Goal: Task Accomplishment & Management: Use online tool/utility

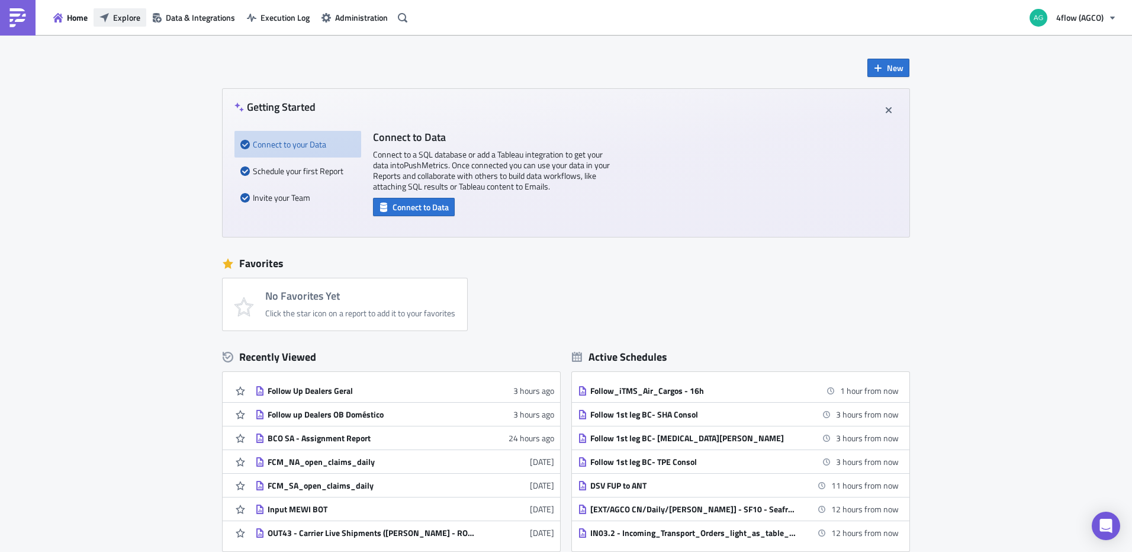
click at [123, 20] on span "Explore" at bounding box center [126, 17] width 27 height 12
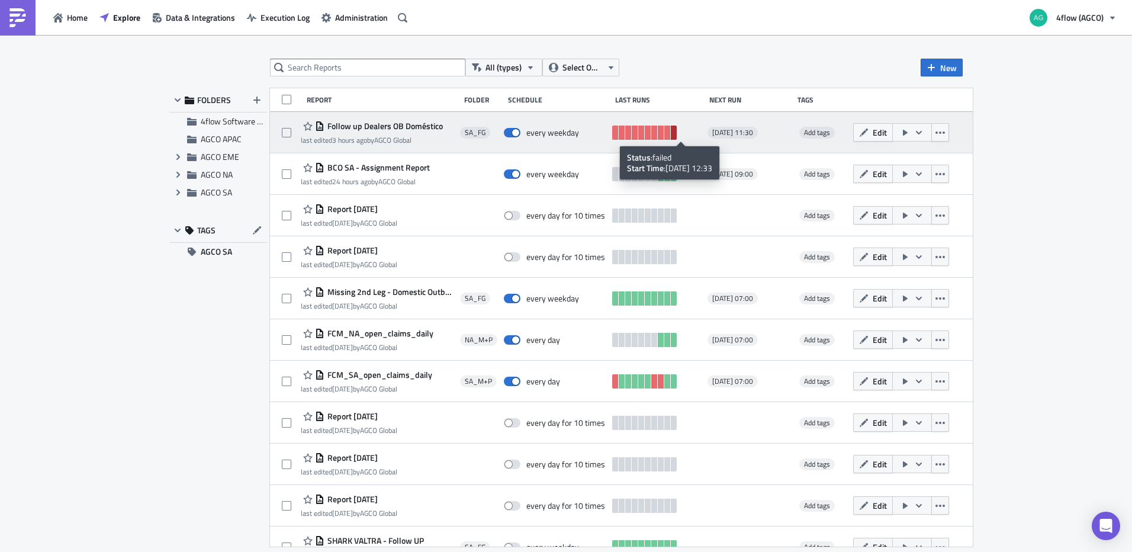
click at [676, 134] on link at bounding box center [673, 132] width 6 height 14
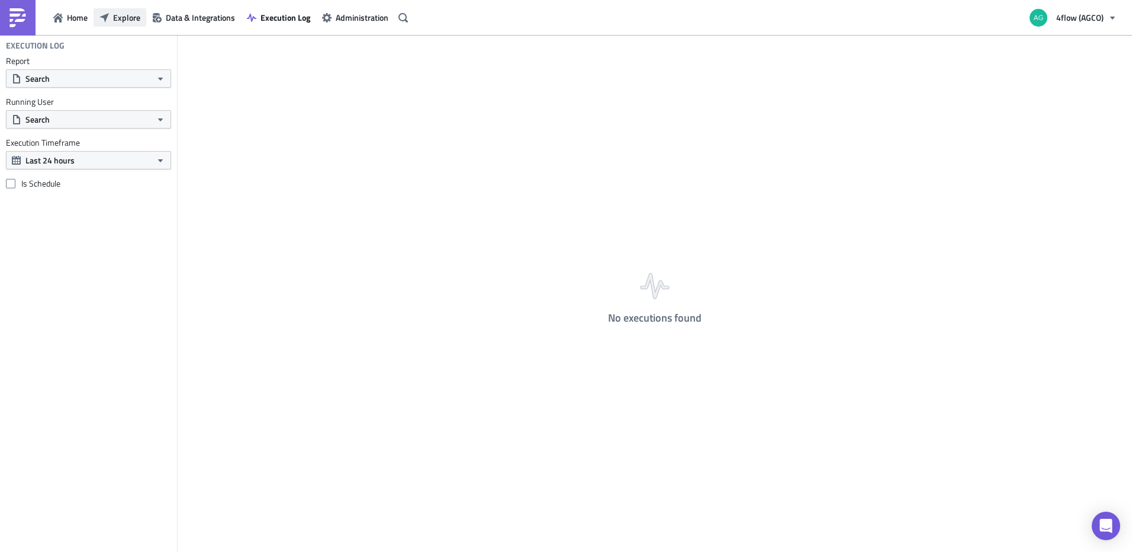
click at [124, 18] on span "Explore" at bounding box center [126, 17] width 27 height 12
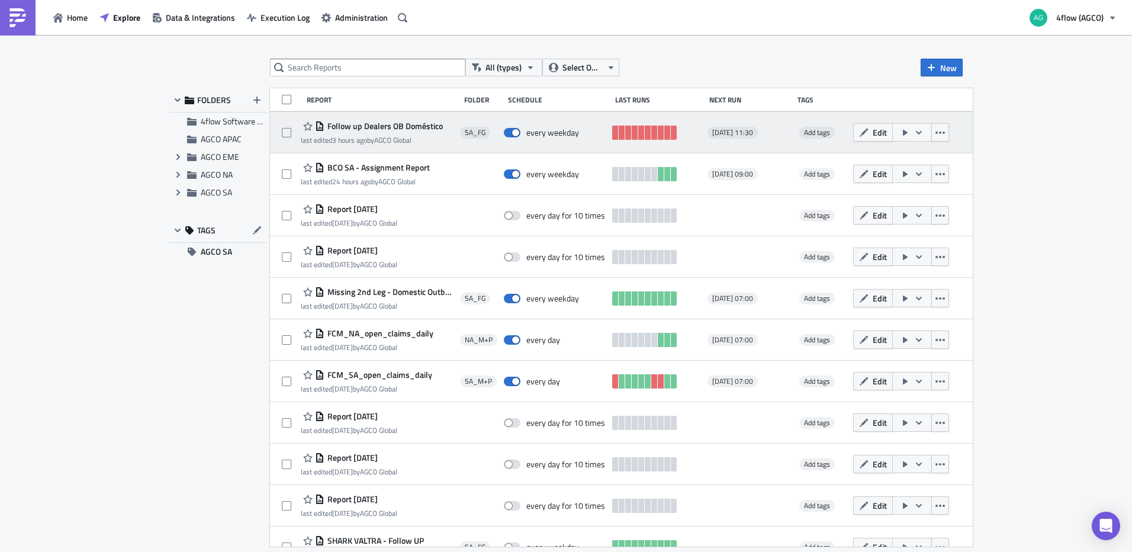
click at [393, 127] on span "Follow up Dealers OB Doméstico" at bounding box center [383, 126] width 118 height 11
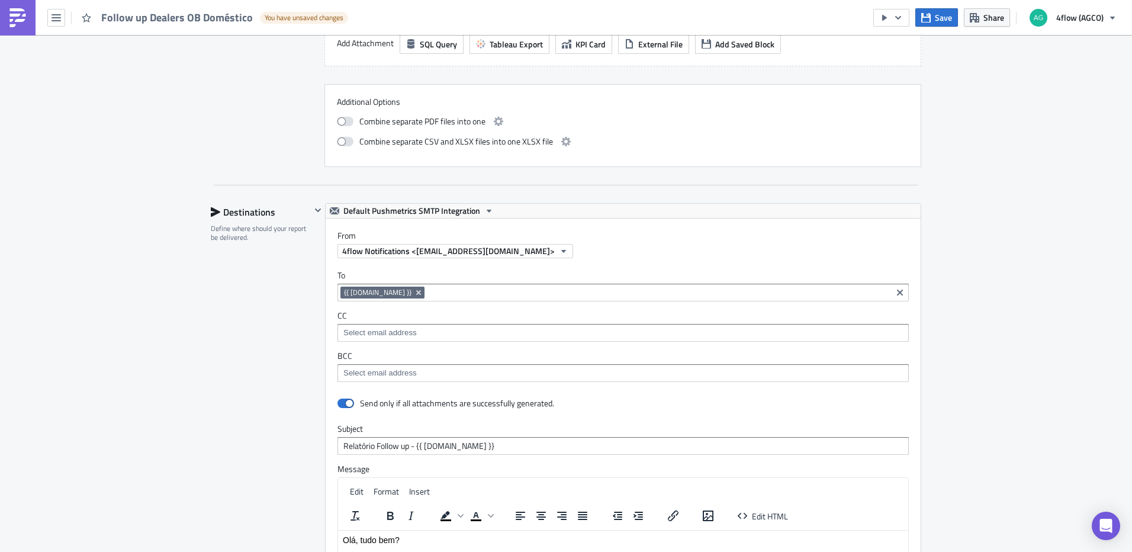
scroll to position [1006, 0]
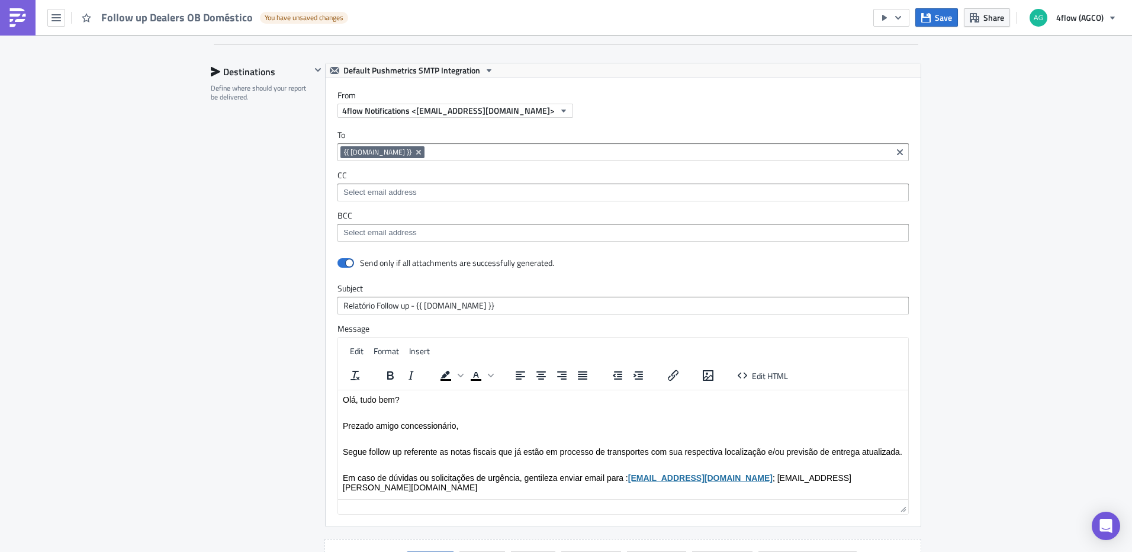
click at [401, 190] on input at bounding box center [622, 192] width 564 height 12
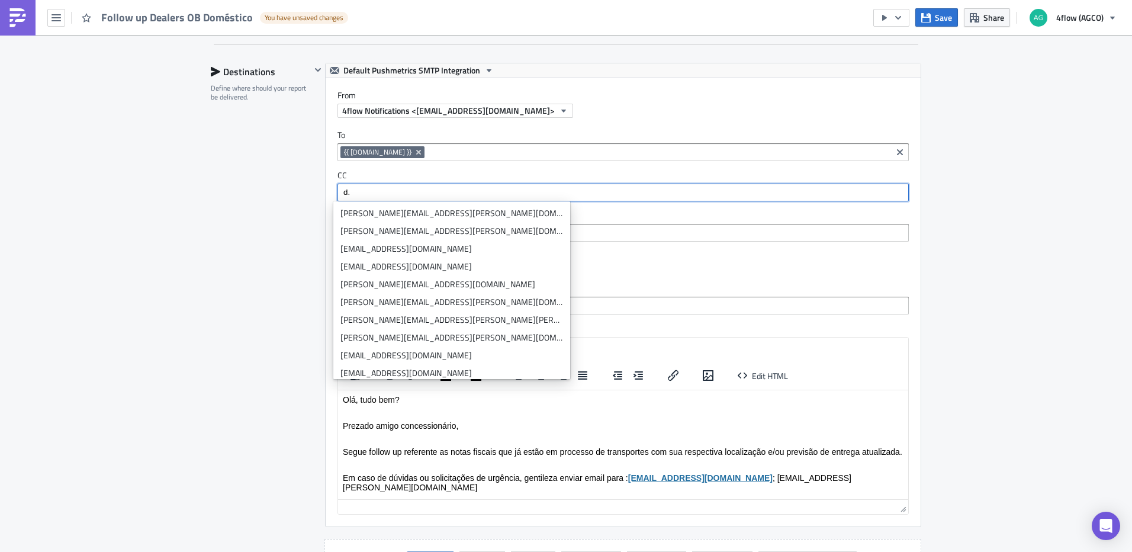
type input "d"
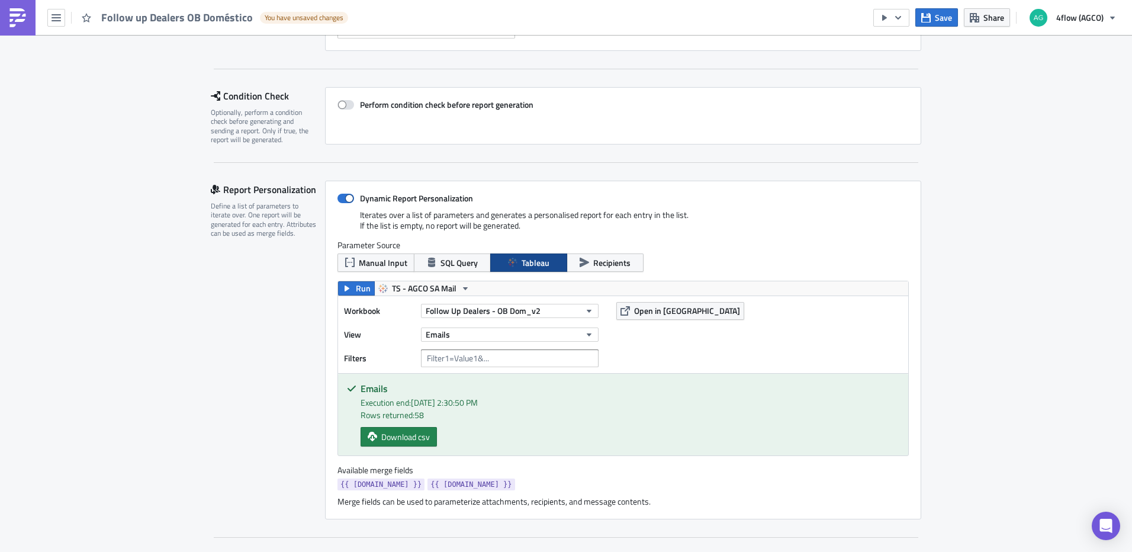
scroll to position [0, 0]
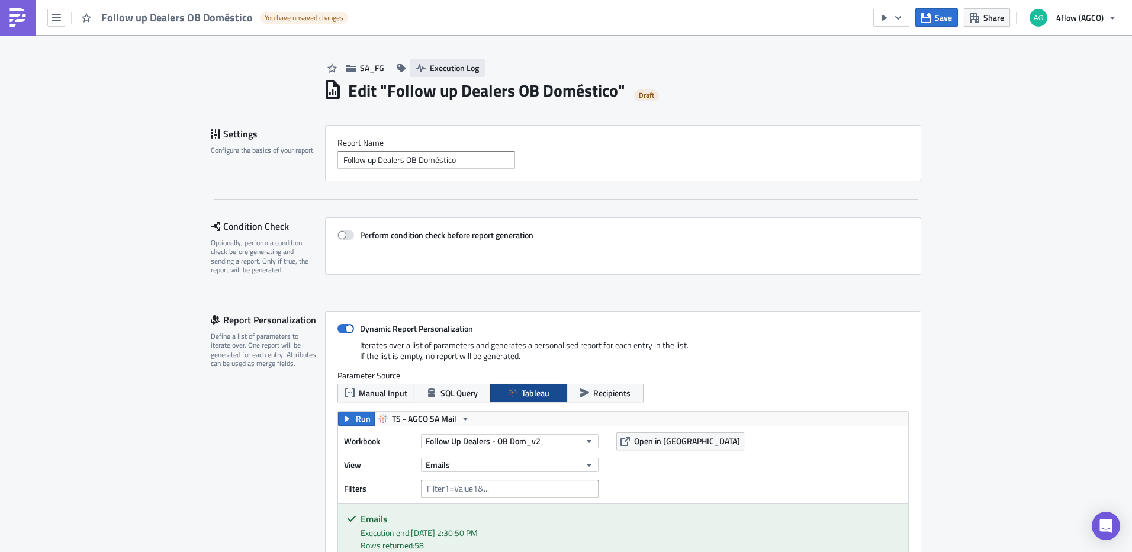
click at [453, 65] on span "Execution Log" at bounding box center [454, 68] width 49 height 12
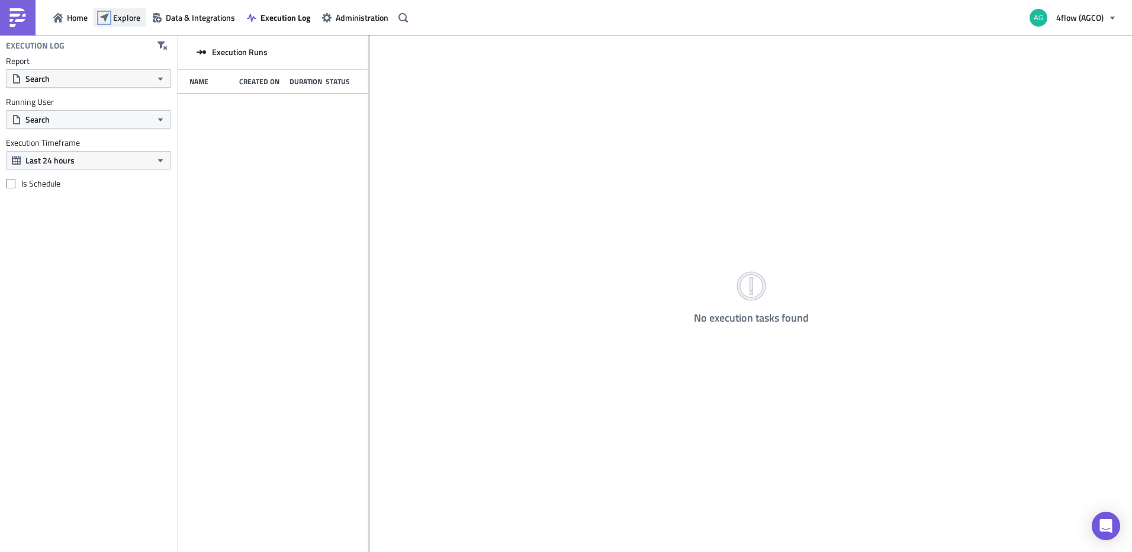
click at [106, 14] on icon "button" at bounding box center [103, 17] width 9 height 9
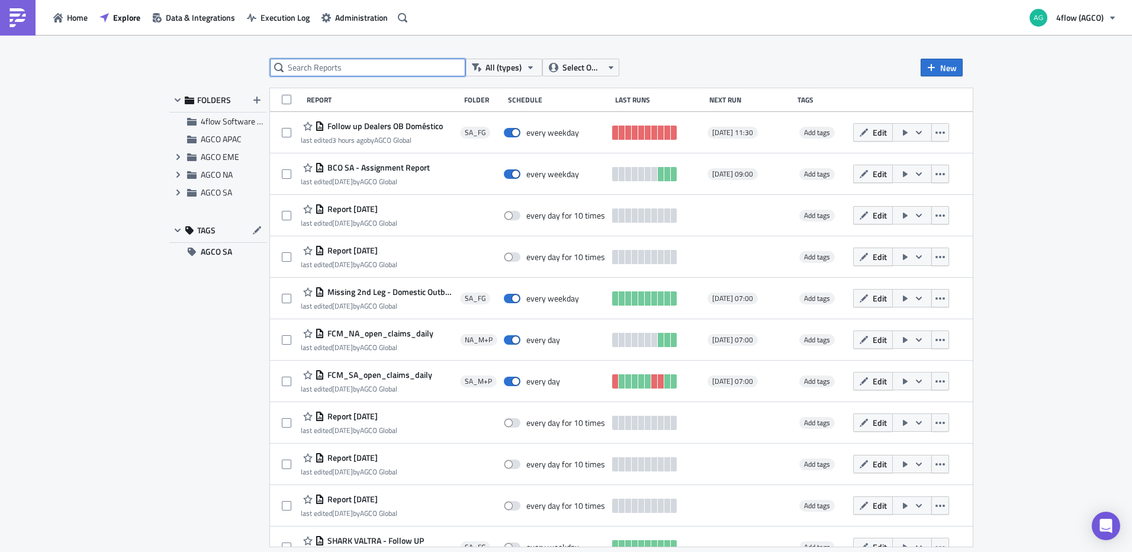
click at [381, 76] on input "text" at bounding box center [367, 68] width 195 height 18
type input "follow up"
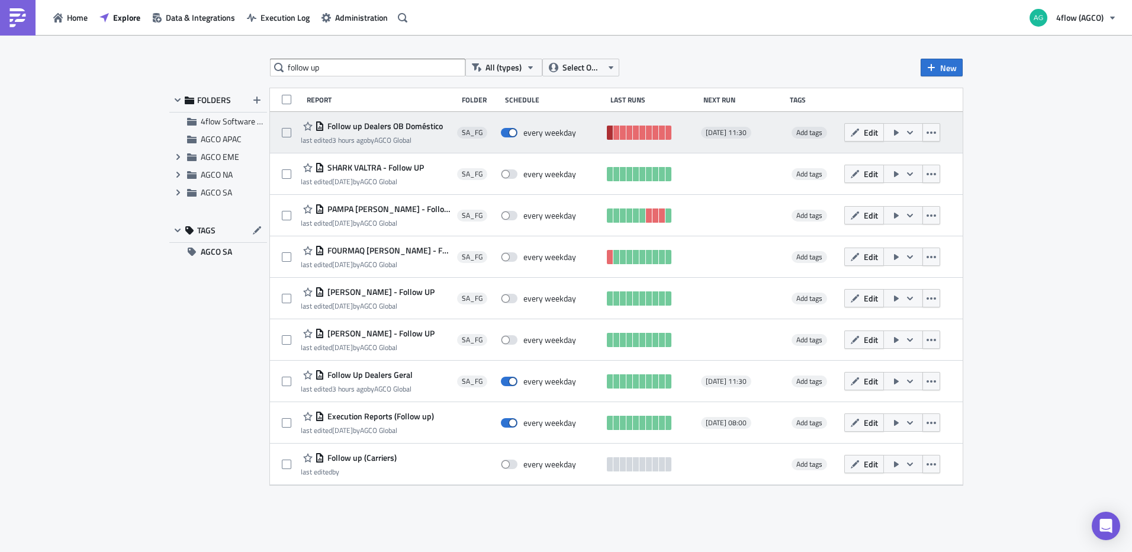
click at [610, 134] on link at bounding box center [610, 132] width 6 height 14
click at [873, 133] on span "Edit" at bounding box center [870, 132] width 14 height 12
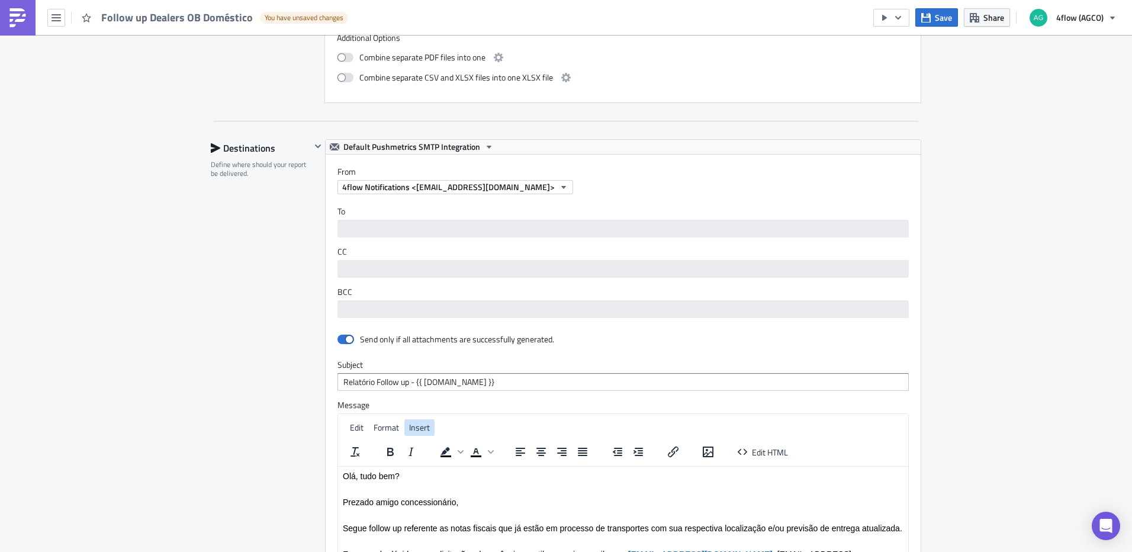
scroll to position [947, 0]
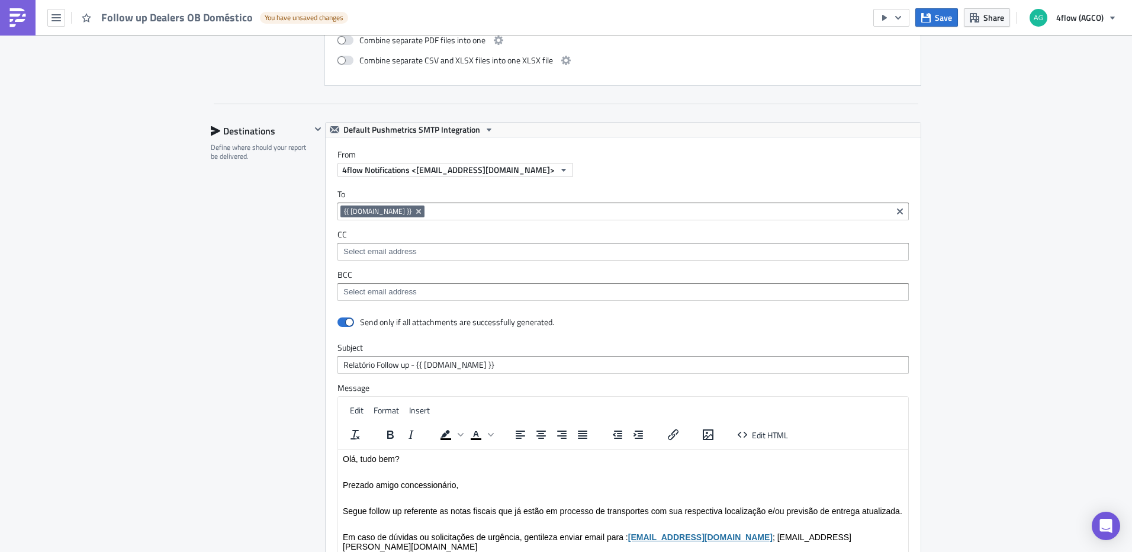
click at [518, 258] on div at bounding box center [622, 253] width 564 height 15
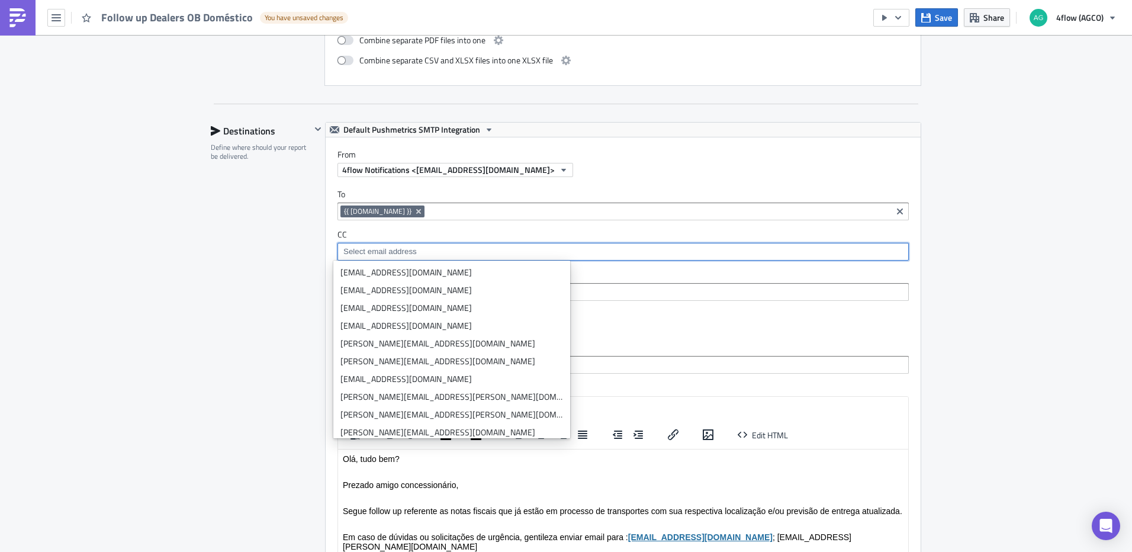
paste input "diego.budke@agcocorp.com"
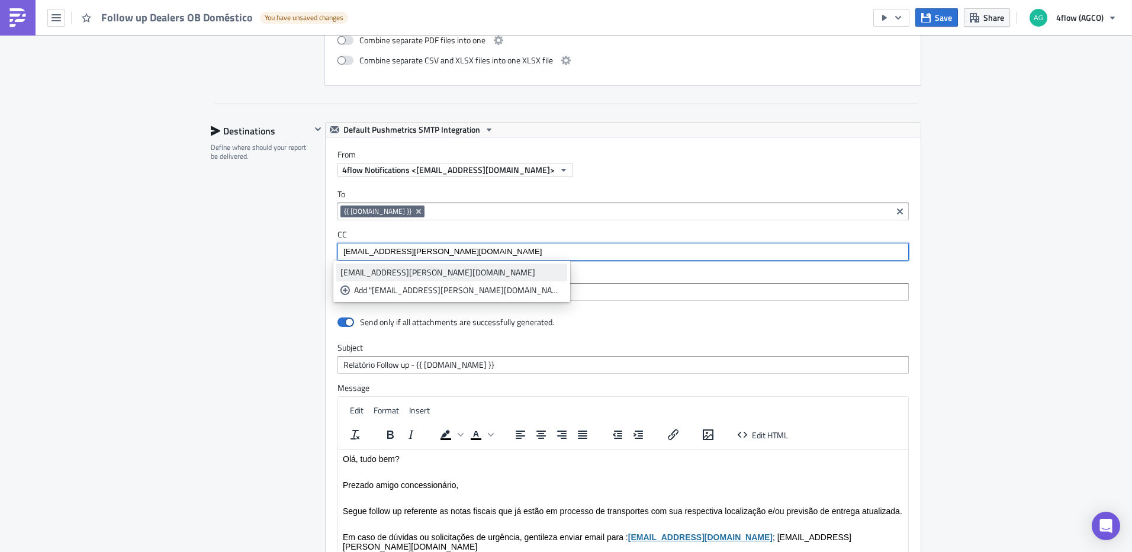
type input "diego.budke@agcocorp.com"
click at [413, 275] on div "diego.budke@agcocorp.com" at bounding box center [451, 272] width 223 height 12
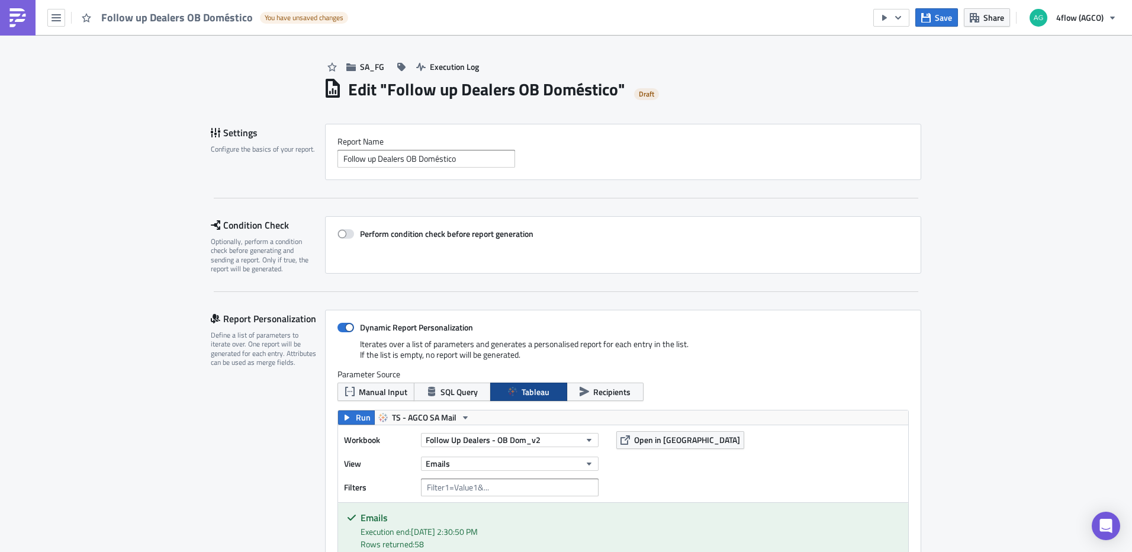
scroll to position [0, 0]
click at [939, 20] on span "Save" at bounding box center [942, 17] width 17 height 12
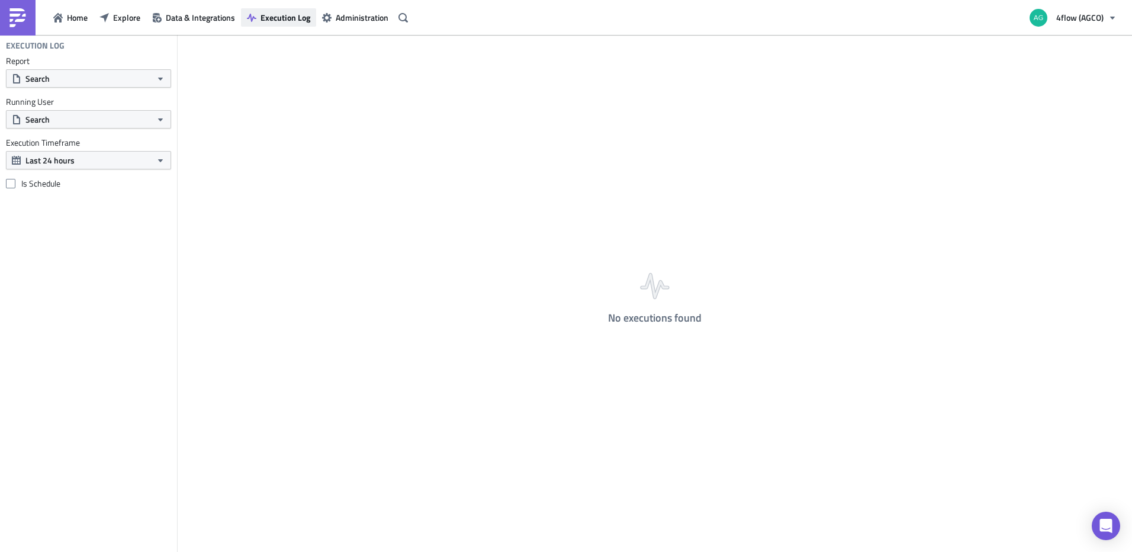
click at [270, 24] on button "Execution Log" at bounding box center [278, 17] width 75 height 18
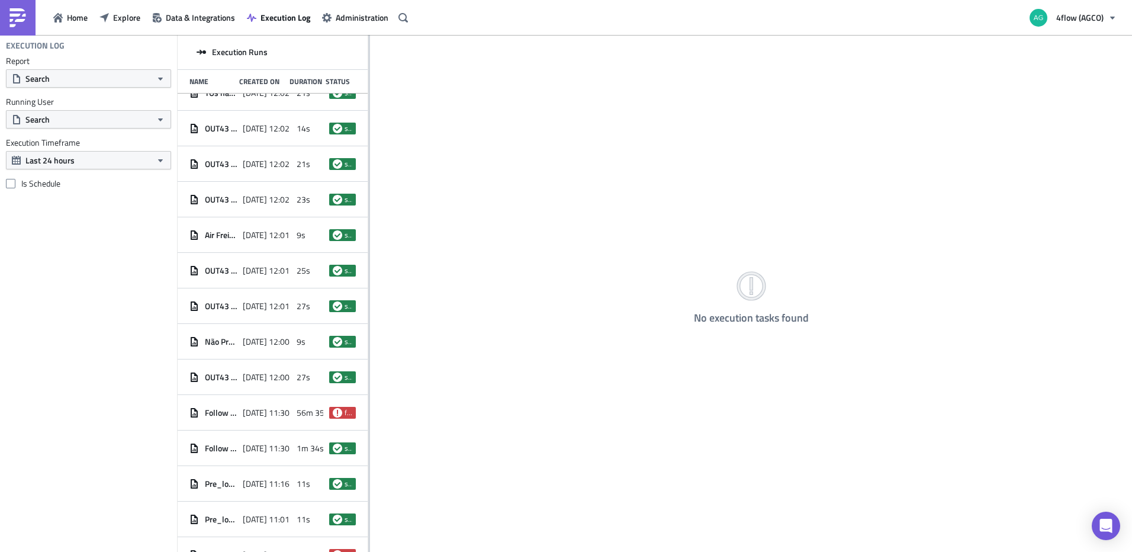
scroll to position [339, 0]
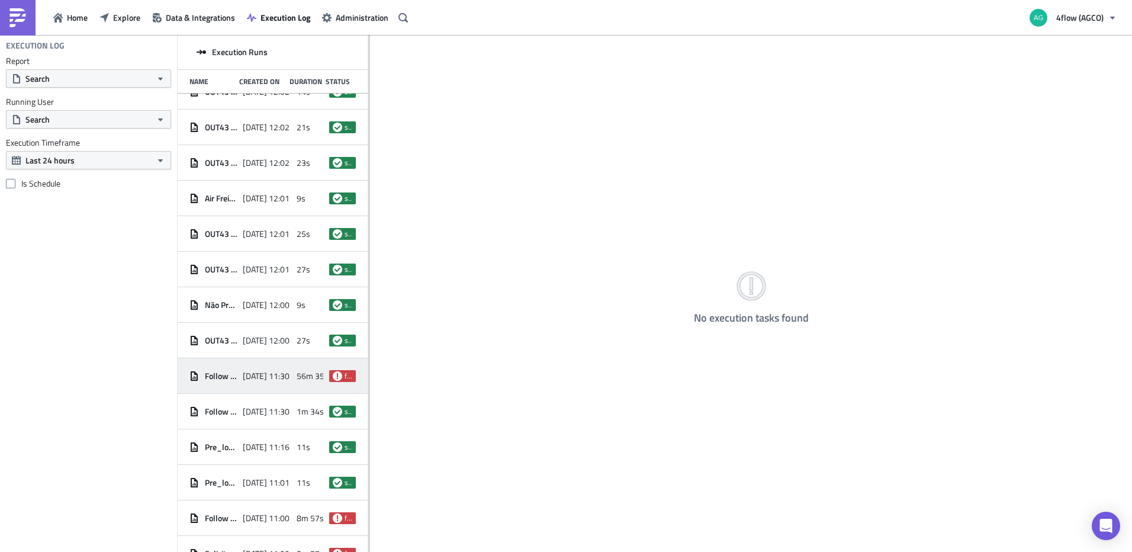
click at [211, 378] on span "Follow up Dealers OB Doméstico" at bounding box center [221, 375] width 32 height 11
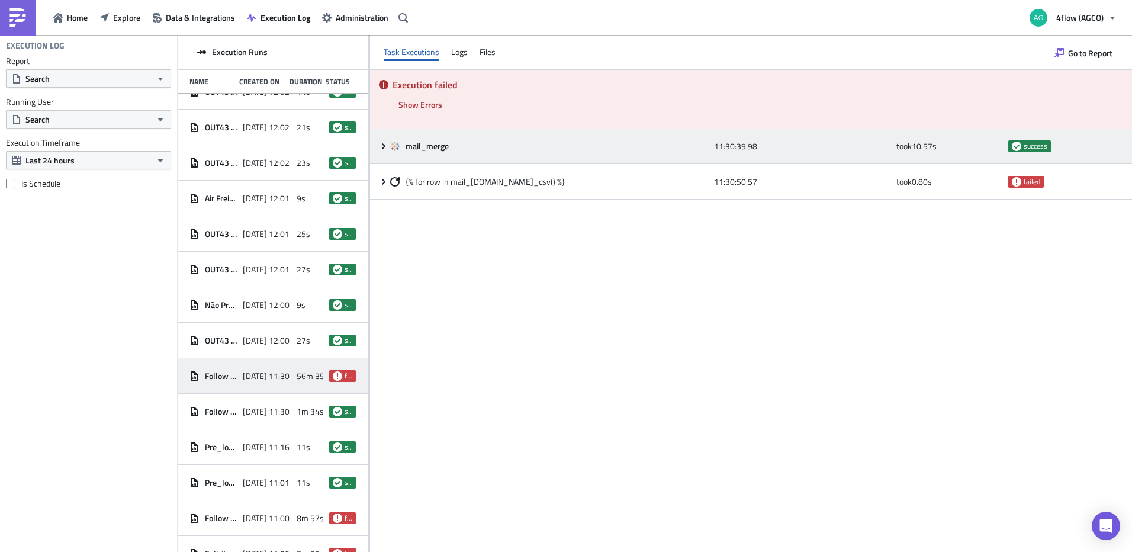
click at [379, 143] on icon at bounding box center [383, 145] width 9 height 9
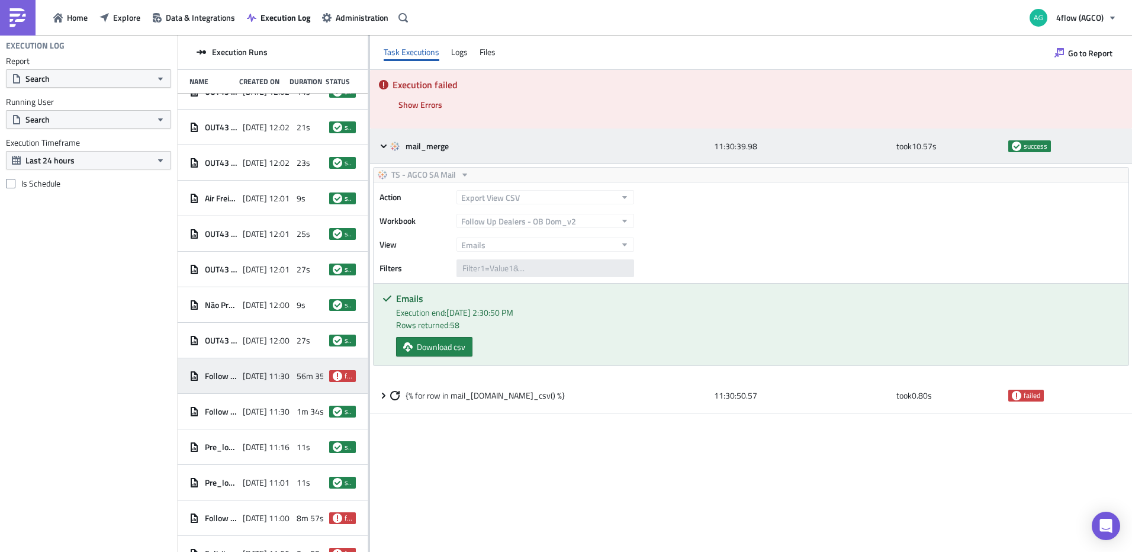
click at [383, 148] on icon at bounding box center [383, 145] width 9 height 9
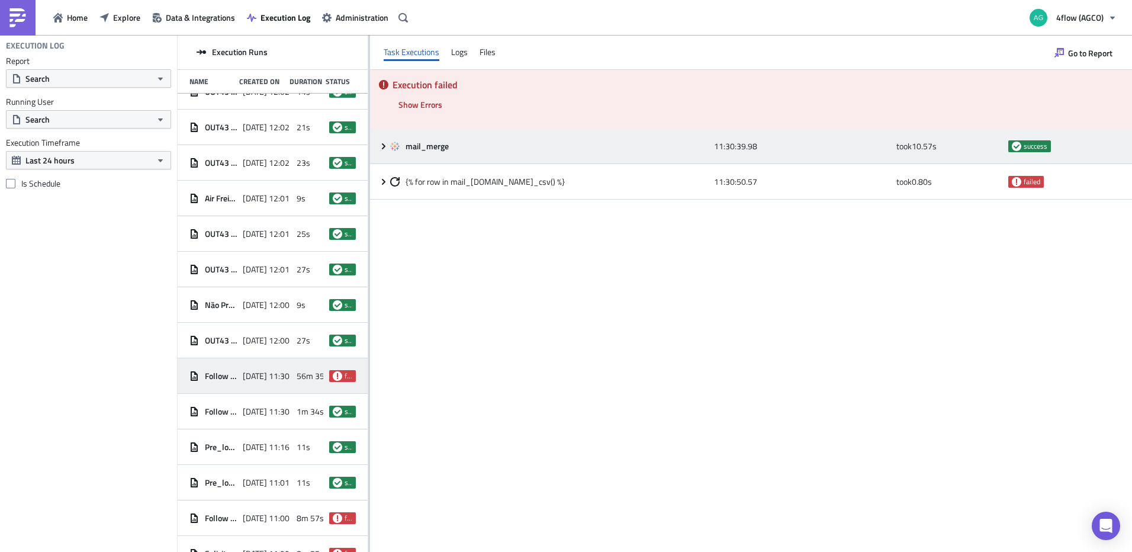
click at [383, 145] on icon at bounding box center [384, 146] width 4 height 6
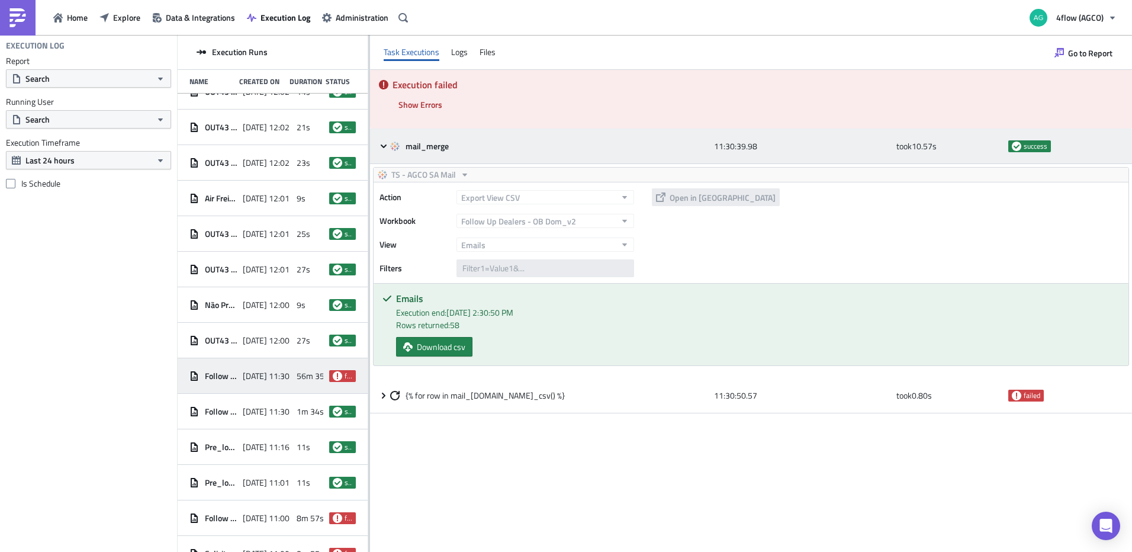
click at [383, 147] on icon at bounding box center [384, 146] width 6 height 4
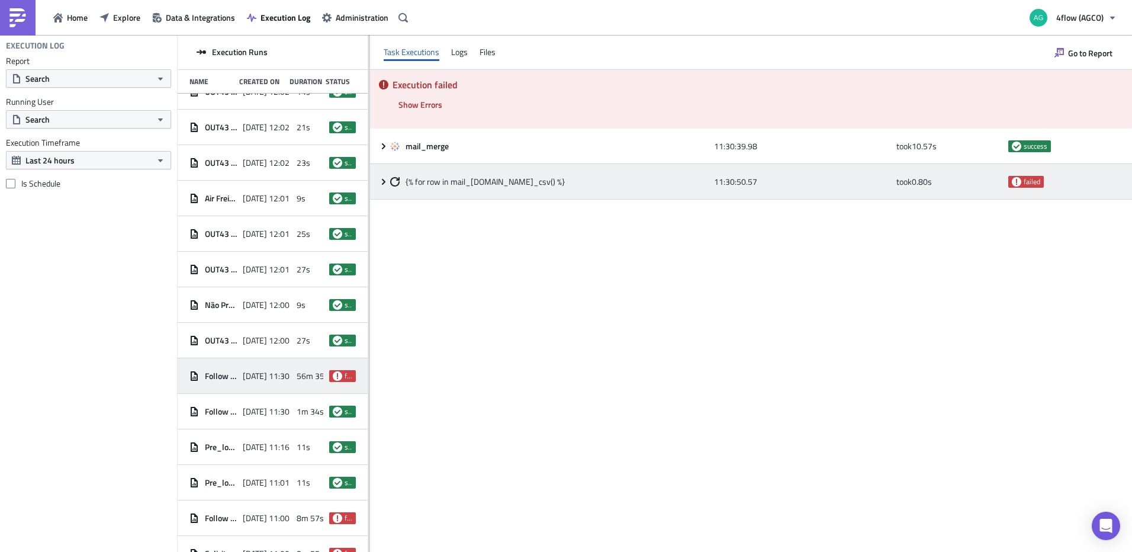
click at [384, 180] on icon at bounding box center [384, 181] width 4 height 6
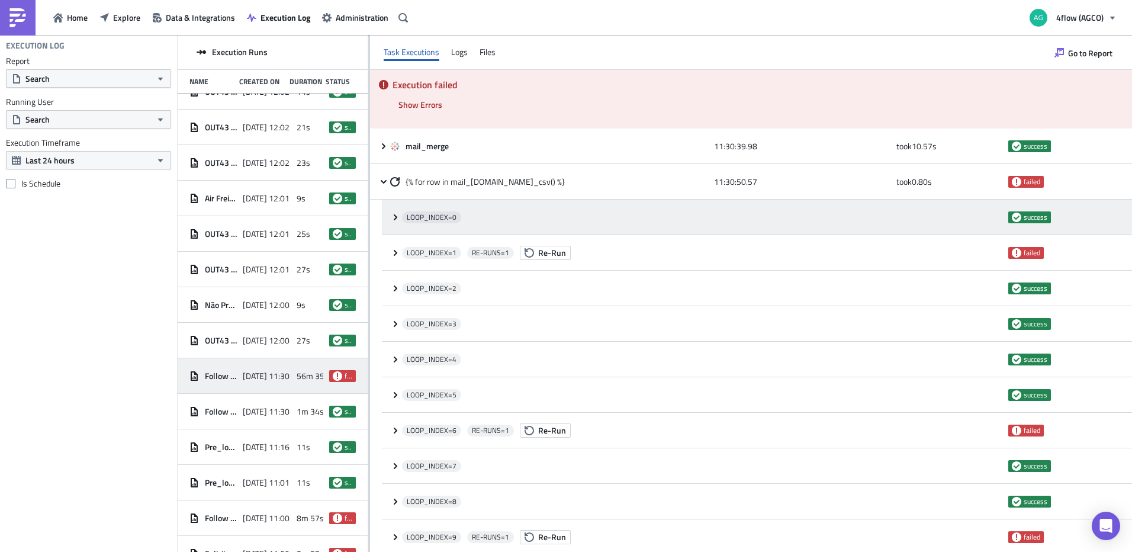
click at [394, 218] on icon at bounding box center [395, 216] width 9 height 9
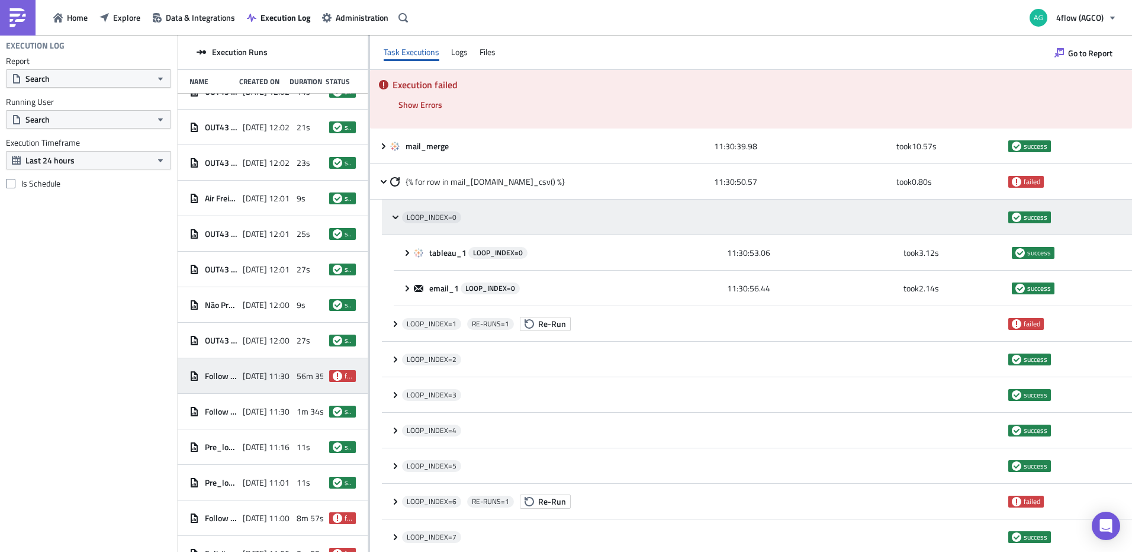
click at [394, 218] on icon at bounding box center [395, 216] width 9 height 9
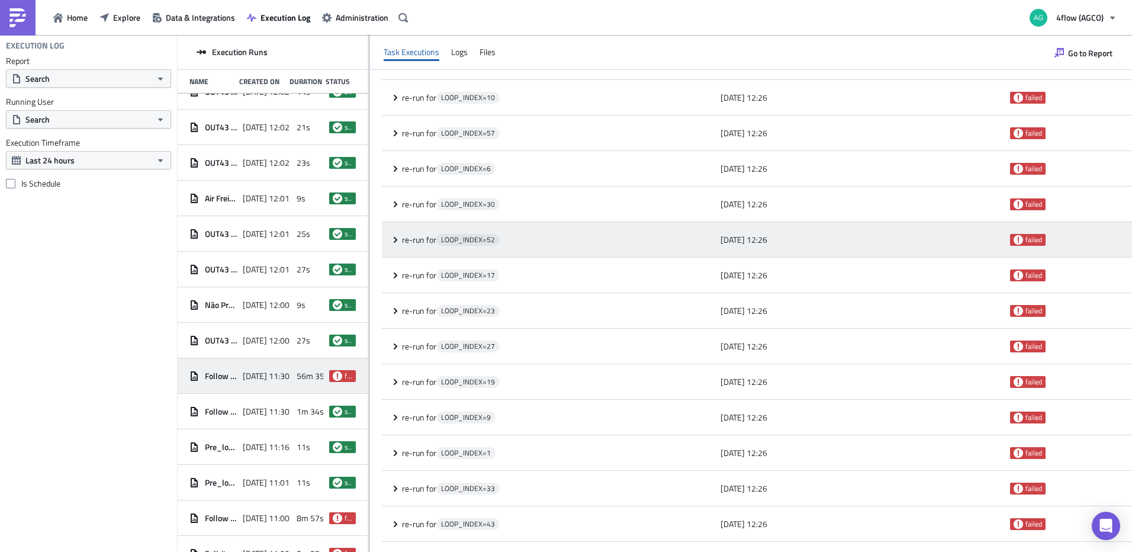
scroll to position [2436, 0]
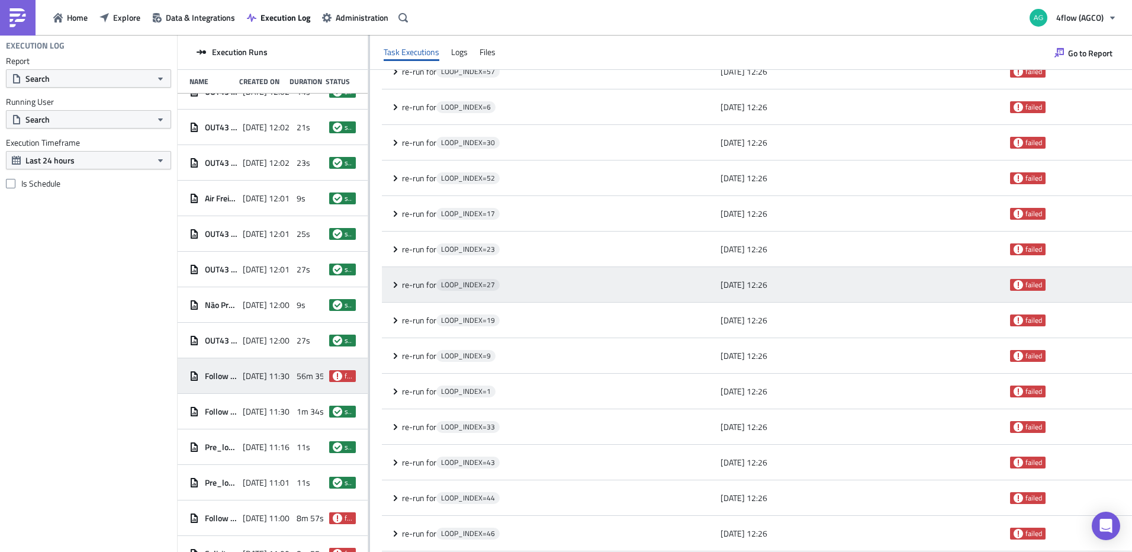
click at [393, 286] on icon at bounding box center [395, 284] width 9 height 9
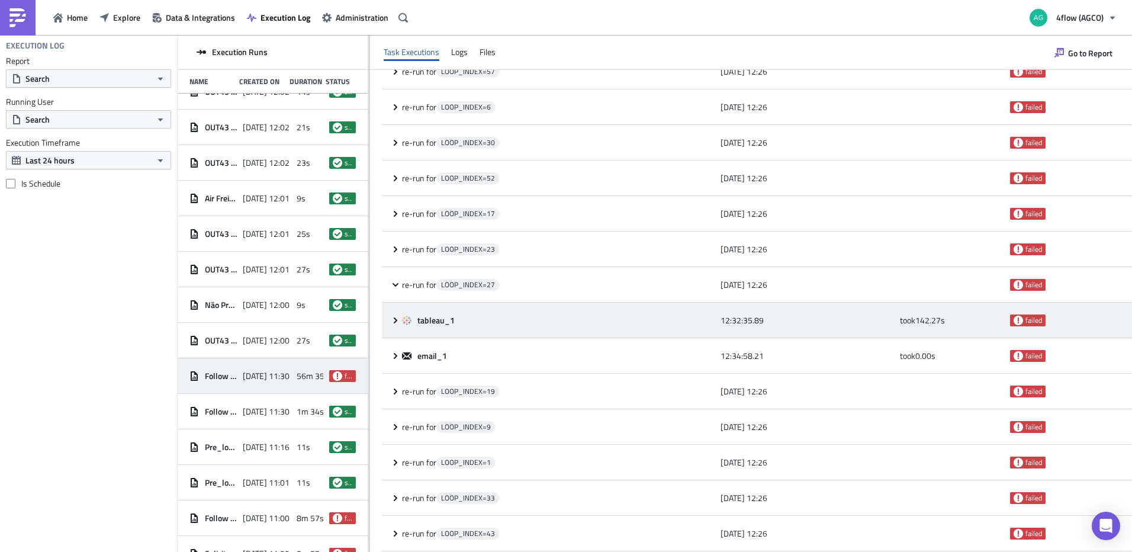
click at [393, 318] on icon at bounding box center [395, 319] width 9 height 9
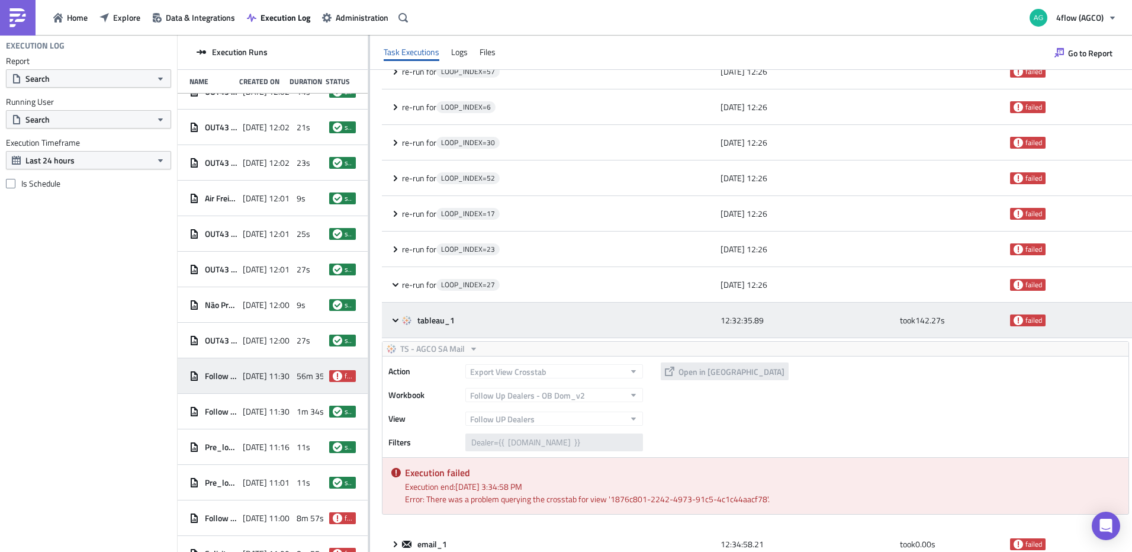
click at [393, 318] on icon at bounding box center [395, 319] width 9 height 9
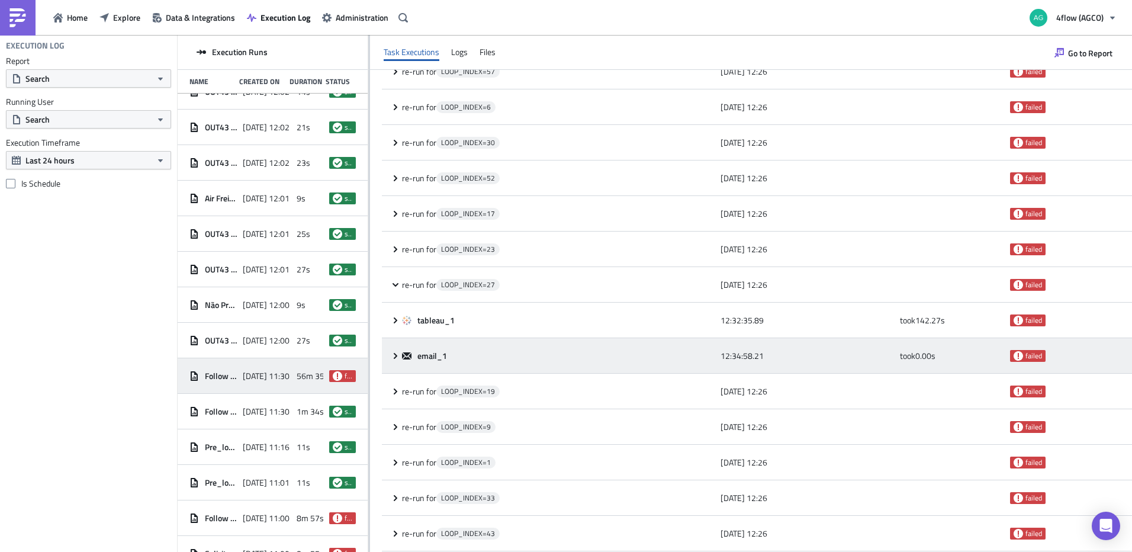
click at [393, 354] on icon at bounding box center [395, 355] width 9 height 9
click at [394, 354] on icon at bounding box center [396, 355] width 4 height 6
click at [393, 354] on icon at bounding box center [395, 355] width 9 height 9
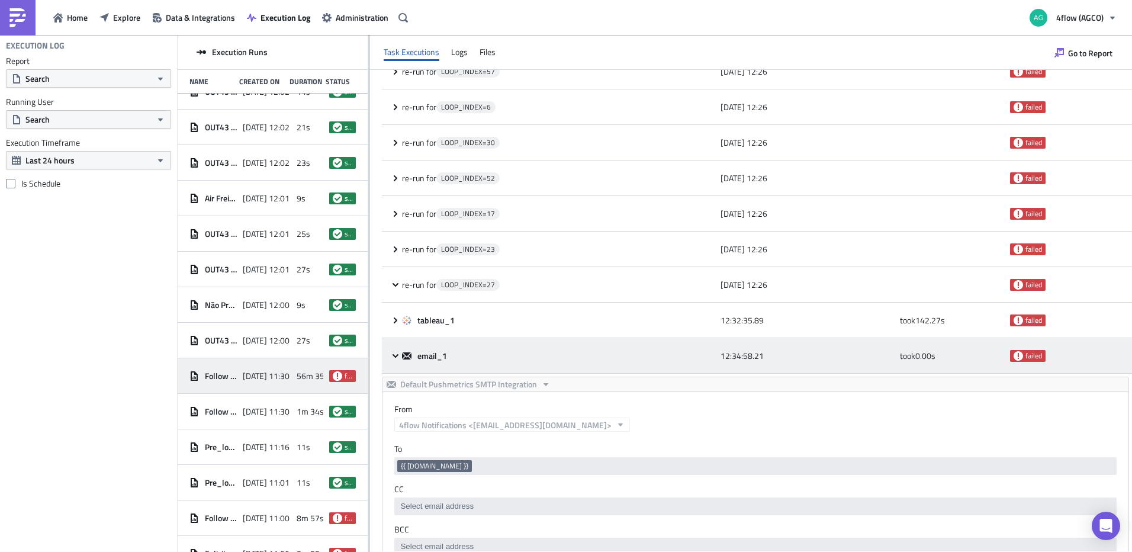
scroll to position [0, 0]
click at [394, 354] on icon at bounding box center [395, 355] width 9 height 9
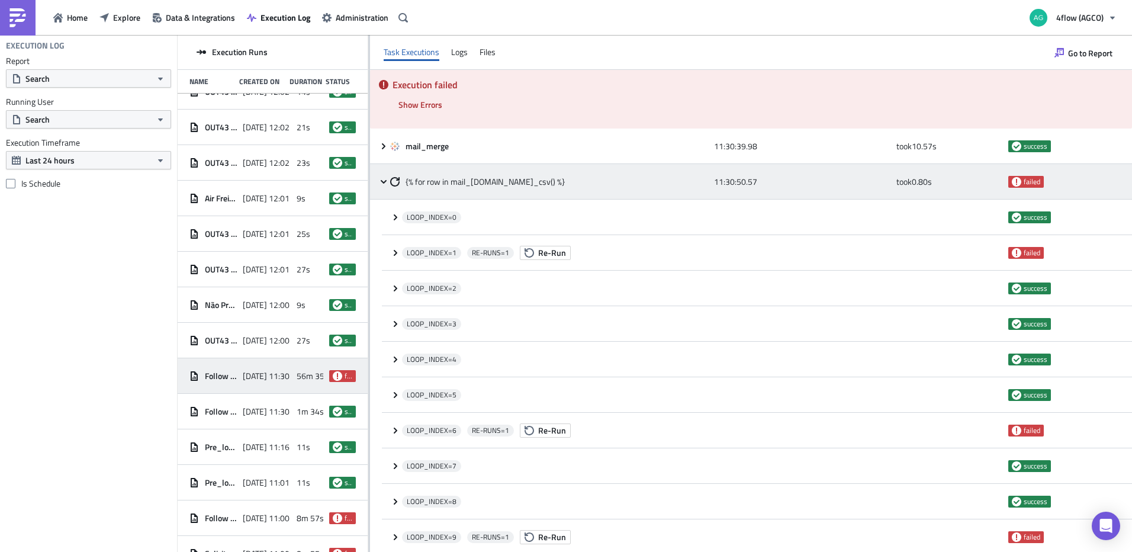
click at [383, 187] on div "{% for row in mail_merge.data_csv() %} 11:30:50.57 took 0.80 s failed" at bounding box center [751, 182] width 762 height 36
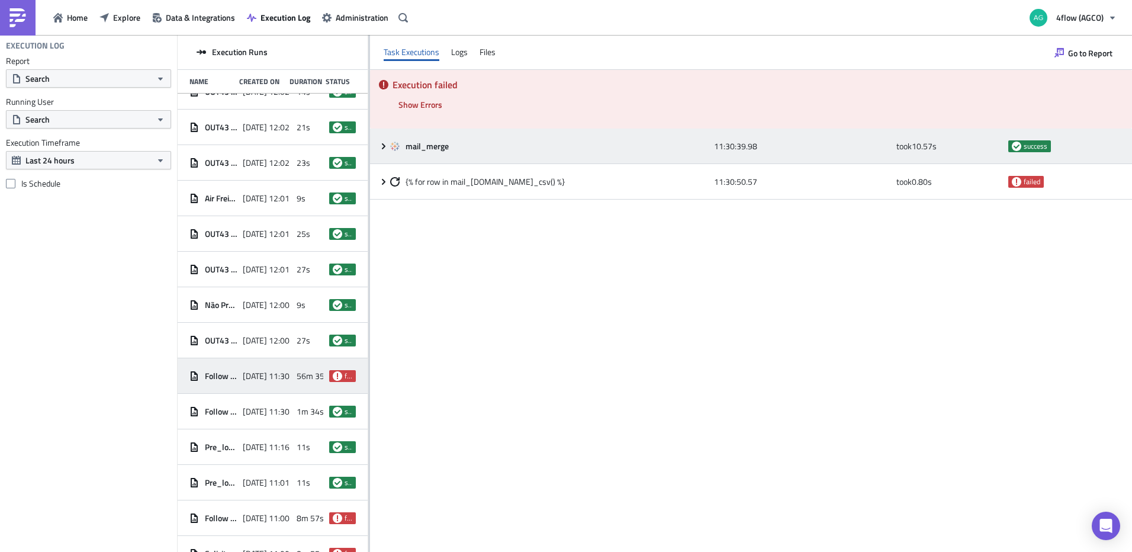
click at [379, 146] on icon at bounding box center [383, 145] width 9 height 9
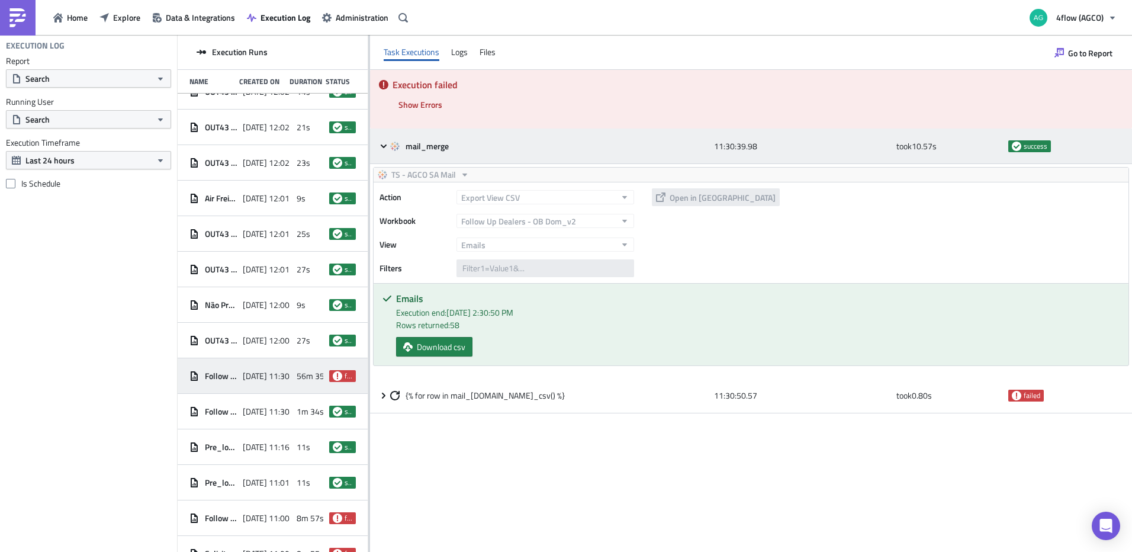
click at [379, 146] on icon at bounding box center [383, 145] width 9 height 9
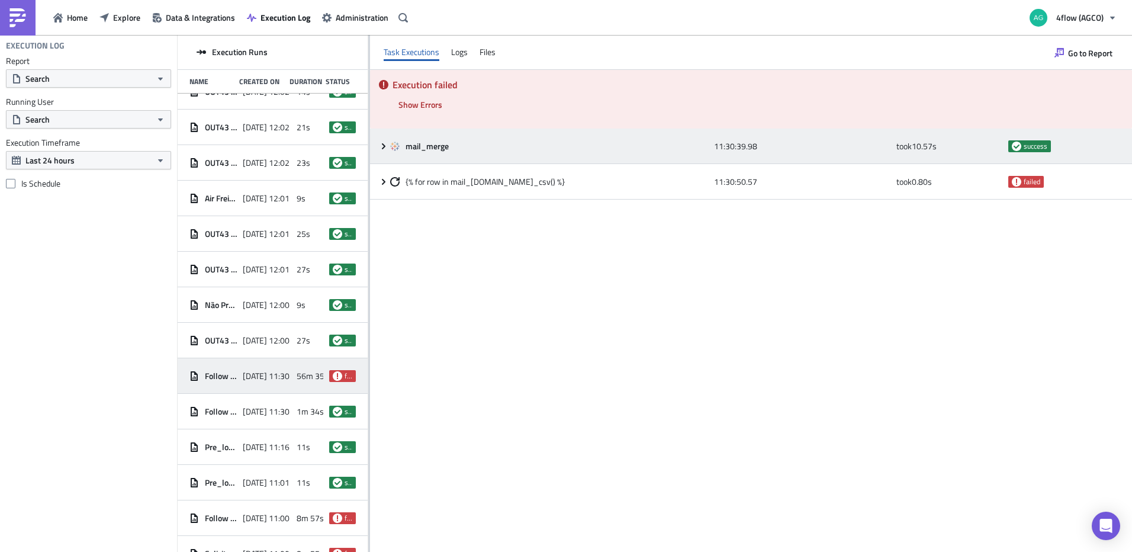
click at [379, 146] on icon at bounding box center [383, 145] width 9 height 9
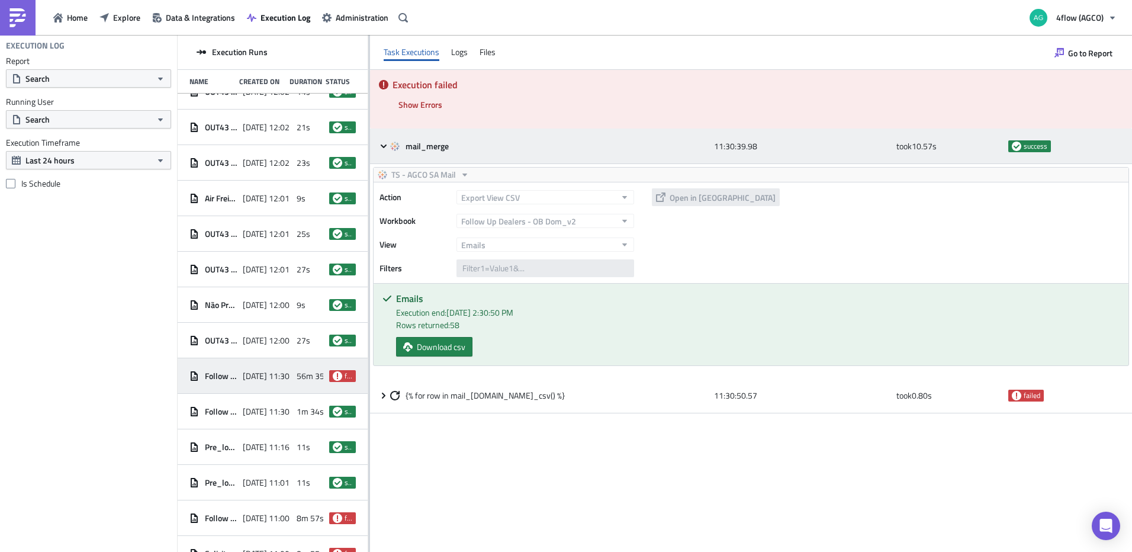
click at [379, 146] on icon at bounding box center [383, 145] width 9 height 9
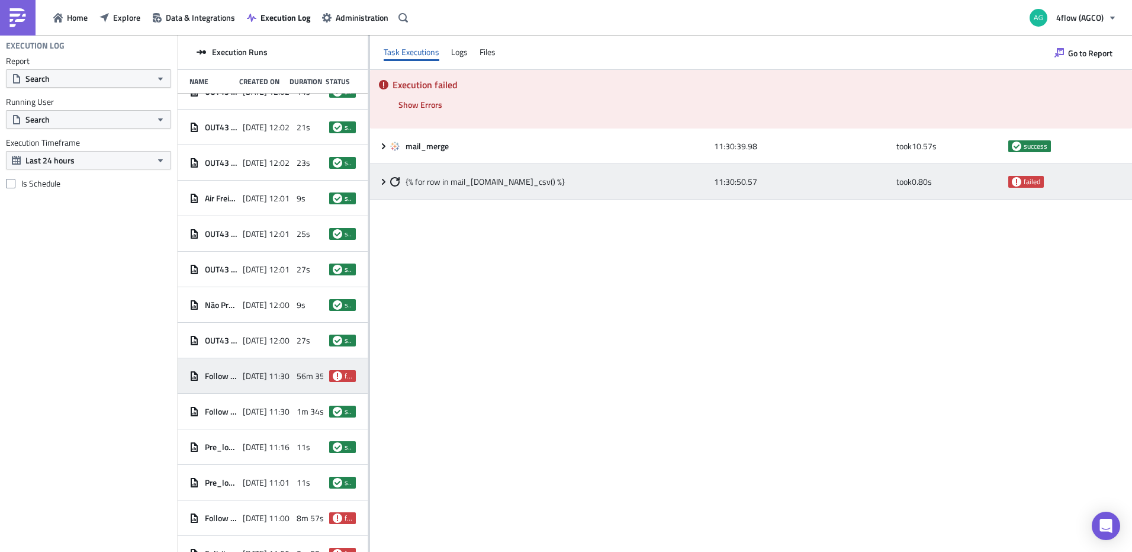
click at [388, 186] on div "{% for row in mail_merge.data_csv() %} 11:30:50.57 took 0.80 s failed" at bounding box center [751, 182] width 762 height 36
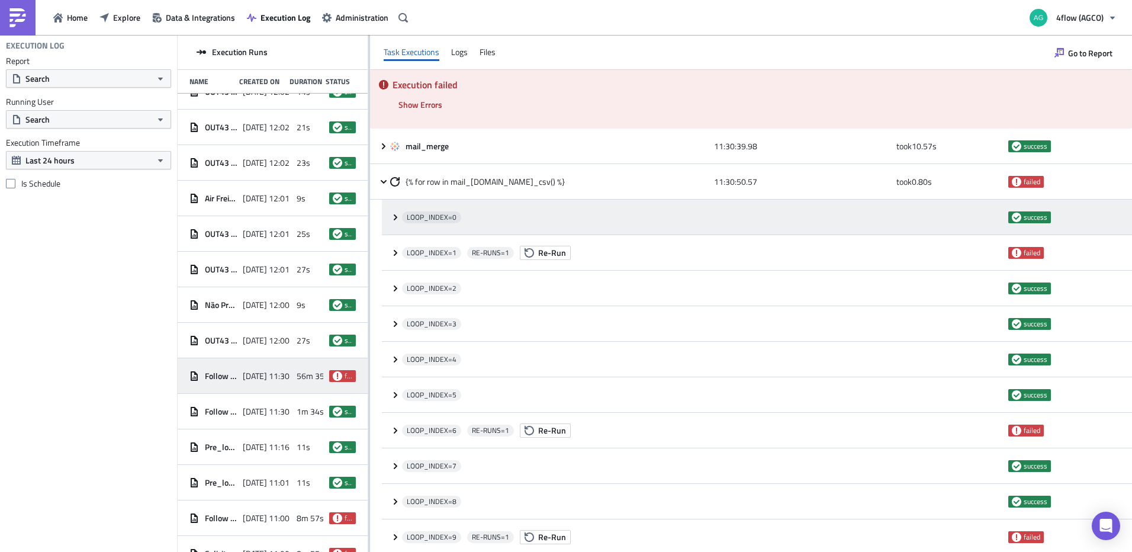
click at [393, 216] on icon at bounding box center [395, 216] width 9 height 9
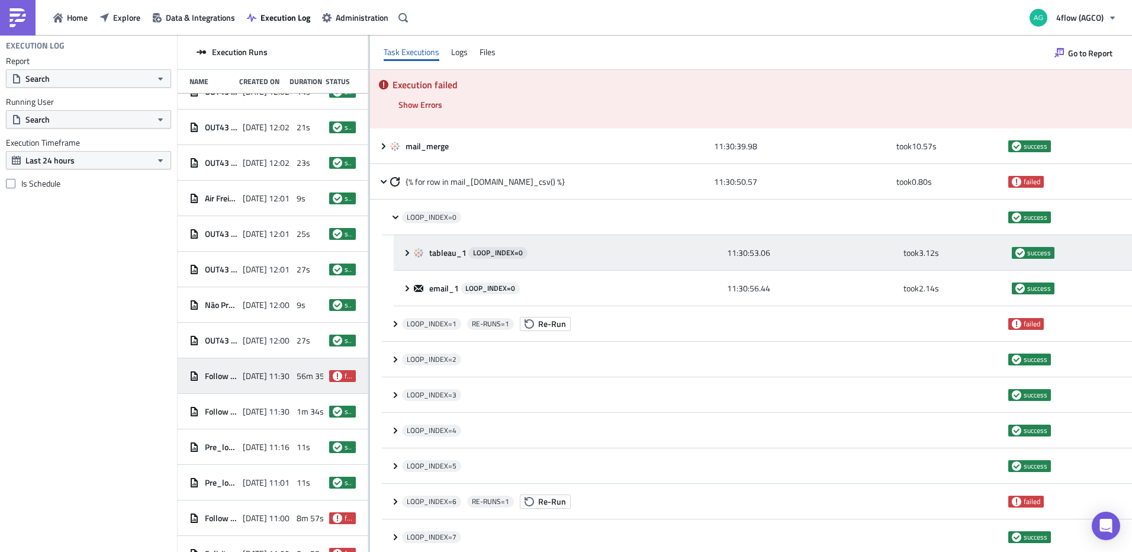
click at [405, 252] on icon at bounding box center [406, 252] width 9 height 9
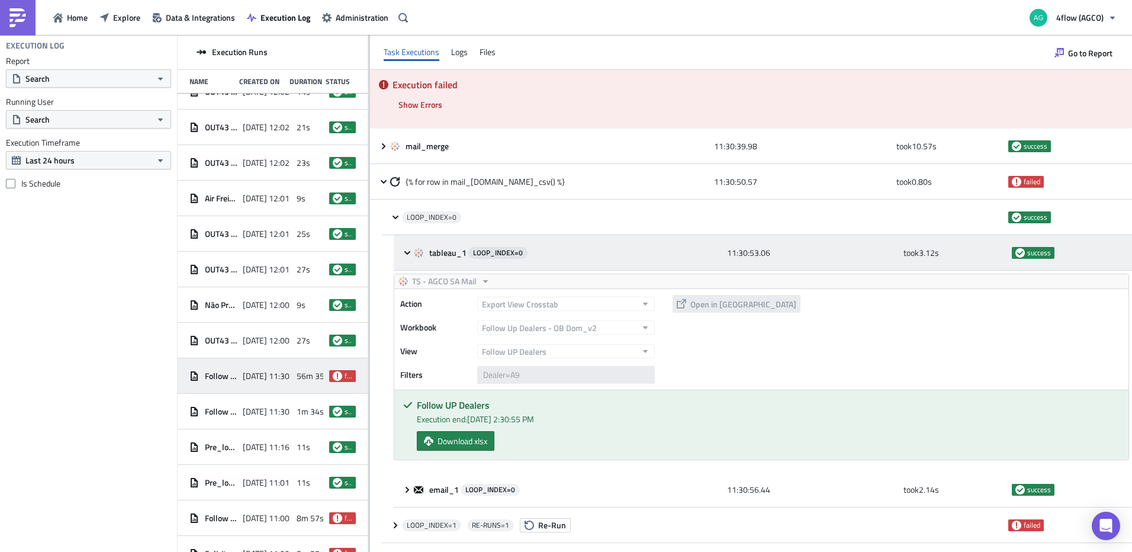
click at [405, 253] on icon at bounding box center [406, 252] width 9 height 9
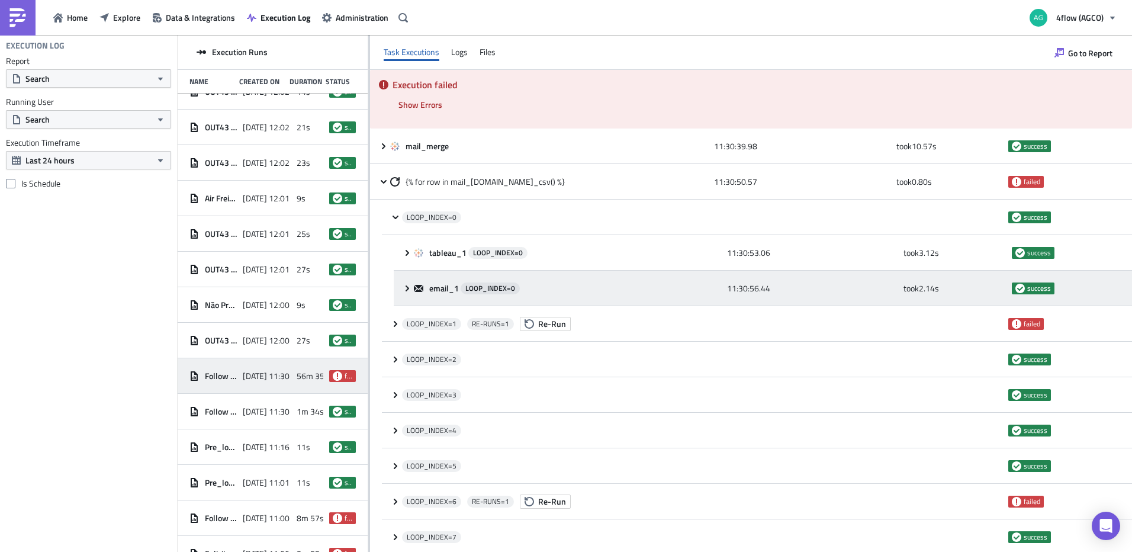
click at [404, 293] on div "email_1 LOOP_INDEX= 0 11:30:56.44 took 2.14 s success" at bounding box center [763, 288] width 738 height 36
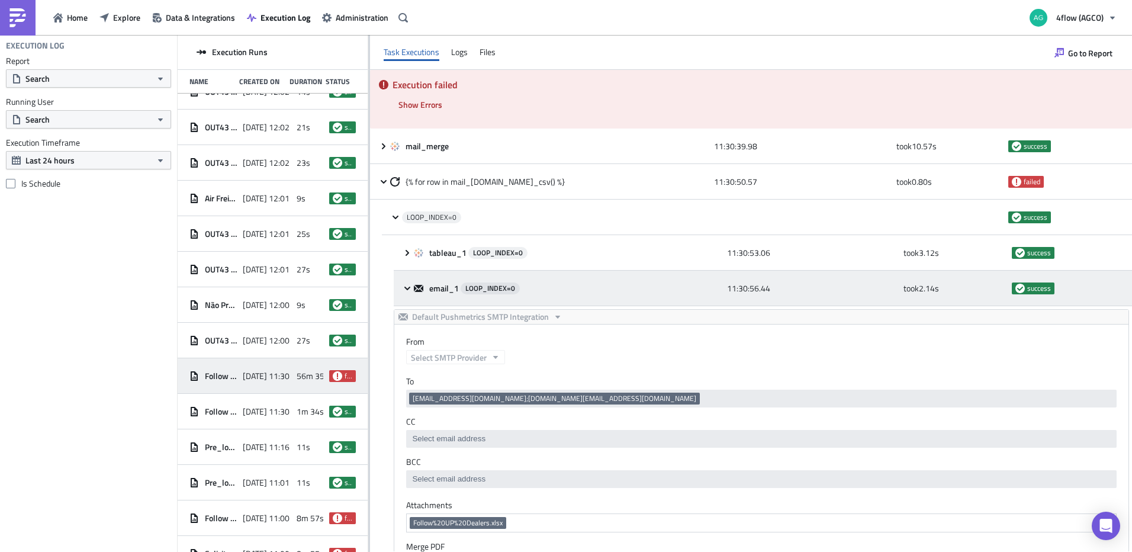
click at [407, 288] on icon at bounding box center [407, 288] width 6 height 4
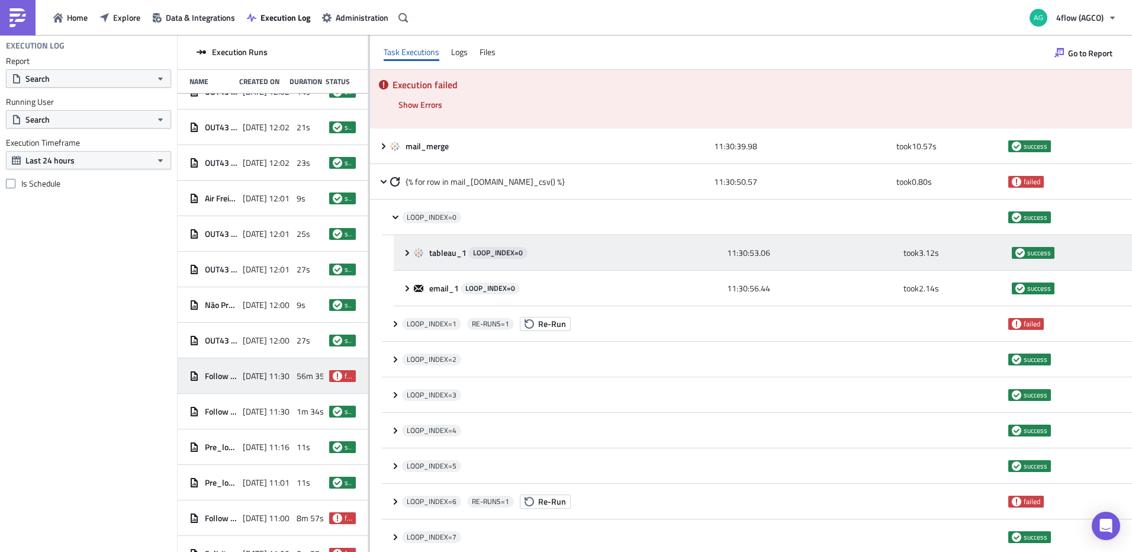
click at [407, 253] on icon at bounding box center [406, 252] width 9 height 9
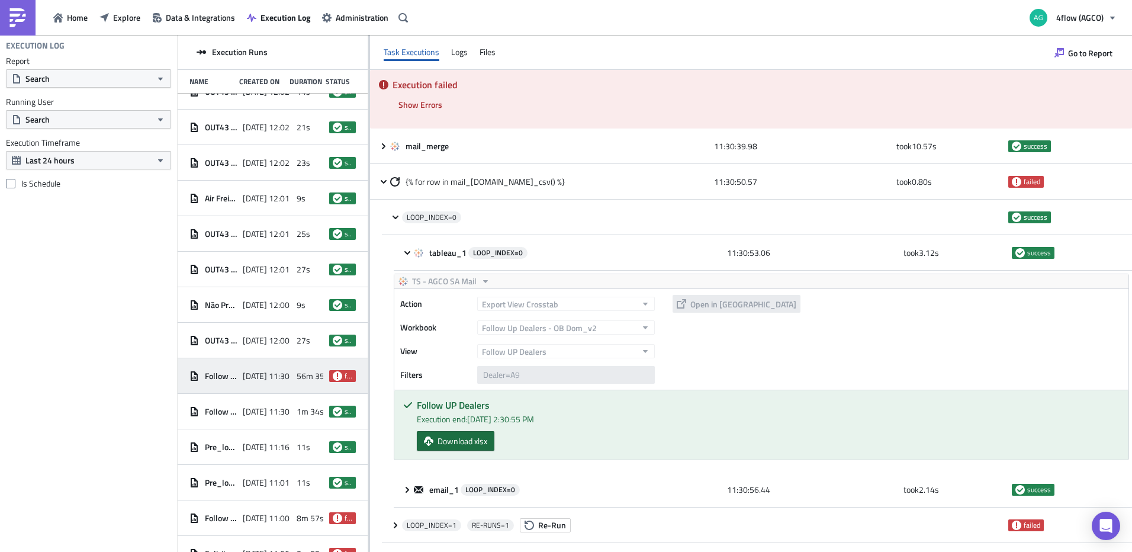
click at [479, 436] on span "Download xlsx" at bounding box center [462, 440] width 50 height 12
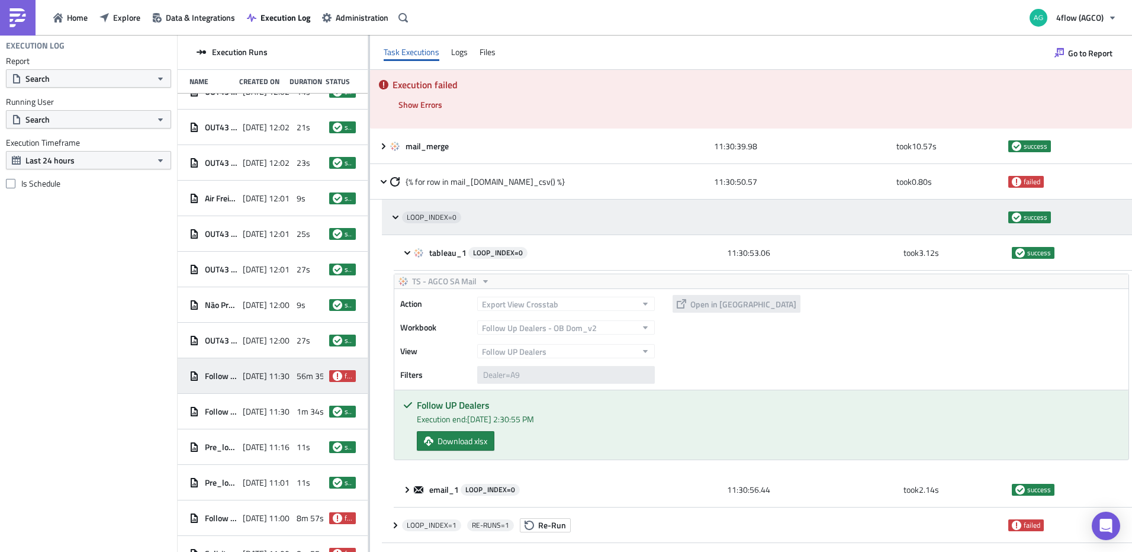
click at [395, 217] on icon at bounding box center [395, 217] width 6 height 4
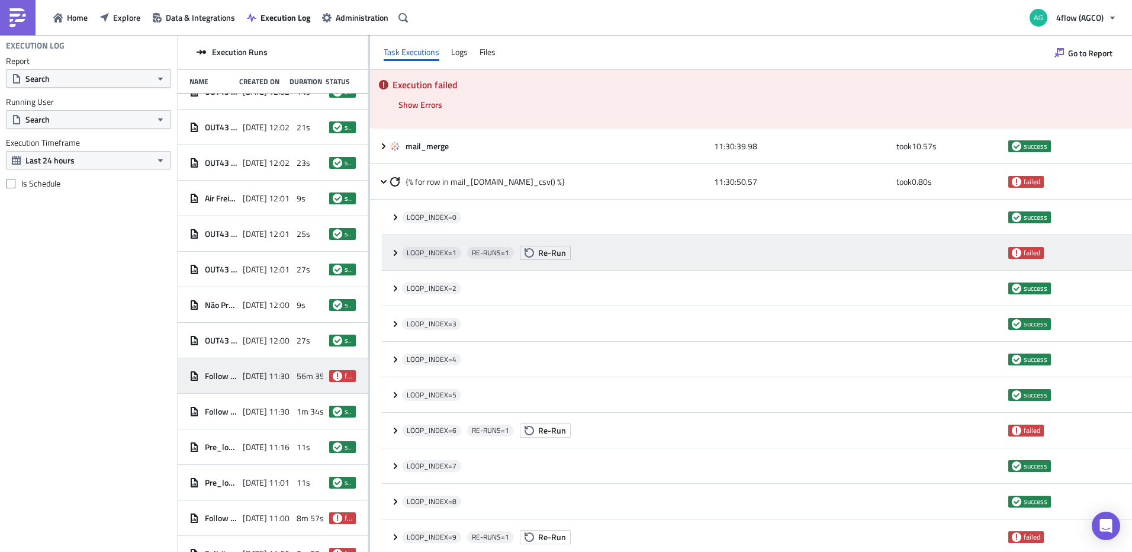
click at [392, 250] on icon at bounding box center [395, 252] width 9 height 9
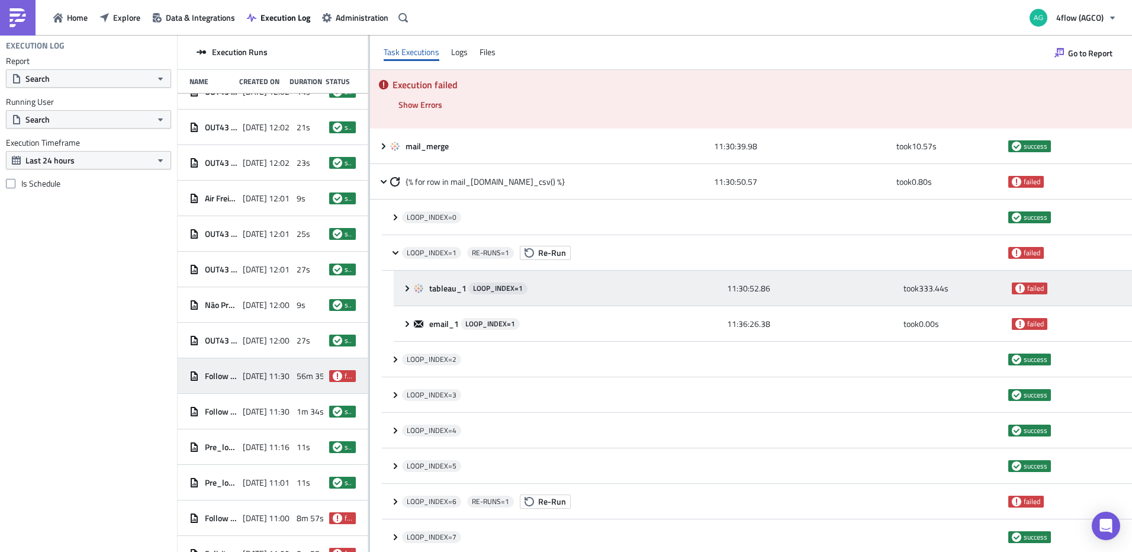
click at [405, 288] on icon at bounding box center [406, 287] width 9 height 9
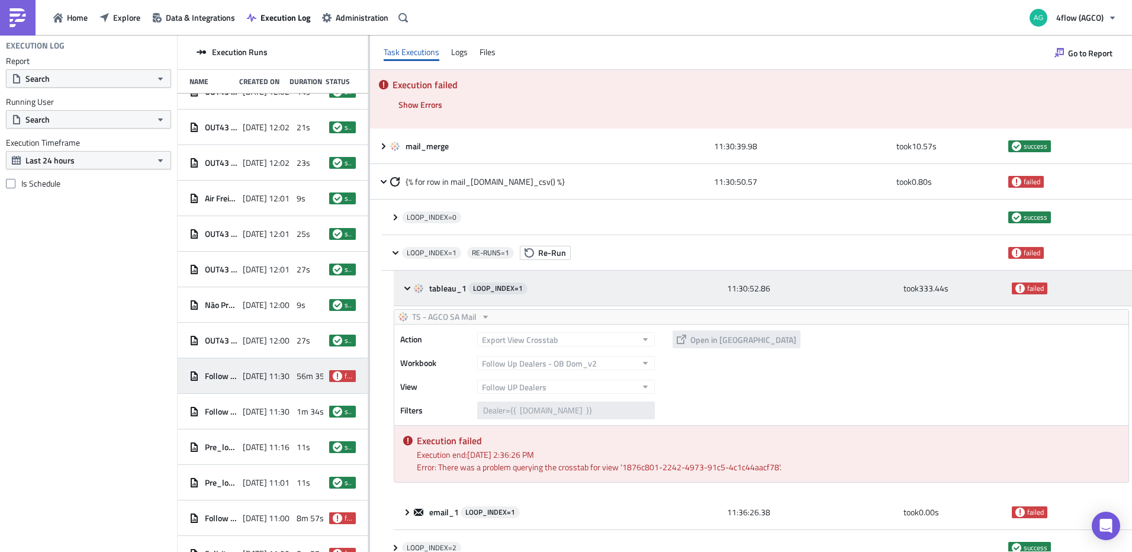
click at [405, 288] on icon at bounding box center [406, 287] width 9 height 9
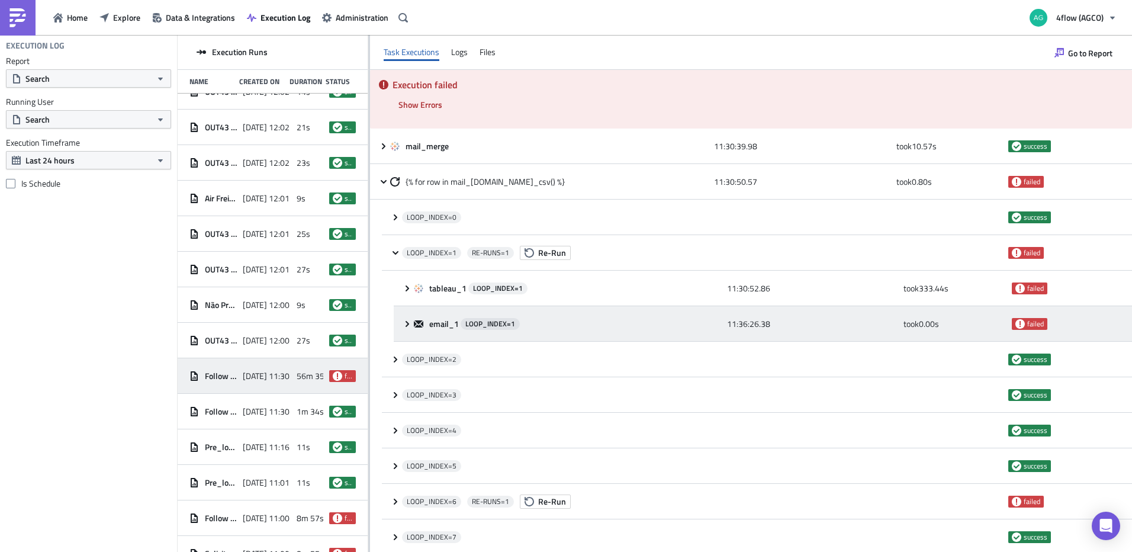
click at [403, 319] on icon at bounding box center [406, 323] width 9 height 9
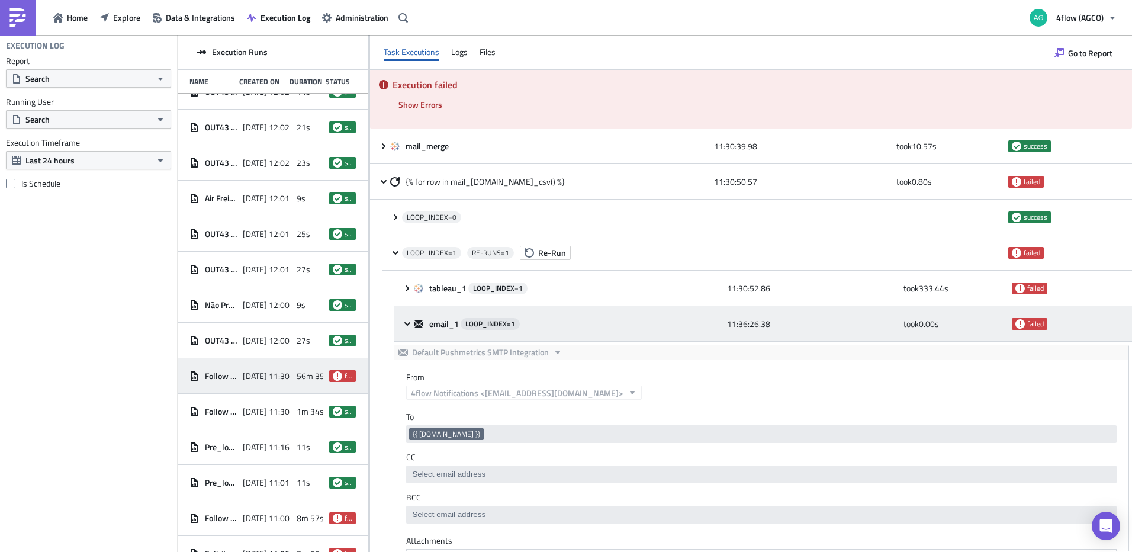
click at [404, 320] on icon at bounding box center [406, 323] width 9 height 9
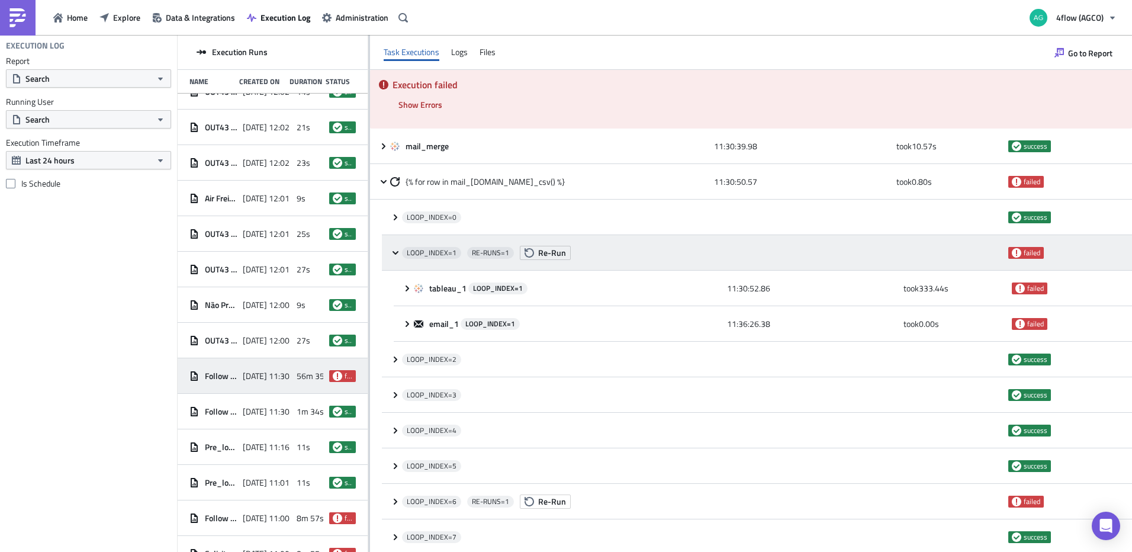
click at [392, 252] on icon at bounding box center [395, 252] width 9 height 9
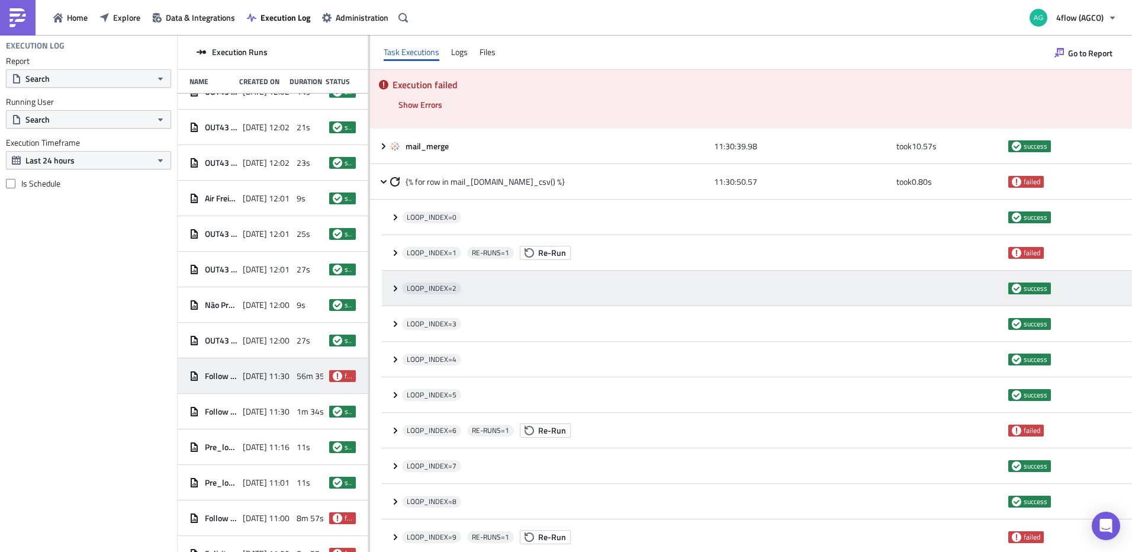
click at [393, 289] on icon at bounding box center [395, 287] width 9 height 9
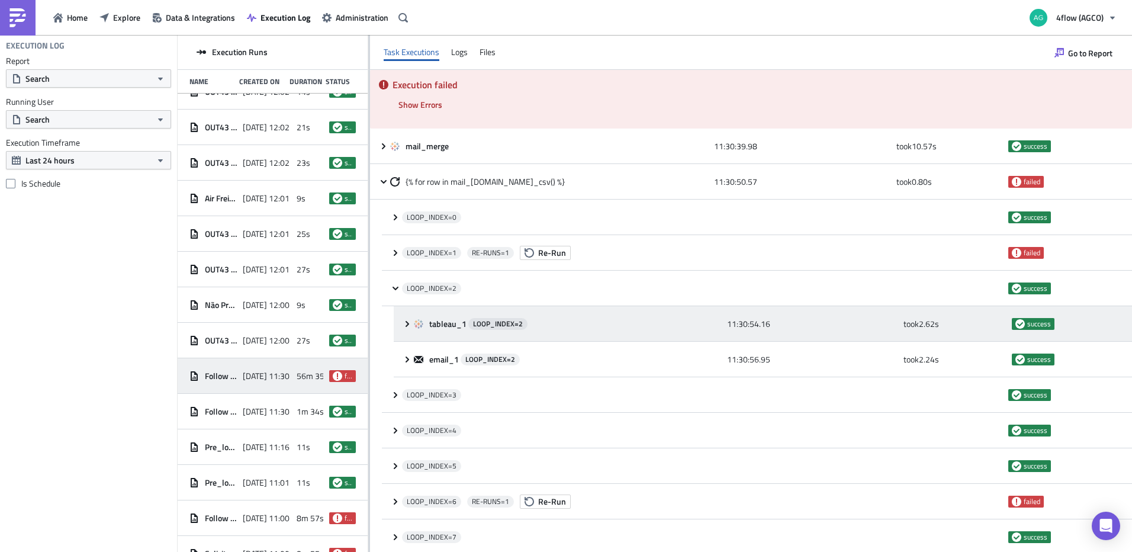
click at [405, 326] on icon at bounding box center [406, 323] width 9 height 9
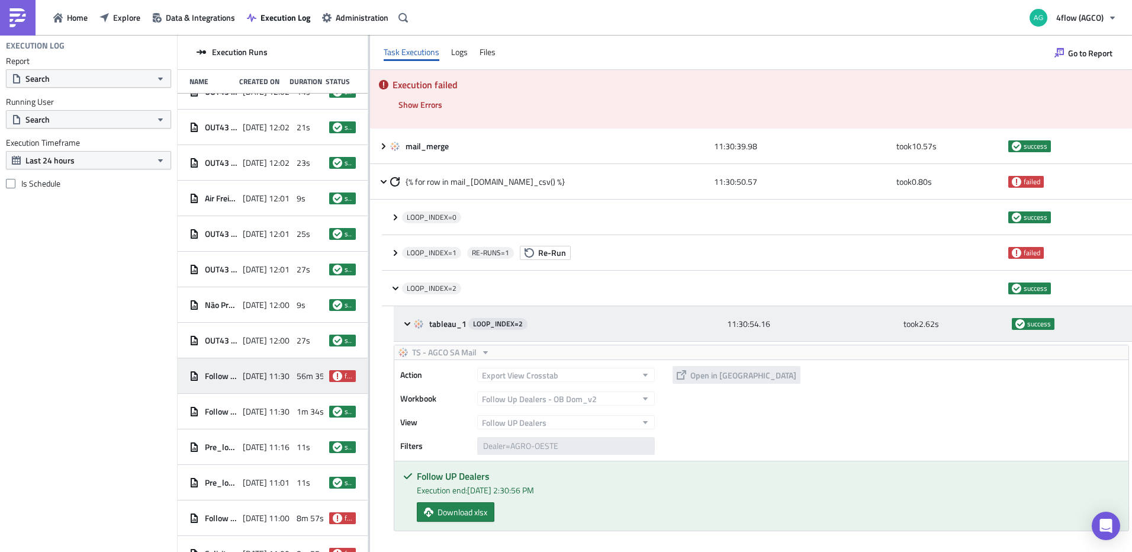
click at [405, 326] on icon at bounding box center [406, 323] width 9 height 9
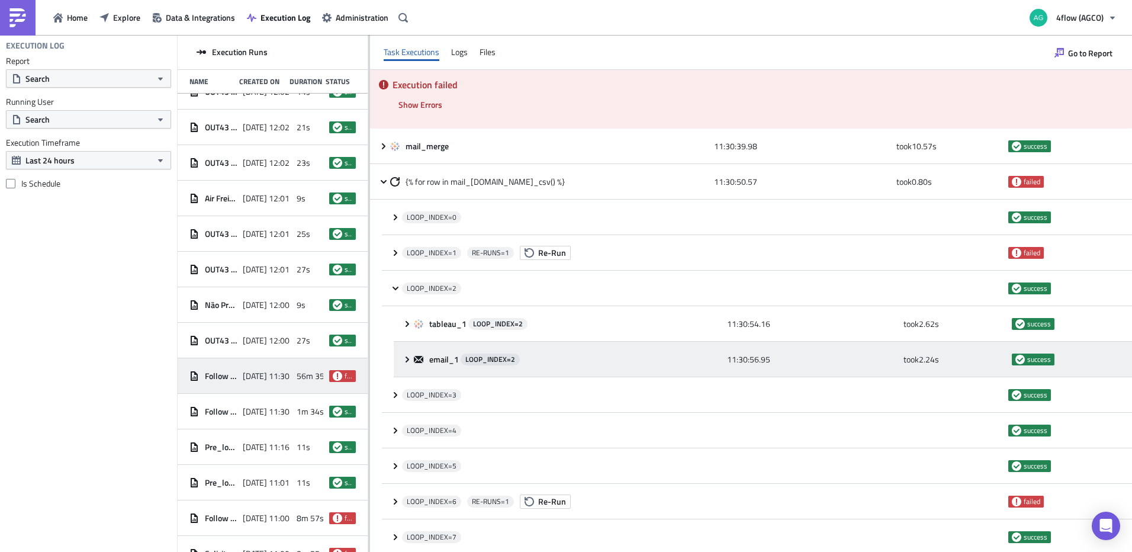
click at [405, 359] on icon at bounding box center [406, 358] width 9 height 9
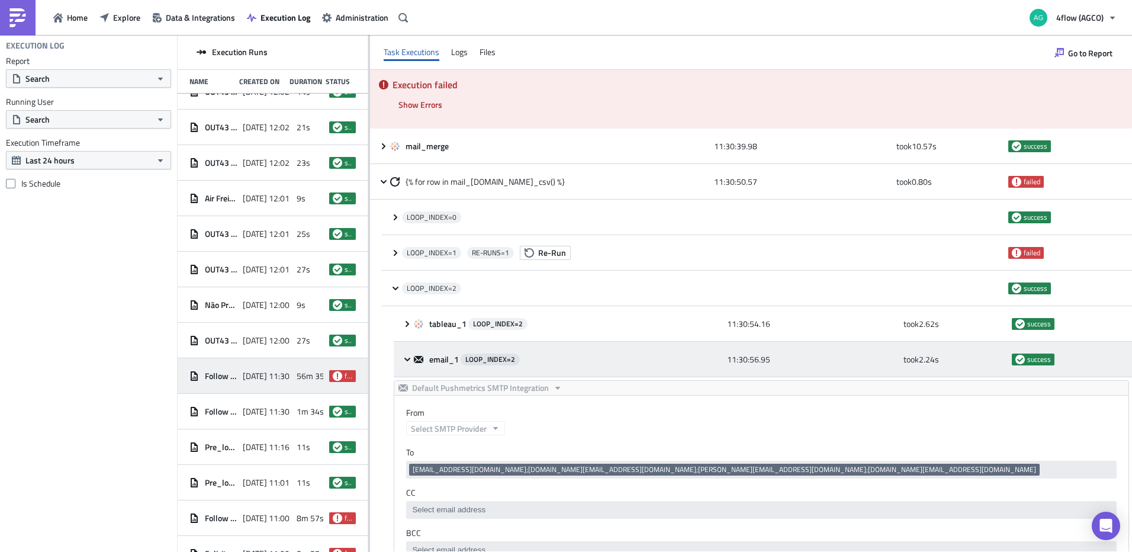
click at [405, 359] on icon at bounding box center [406, 358] width 9 height 9
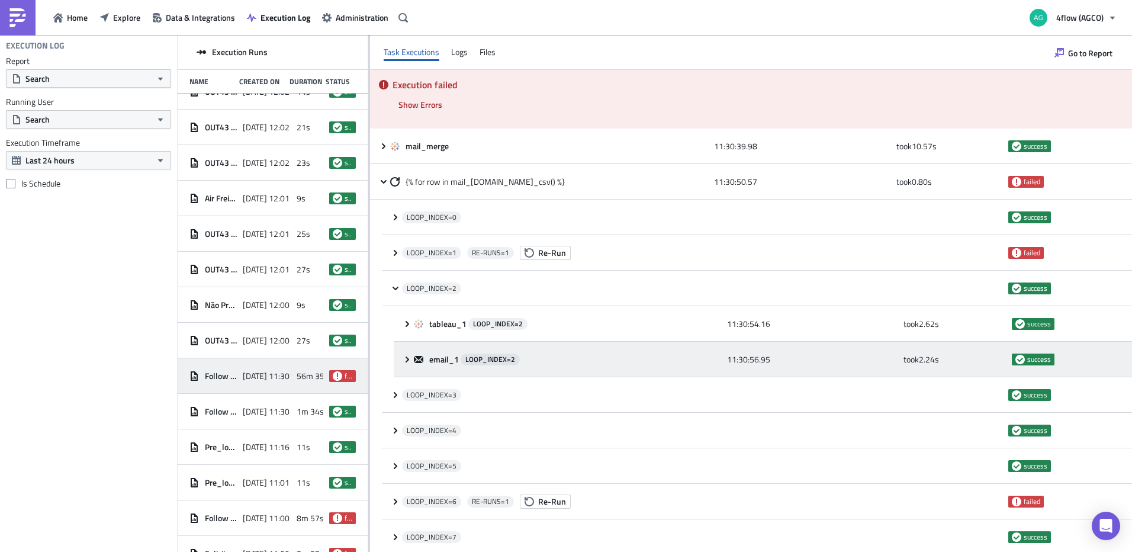
click at [405, 359] on icon at bounding box center [406, 358] width 9 height 9
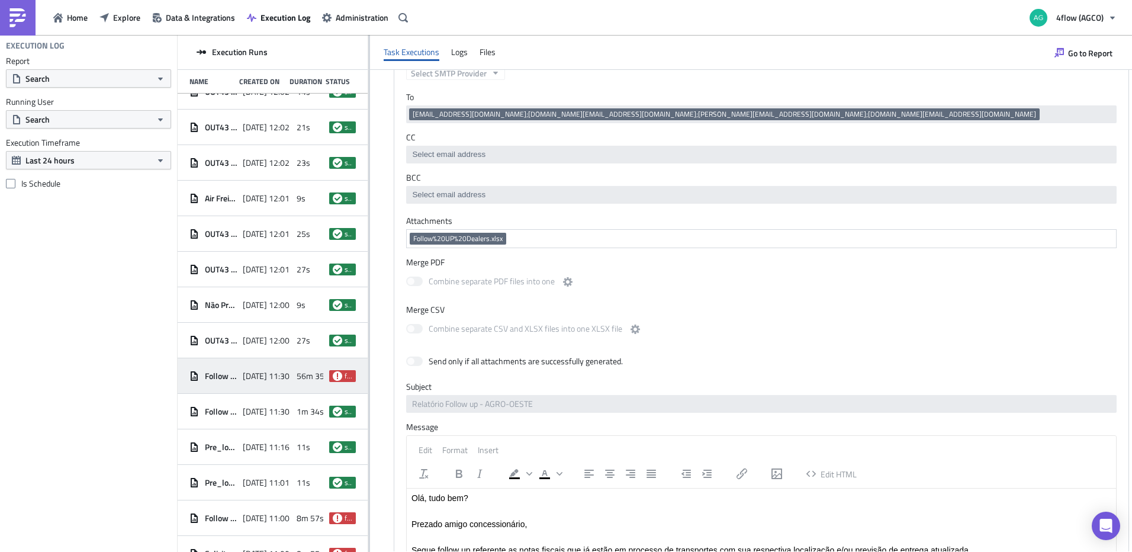
scroll to position [178, 0]
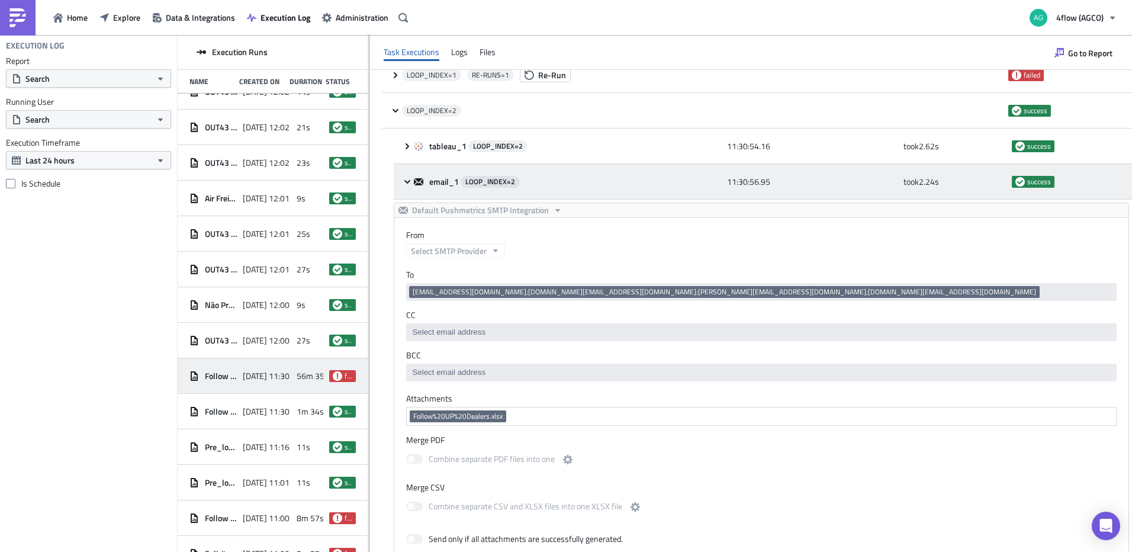
click at [402, 180] on icon at bounding box center [406, 181] width 9 height 9
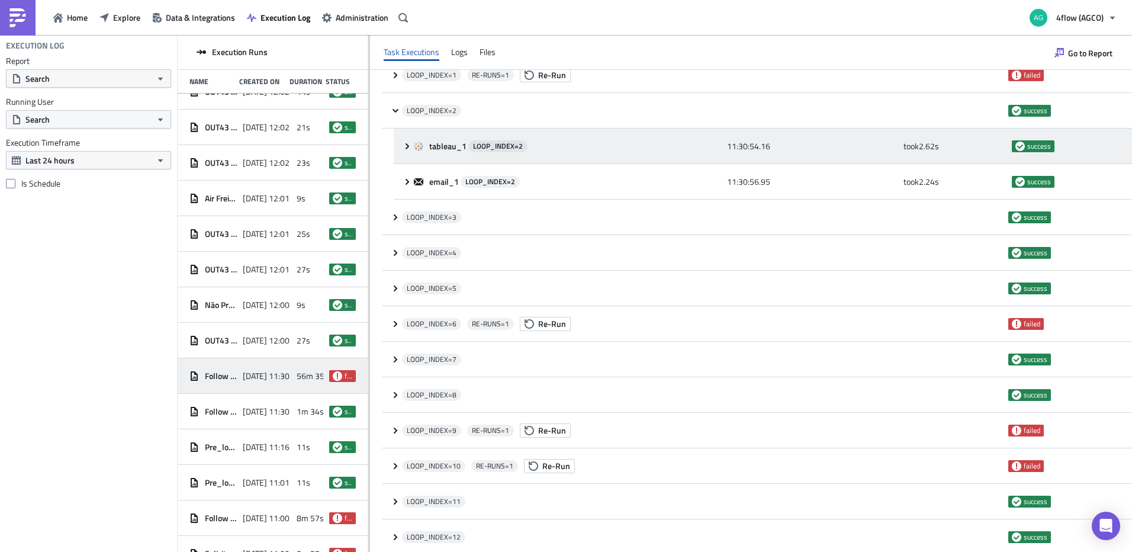
click at [401, 146] on div "tableau_1 LOOP_INDEX= 2 11:30:54.16 took 2.62 s success" at bounding box center [763, 146] width 738 height 36
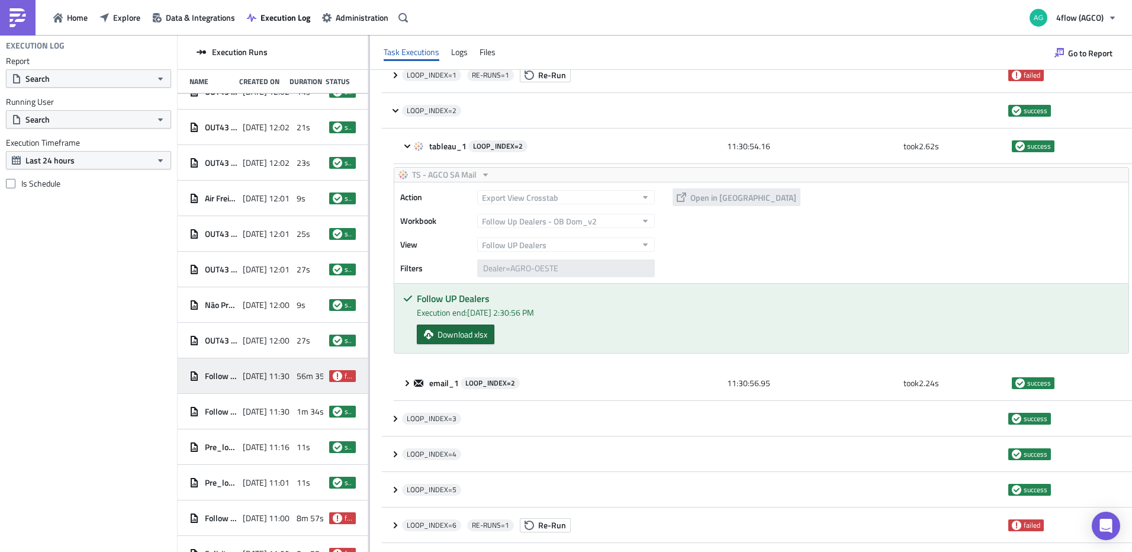
click at [452, 339] on span "Download xlsx" at bounding box center [462, 334] width 50 height 12
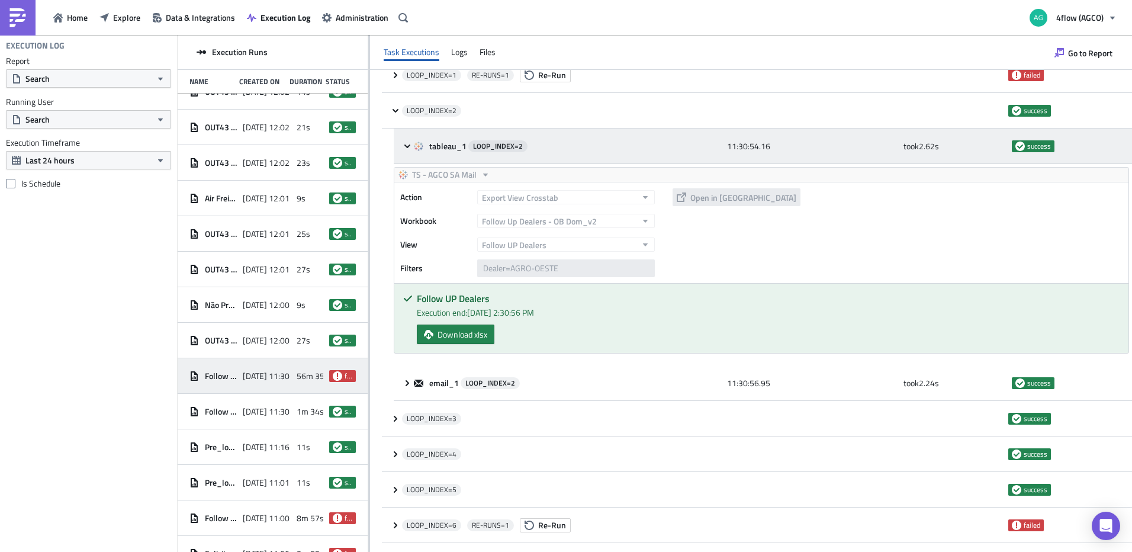
click at [405, 145] on icon at bounding box center [407, 146] width 6 height 4
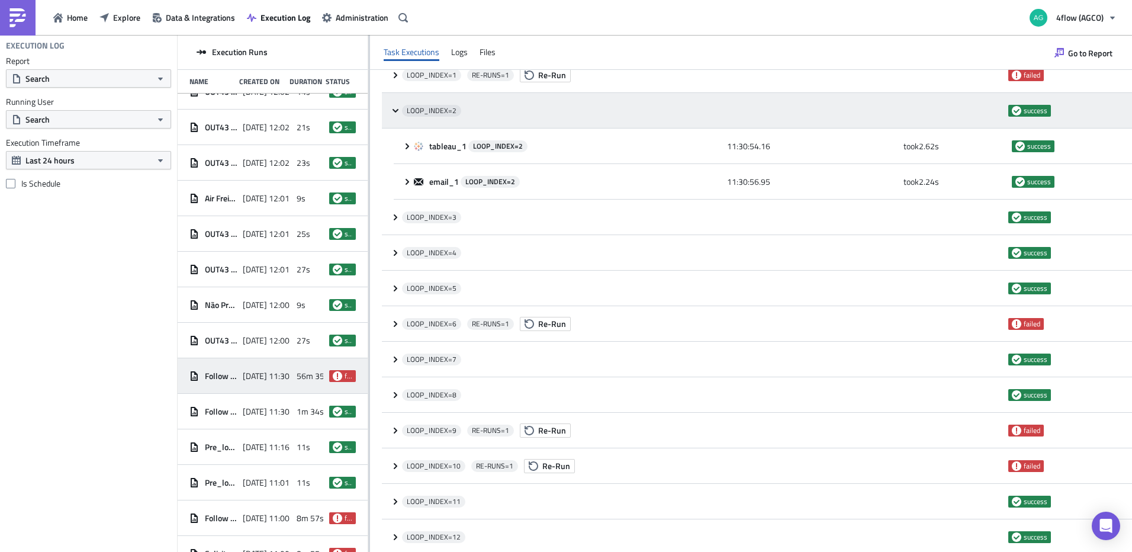
click at [391, 108] on icon at bounding box center [395, 110] width 9 height 9
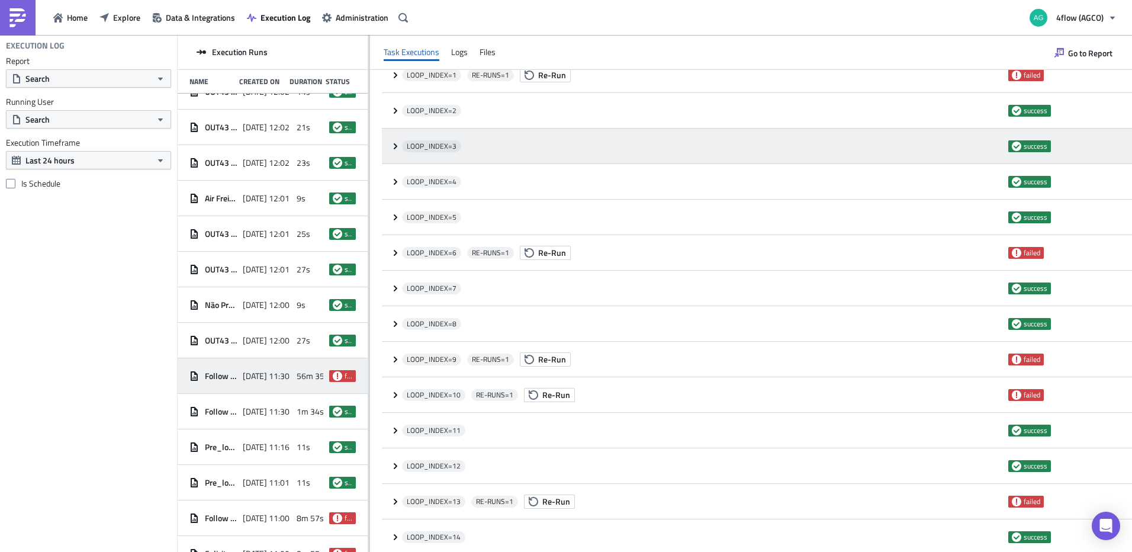
click at [391, 149] on icon at bounding box center [395, 145] width 9 height 9
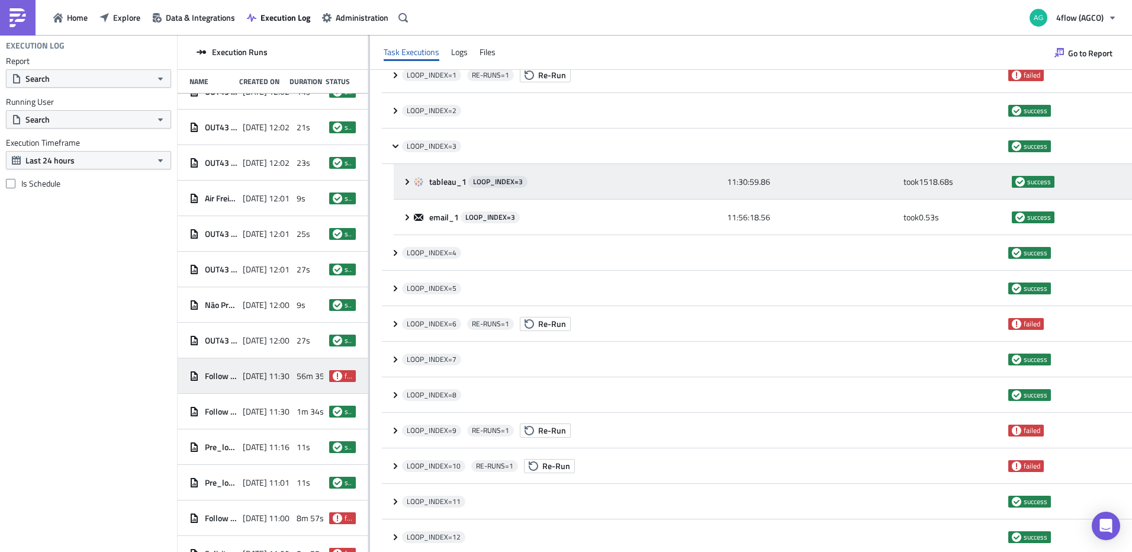
click at [410, 180] on icon at bounding box center [406, 181] width 9 height 9
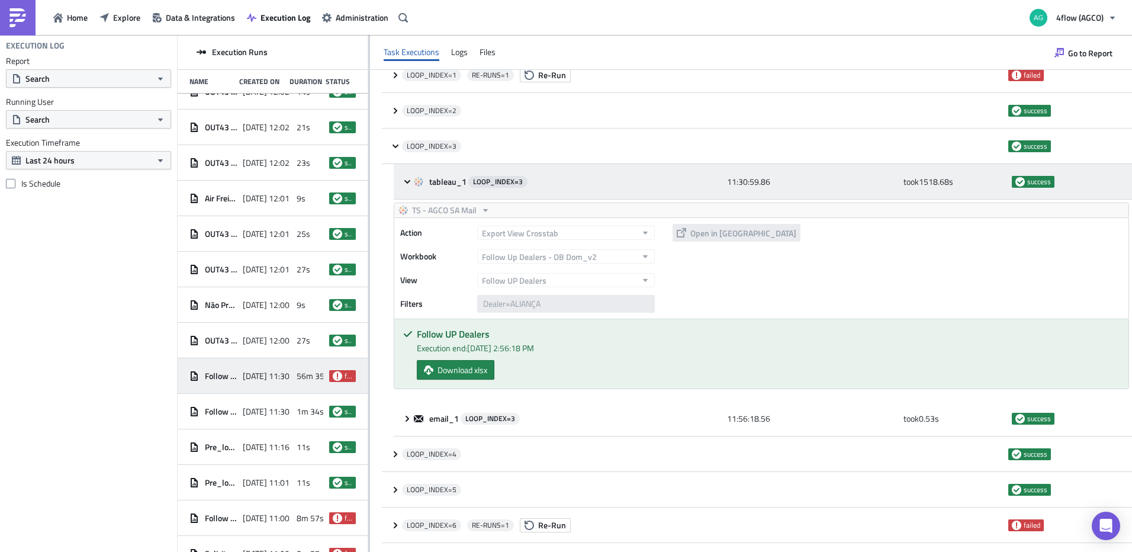
click at [410, 180] on icon at bounding box center [407, 181] width 6 height 4
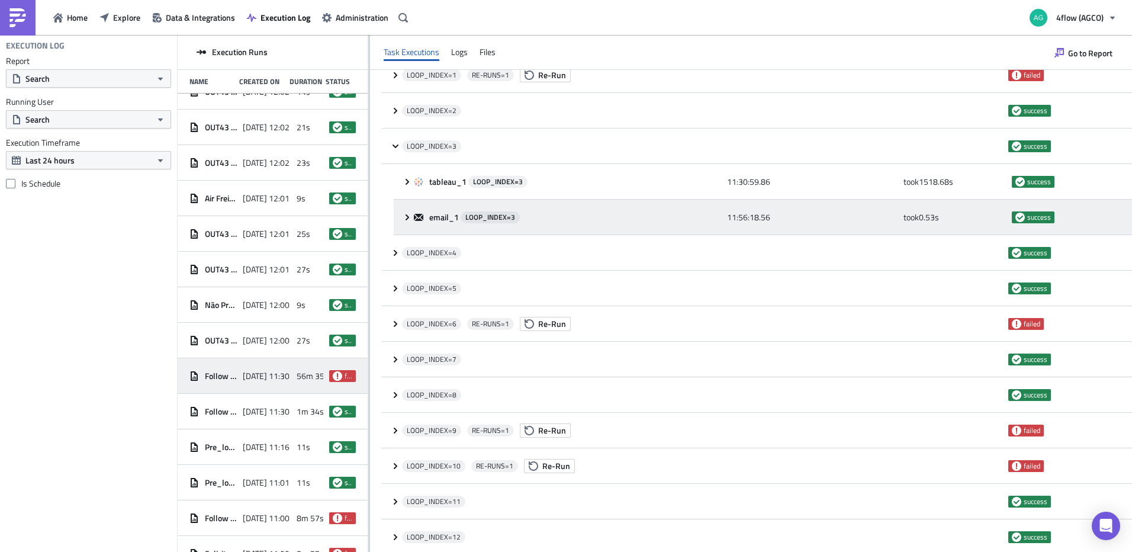
click at [407, 214] on icon at bounding box center [407, 217] width 4 height 6
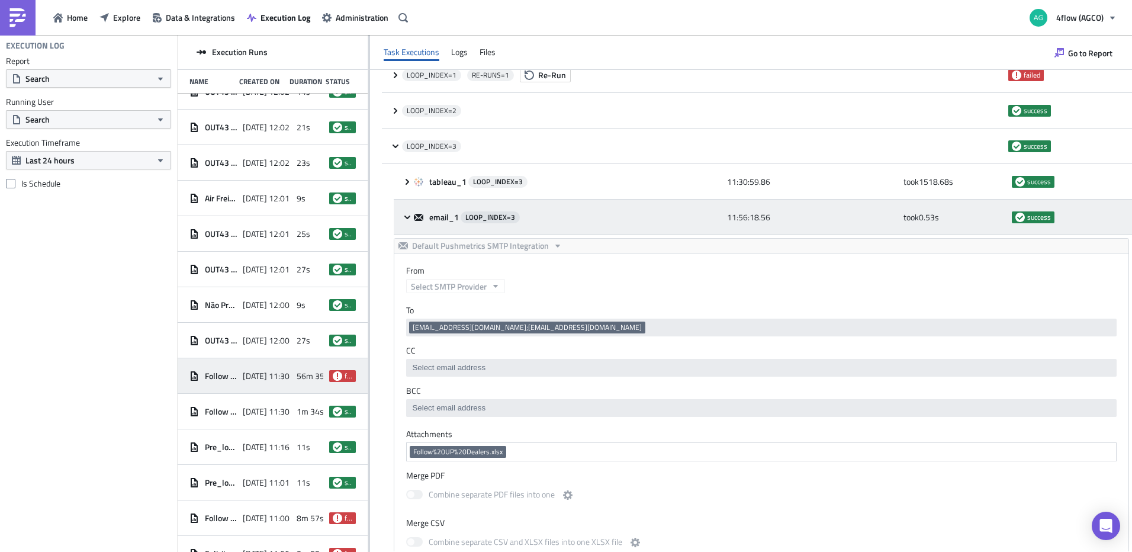
scroll to position [0, 0]
click at [407, 214] on icon at bounding box center [406, 216] width 9 height 9
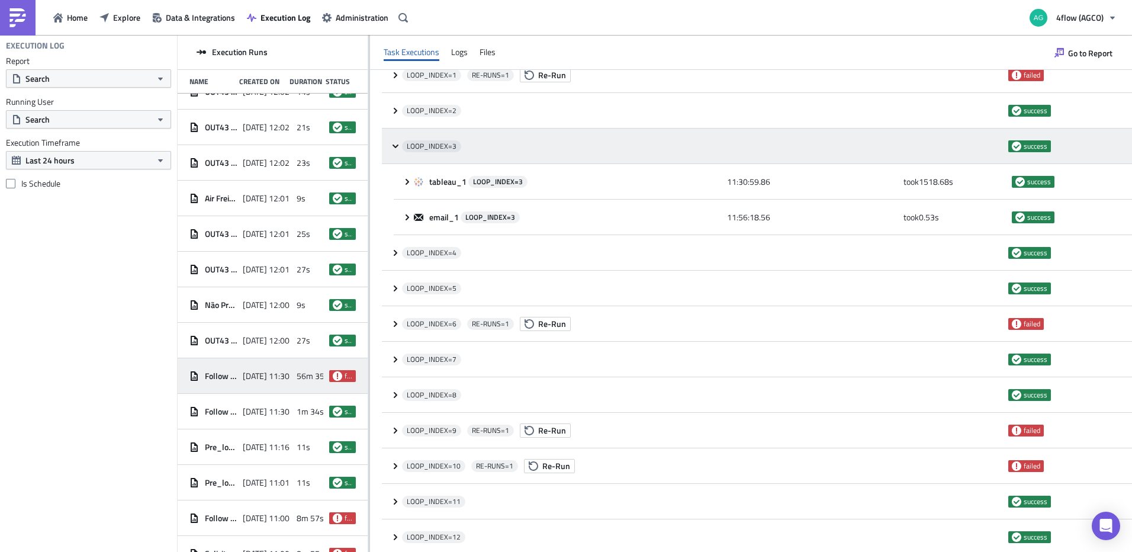
click at [395, 141] on icon at bounding box center [395, 145] width 9 height 9
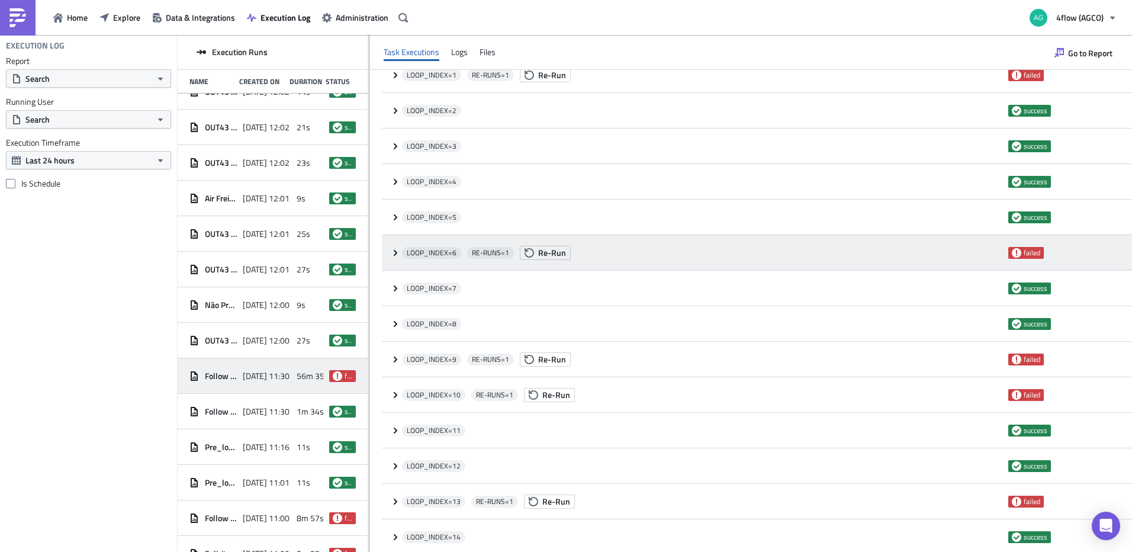
click at [390, 253] on div "LOOP_INDEX= 6 RE-RUNS= 1 Re-Run failed" at bounding box center [757, 253] width 750 height 36
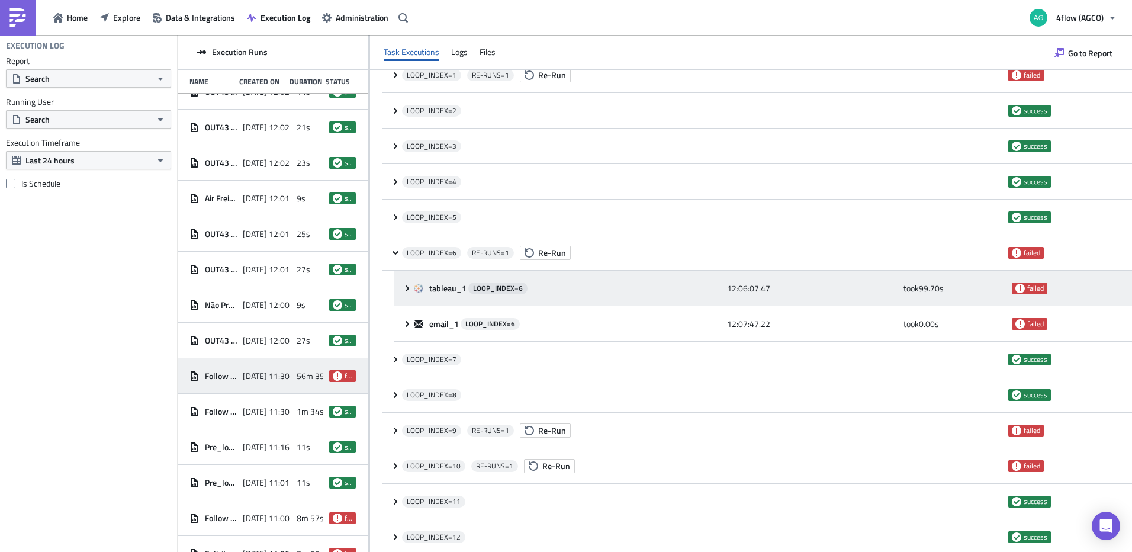
click at [402, 289] on icon at bounding box center [406, 287] width 9 height 9
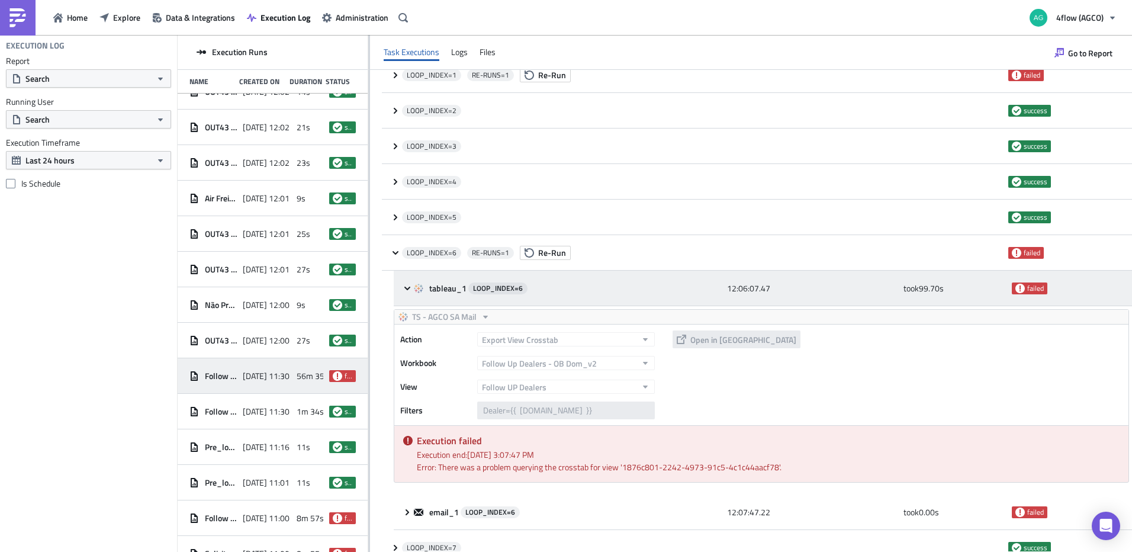
click at [404, 290] on icon at bounding box center [406, 287] width 9 height 9
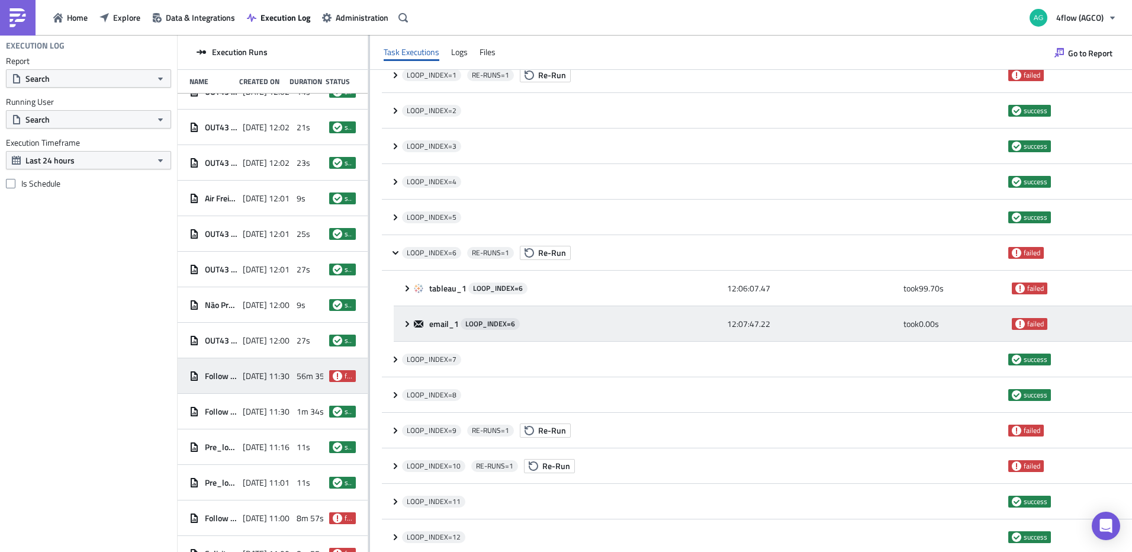
click at [405, 325] on icon at bounding box center [406, 323] width 9 height 9
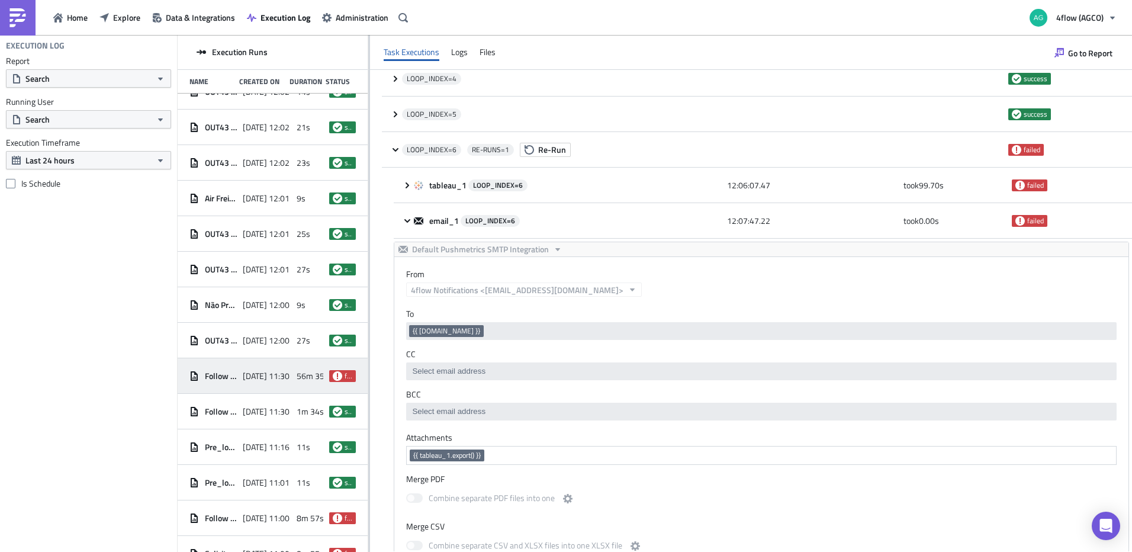
scroll to position [178, 0]
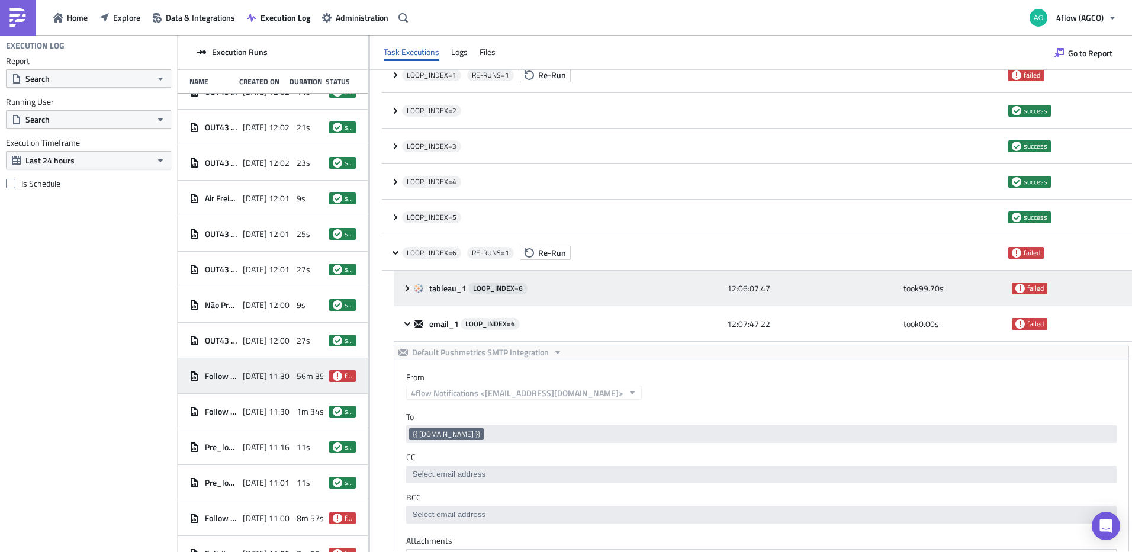
click at [407, 287] on icon at bounding box center [407, 288] width 4 height 6
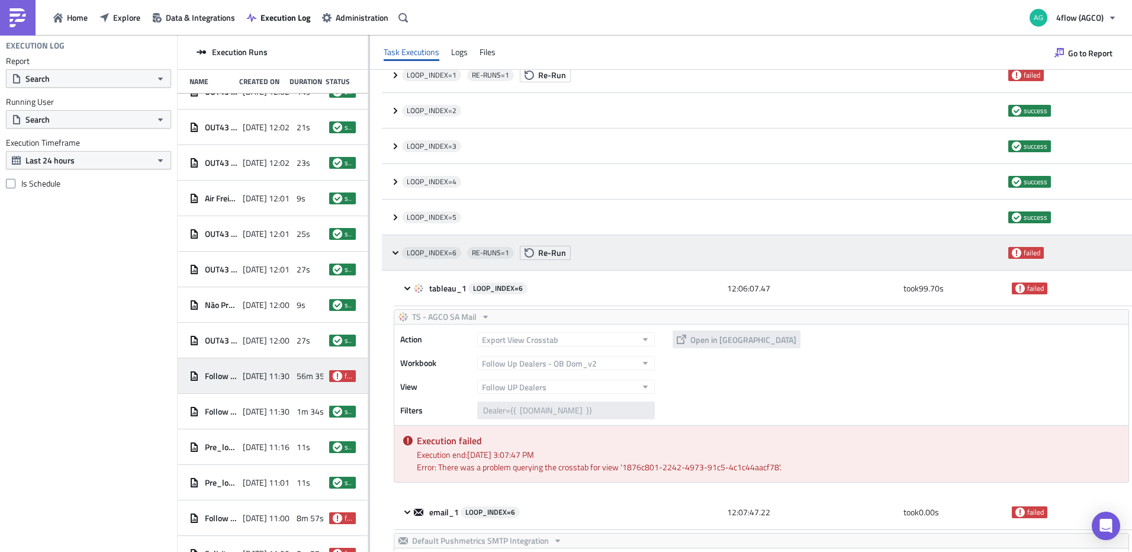
click at [392, 256] on icon at bounding box center [395, 252] width 9 height 9
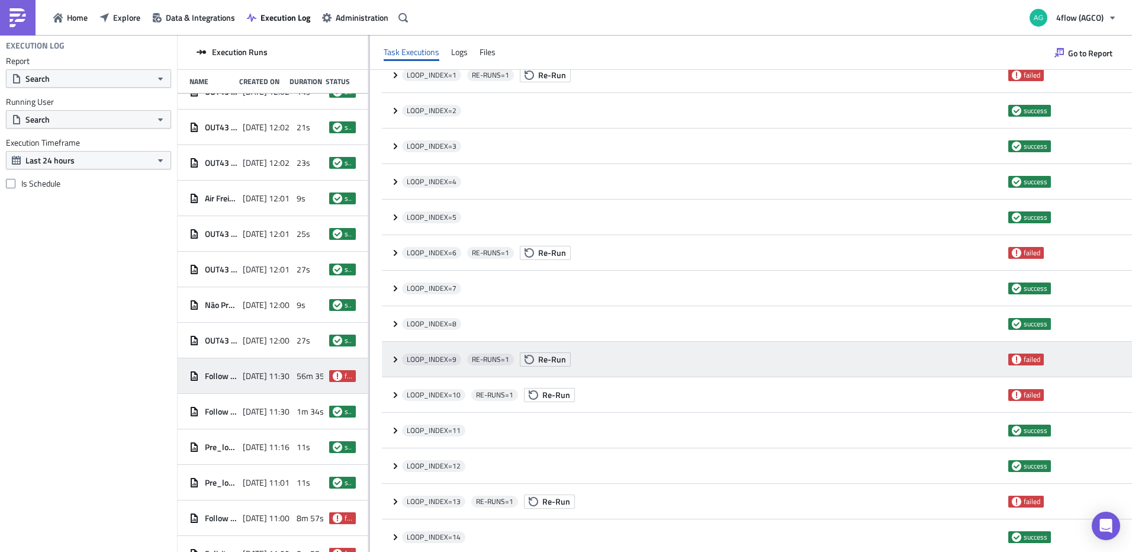
click at [391, 361] on icon at bounding box center [395, 358] width 9 height 9
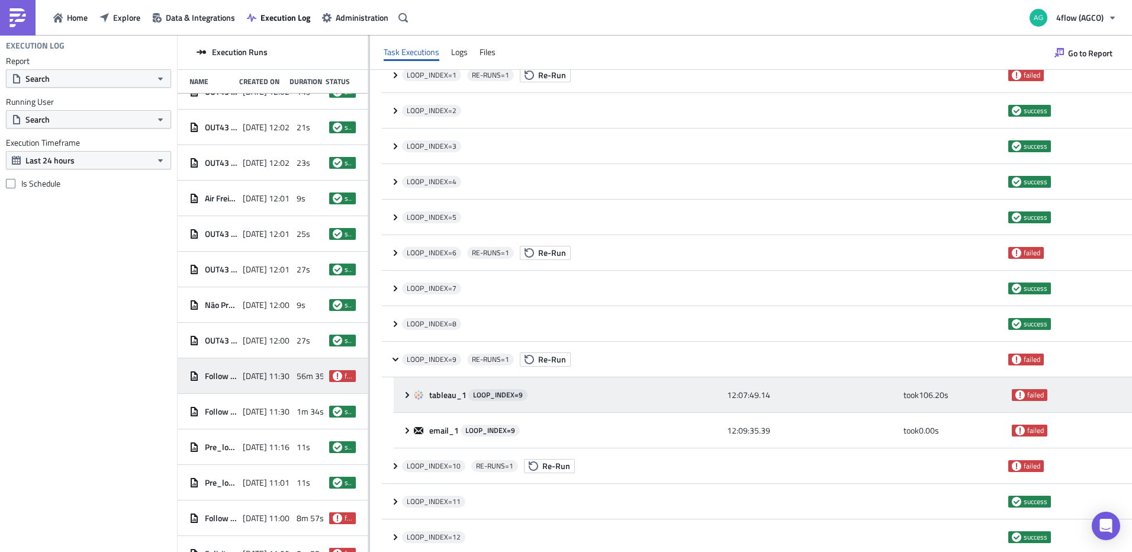
click at [410, 391] on icon at bounding box center [406, 394] width 9 height 9
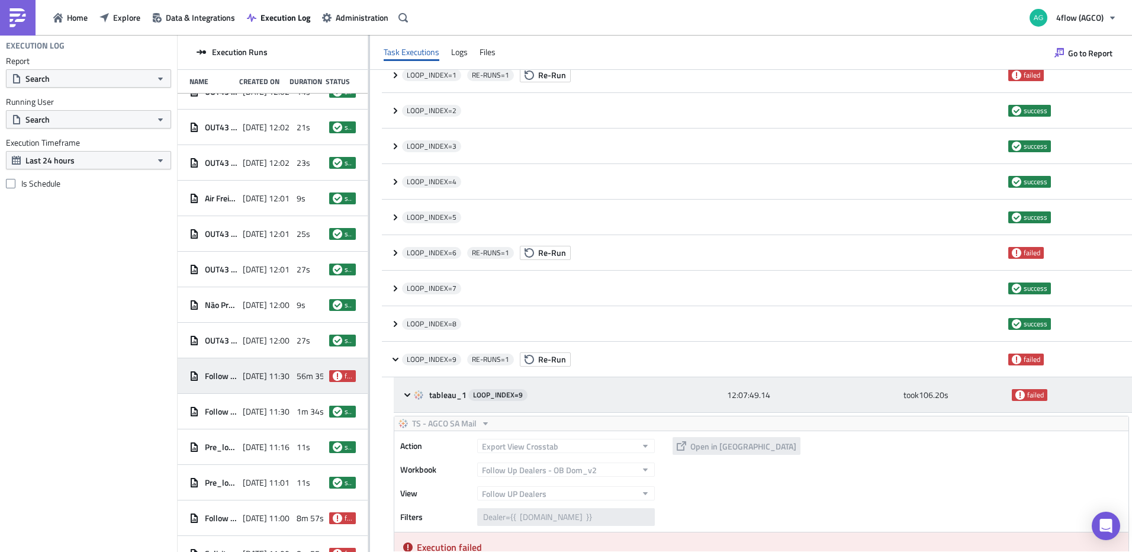
click at [402, 392] on div "tableau_1 LOOP_INDEX= 9 12:07:49.14 took 106.20 s failed" at bounding box center [763, 395] width 738 height 36
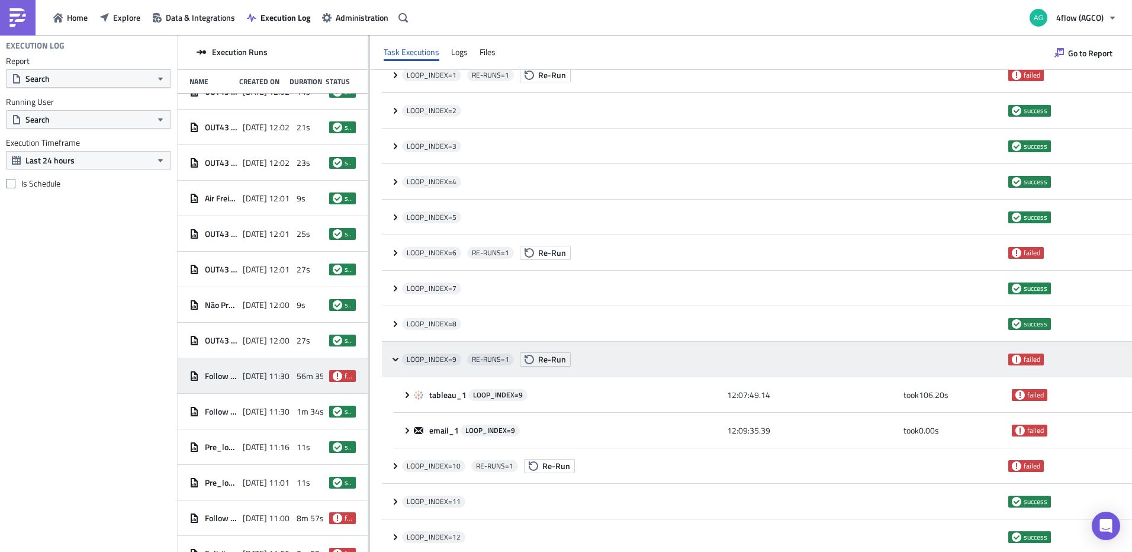
click at [399, 359] on icon at bounding box center [395, 358] width 9 height 9
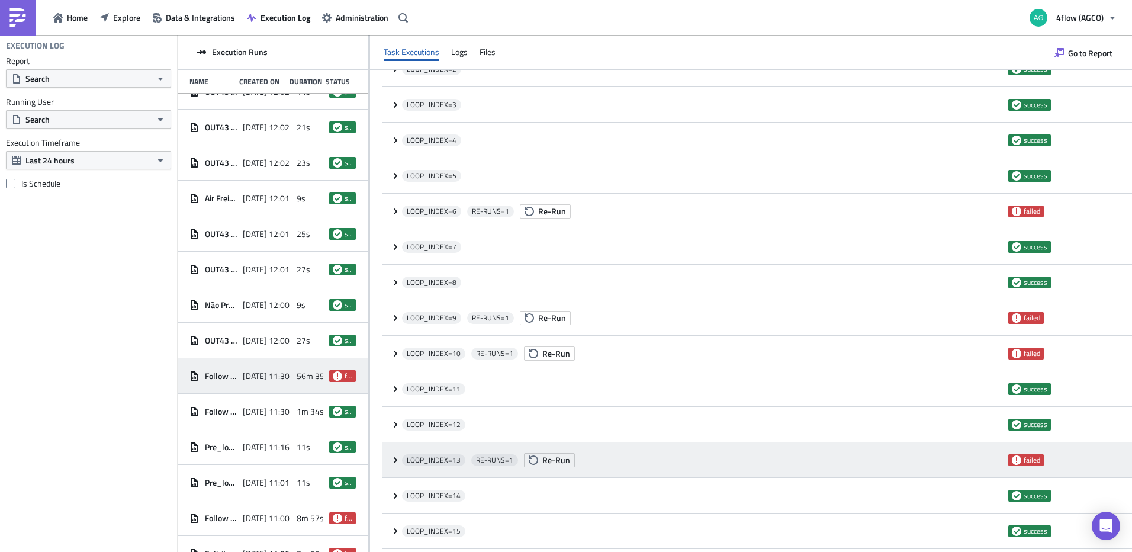
scroll to position [296, 0]
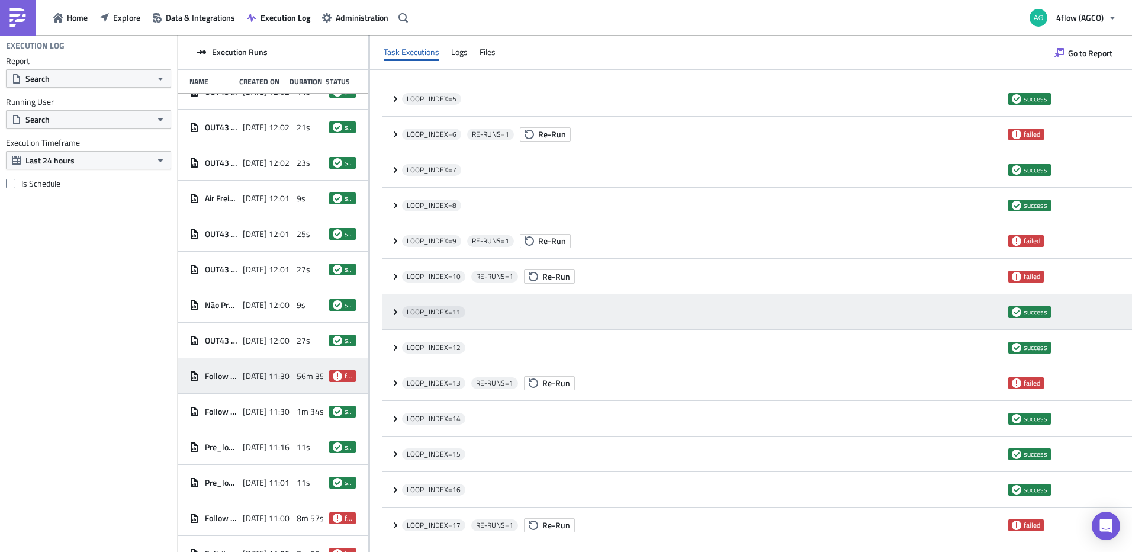
click at [394, 304] on div "LOOP_INDEX= 11 success" at bounding box center [757, 312] width 750 height 36
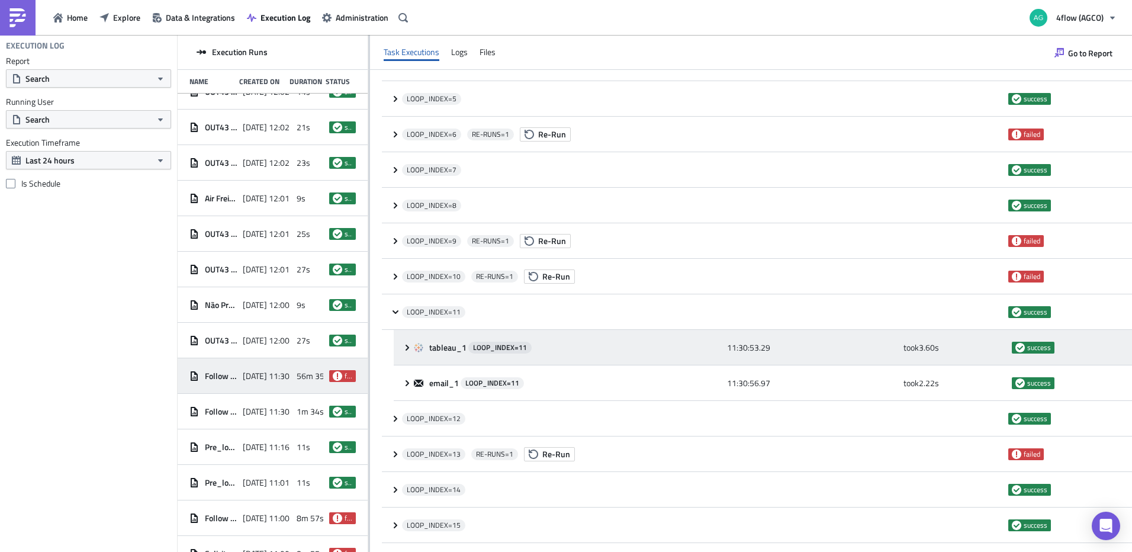
click at [404, 350] on icon at bounding box center [406, 347] width 9 height 9
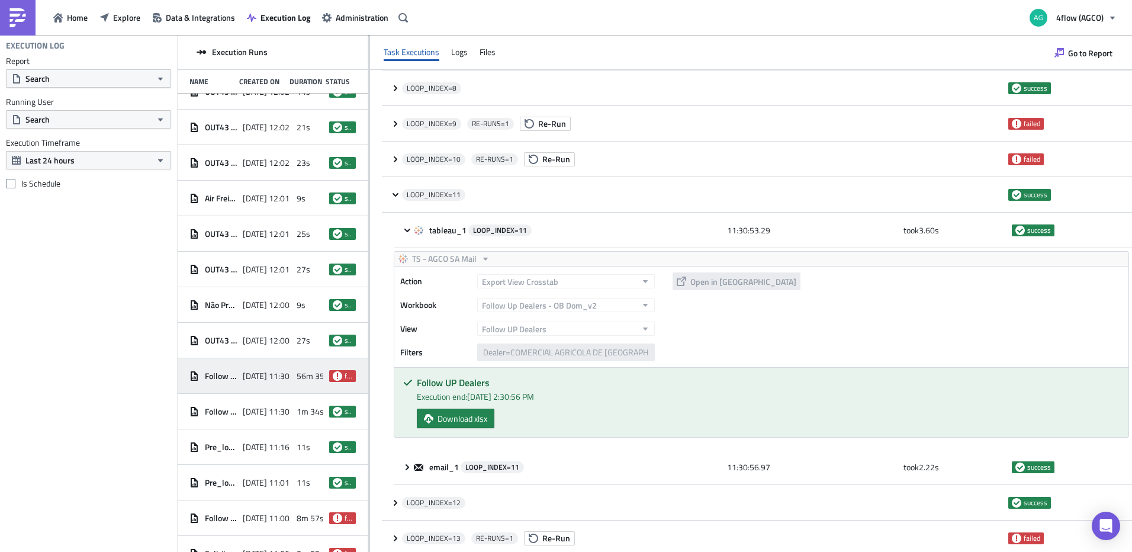
scroll to position [414, 0]
click at [454, 421] on span "Download xlsx" at bounding box center [462, 417] width 50 height 12
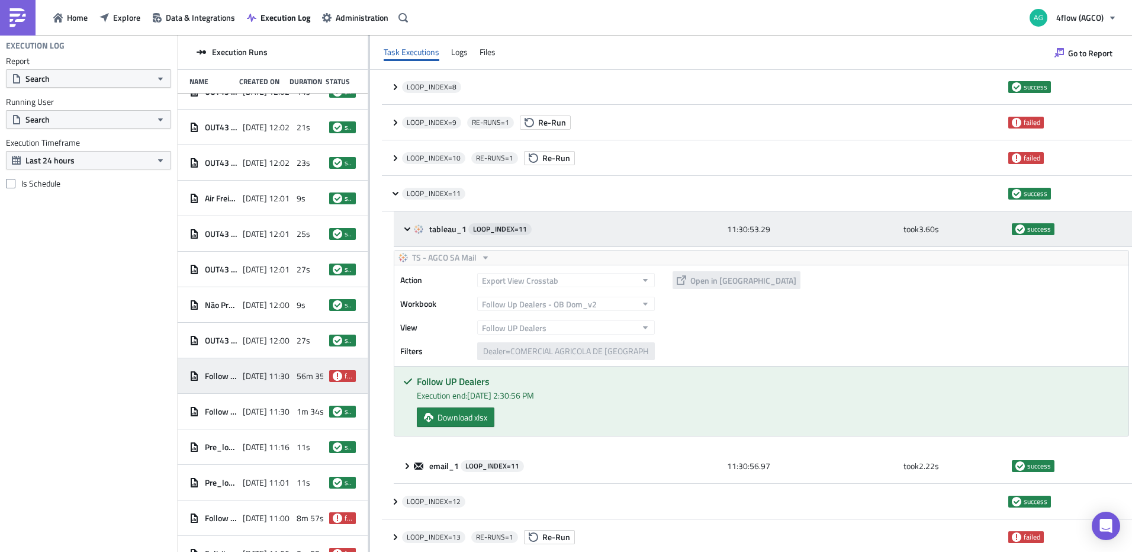
click at [402, 228] on icon at bounding box center [406, 228] width 9 height 9
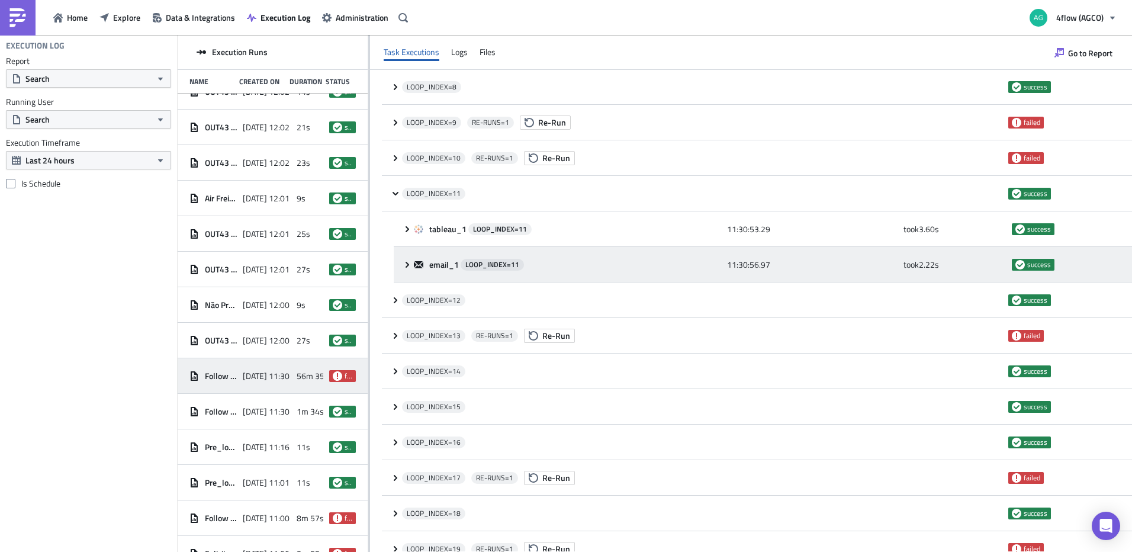
click at [403, 265] on icon at bounding box center [406, 264] width 9 height 9
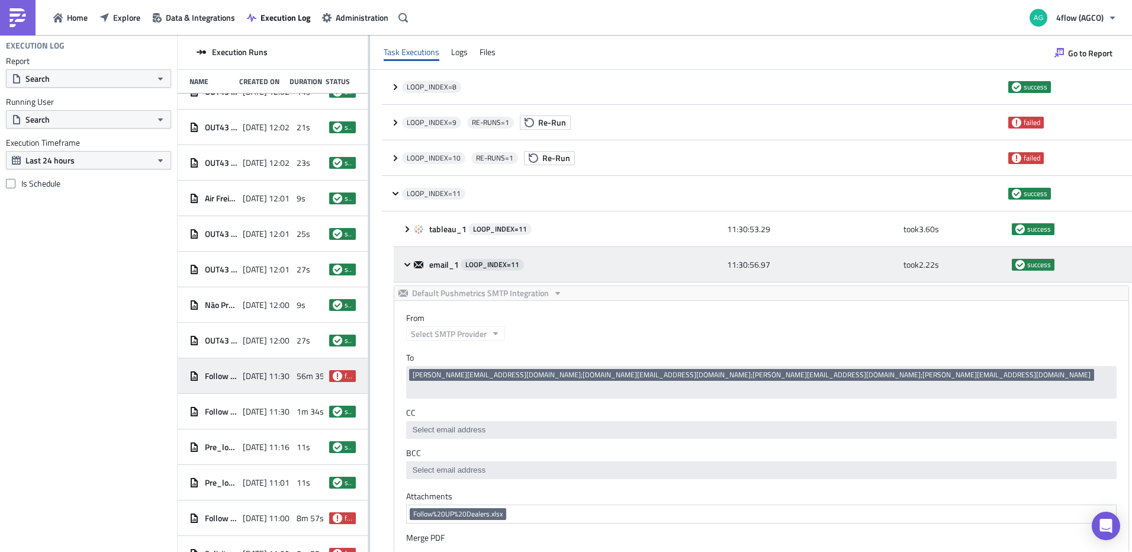
scroll to position [0, 0]
click at [403, 265] on icon at bounding box center [406, 264] width 9 height 9
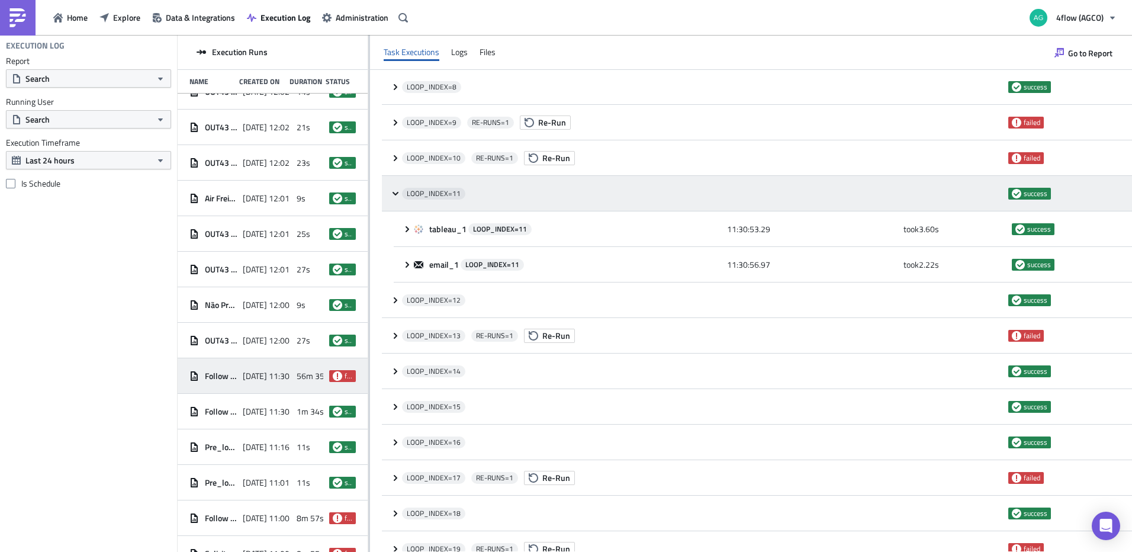
click at [394, 196] on icon at bounding box center [395, 193] width 9 height 9
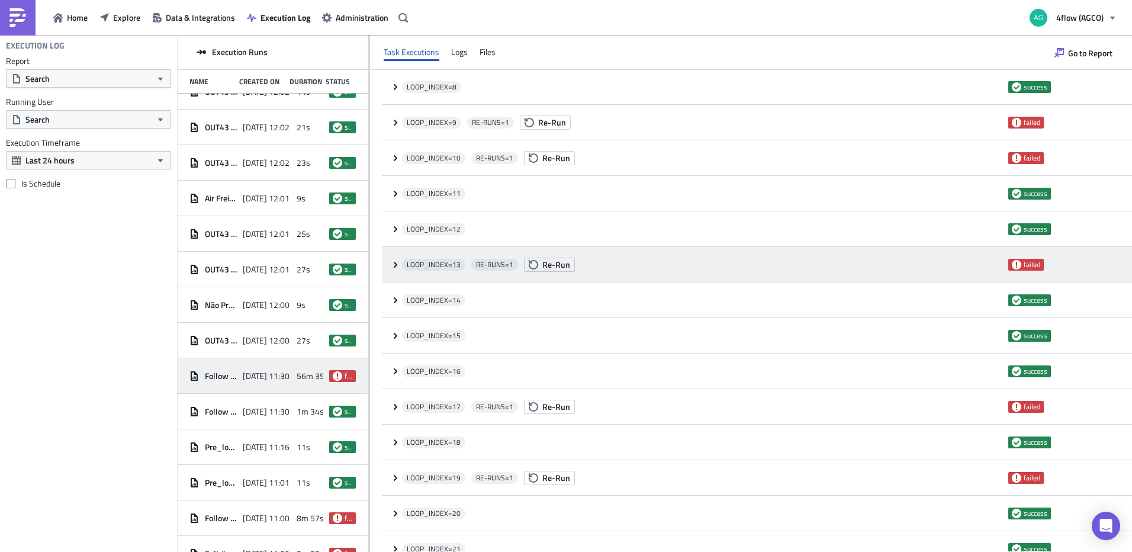
click at [391, 265] on icon at bounding box center [395, 264] width 9 height 9
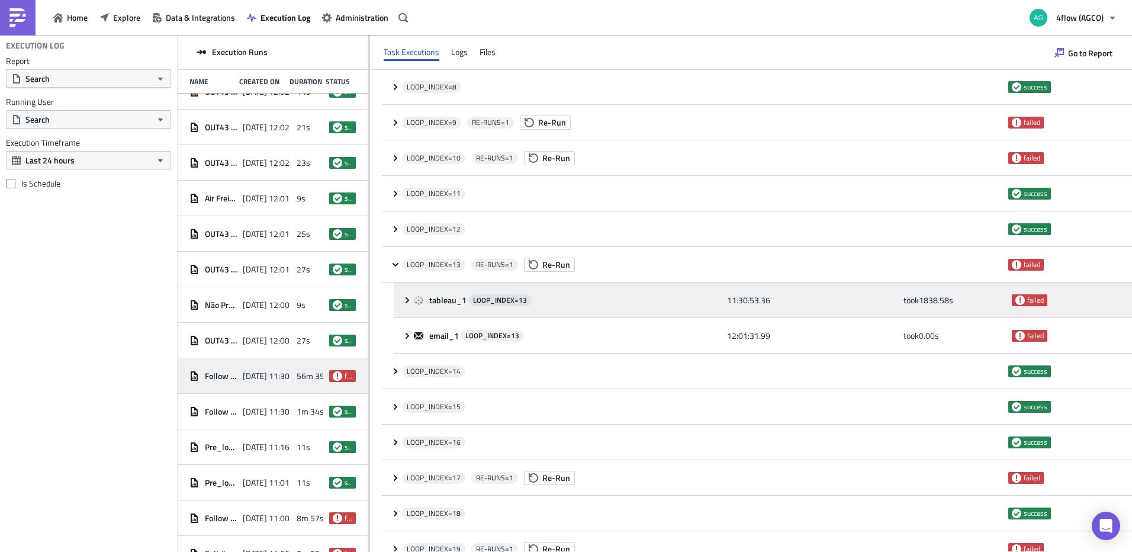
click at [399, 299] on div "tableau_1 LOOP_INDEX= 13 11:30:53.36 took 1838.58 s failed" at bounding box center [763, 300] width 738 height 36
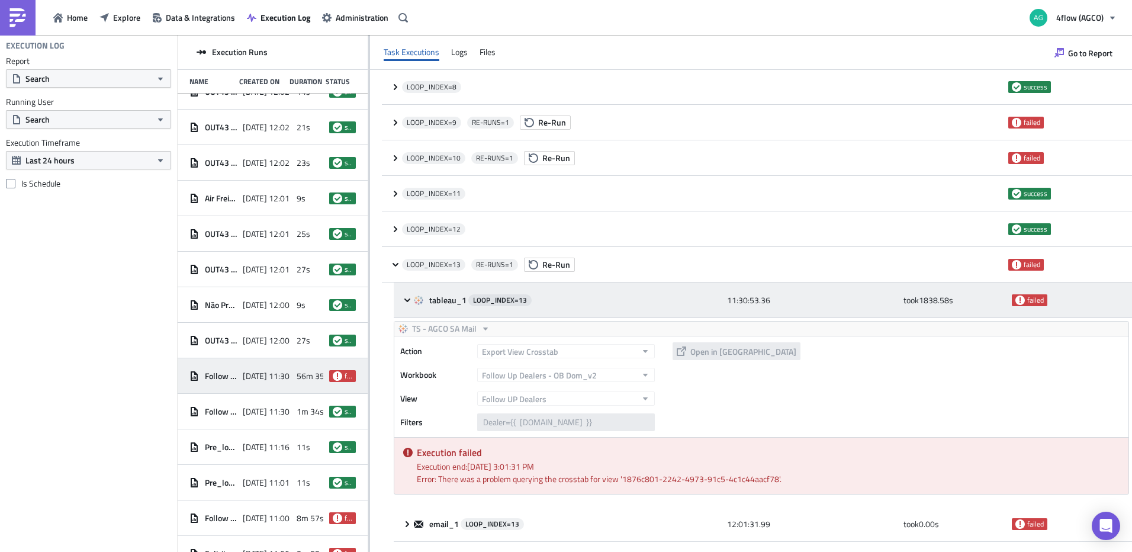
click at [399, 299] on div "tableau_1 LOOP_INDEX= 13 11:30:53.36 took 1838.58 s failed" at bounding box center [763, 300] width 738 height 36
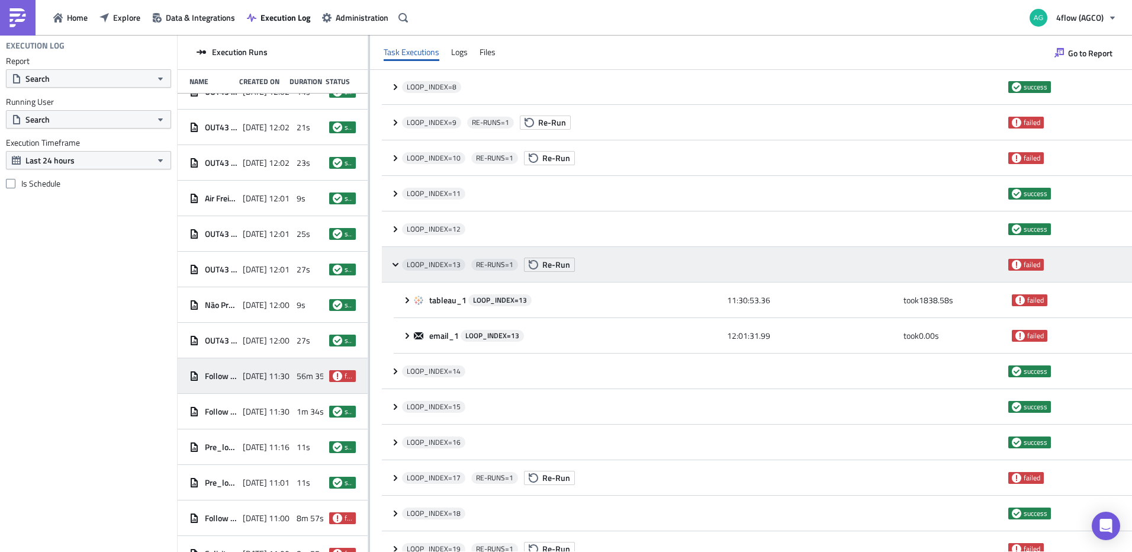
click at [396, 262] on icon at bounding box center [395, 264] width 9 height 9
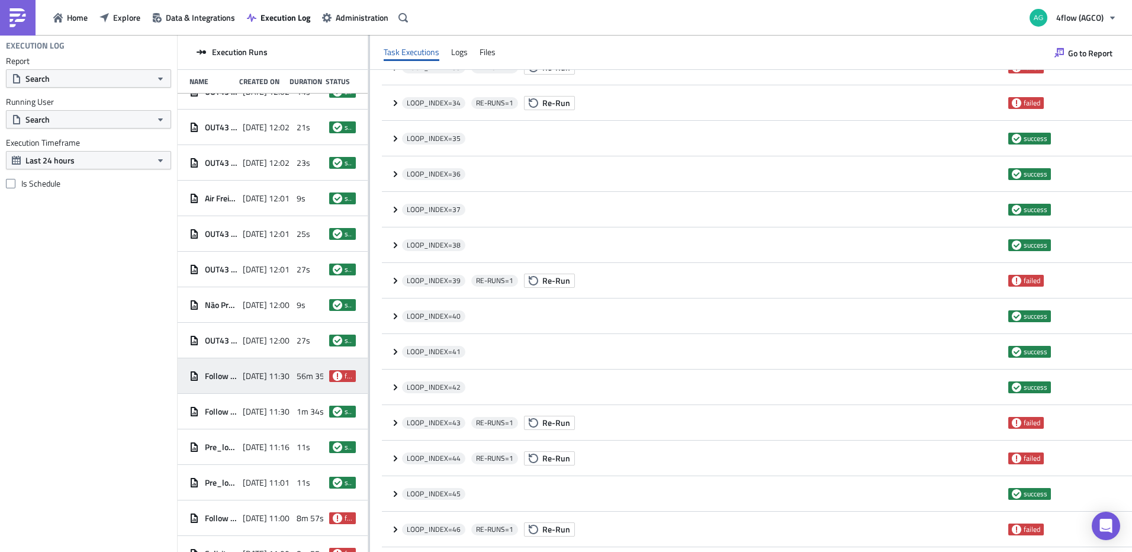
scroll to position [1361, 0]
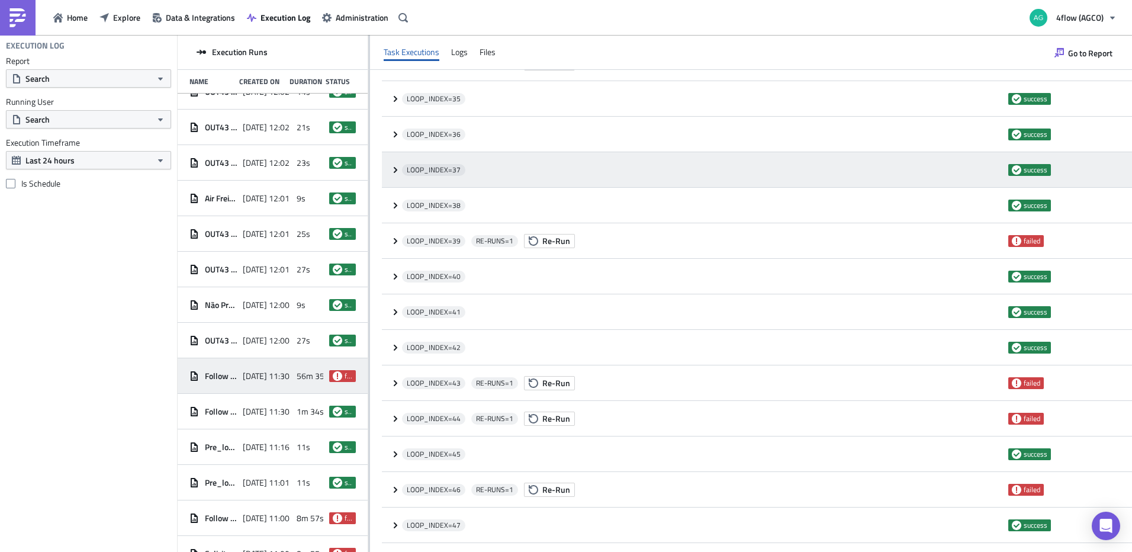
click at [394, 165] on icon at bounding box center [395, 169] width 9 height 9
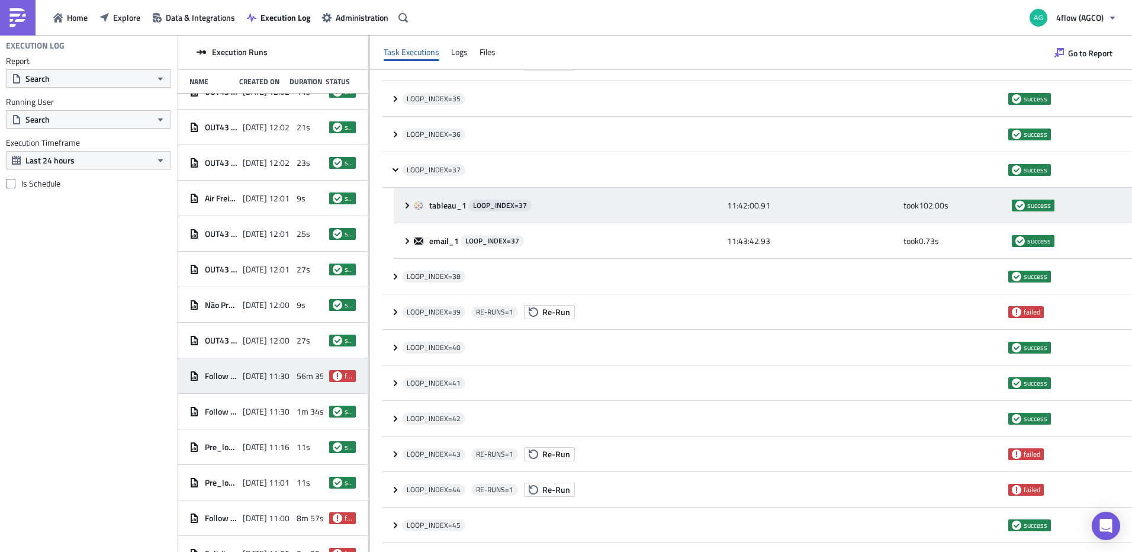
click at [407, 205] on icon at bounding box center [406, 205] width 9 height 9
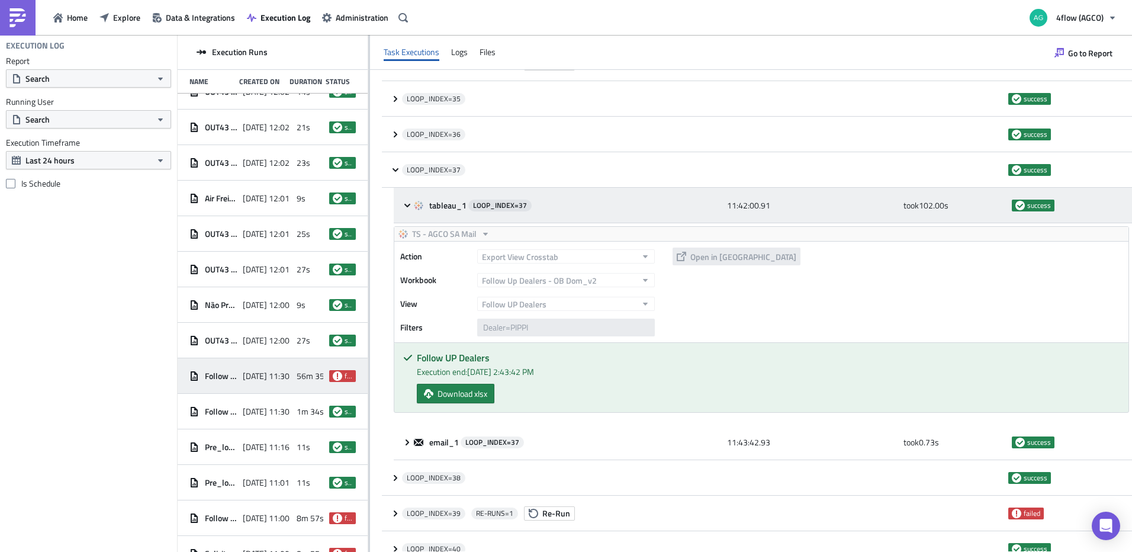
click at [407, 205] on icon at bounding box center [407, 205] width 6 height 4
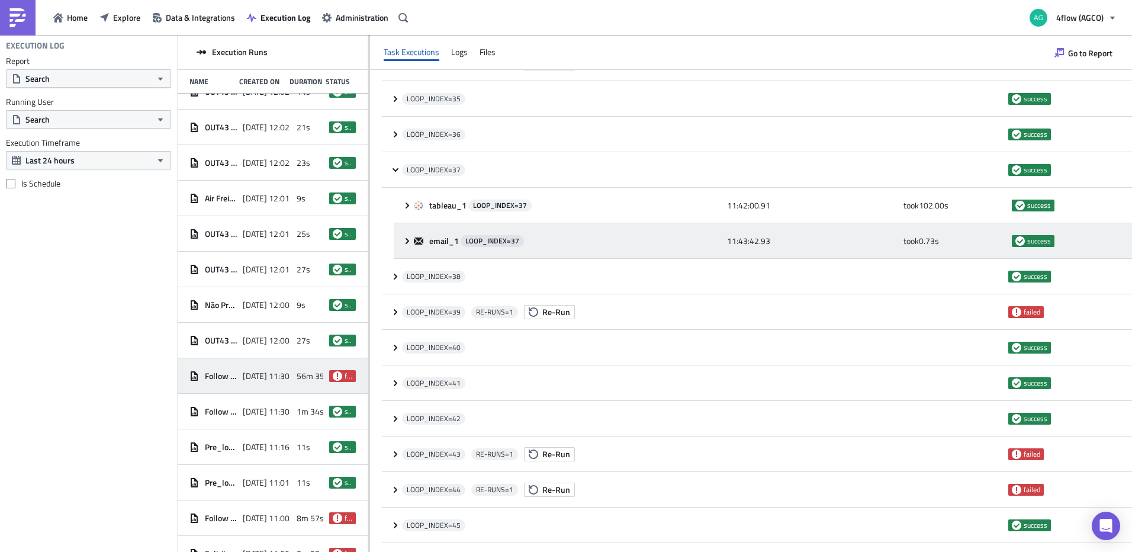
click at [408, 237] on icon at bounding box center [406, 240] width 9 height 9
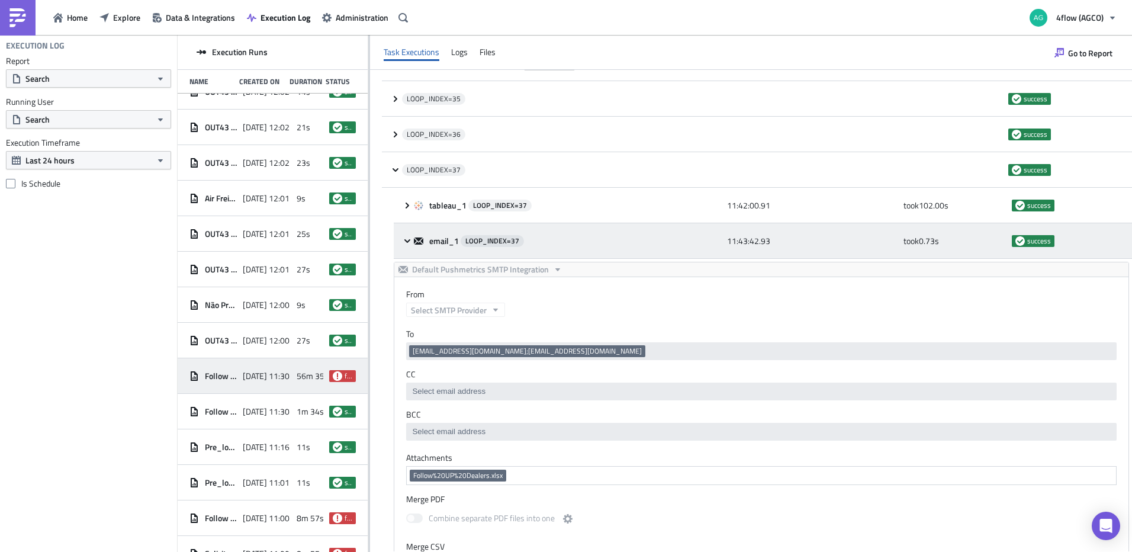
scroll to position [0, 0]
click at [407, 237] on icon at bounding box center [406, 240] width 9 height 9
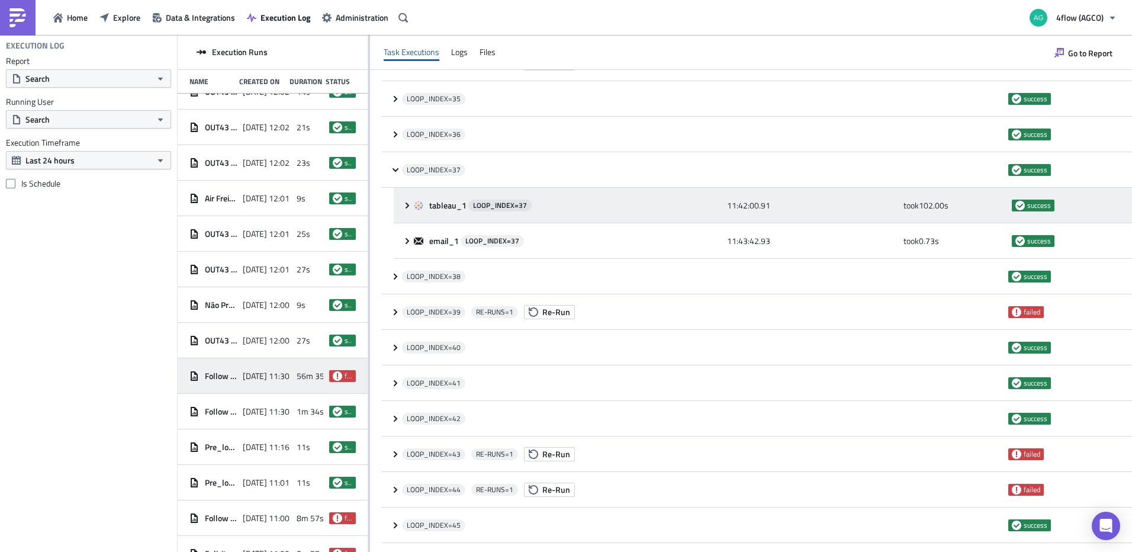
click at [405, 207] on icon at bounding box center [406, 205] width 9 height 9
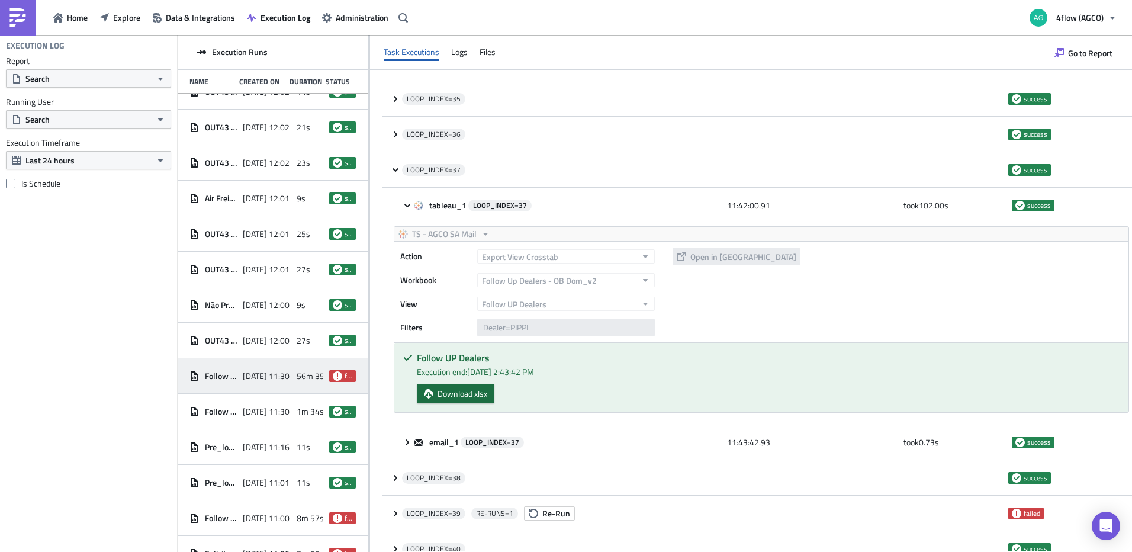
click at [462, 397] on span "Download xlsx" at bounding box center [462, 393] width 50 height 12
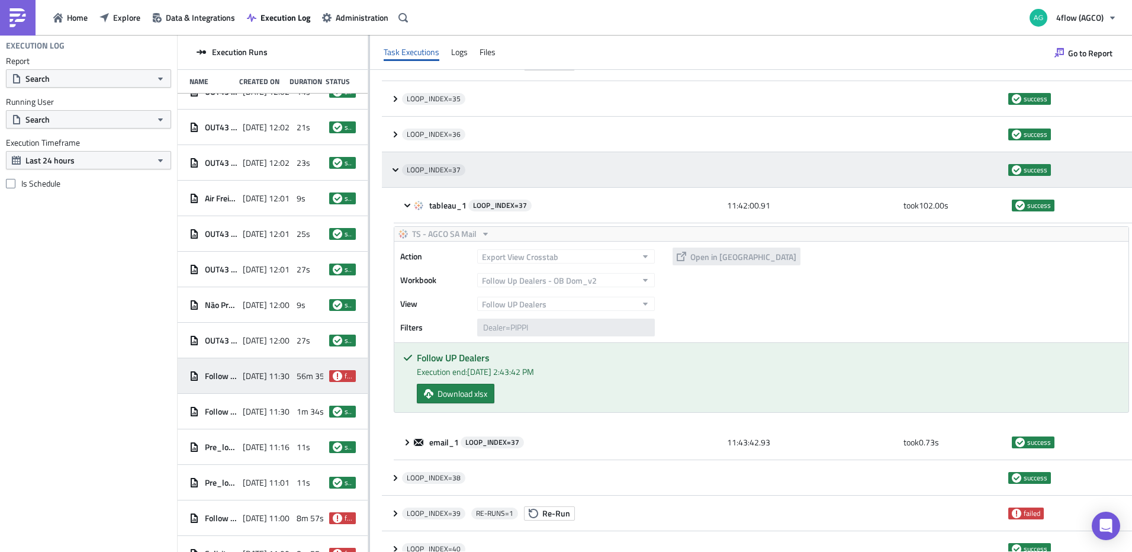
click at [390, 169] on div "LOOP_INDEX= 37 success" at bounding box center [757, 170] width 750 height 36
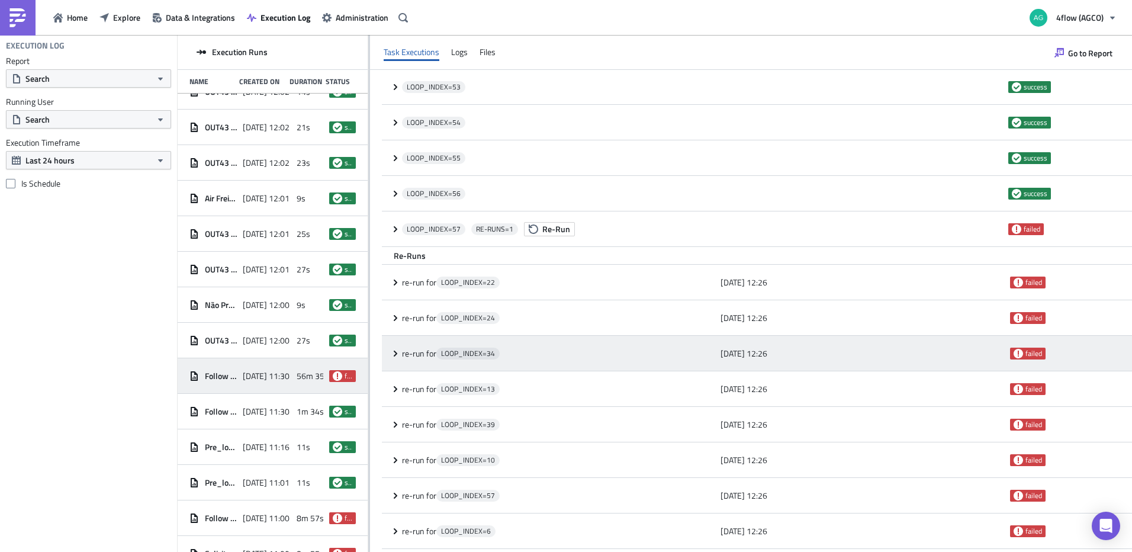
scroll to position [1953, 0]
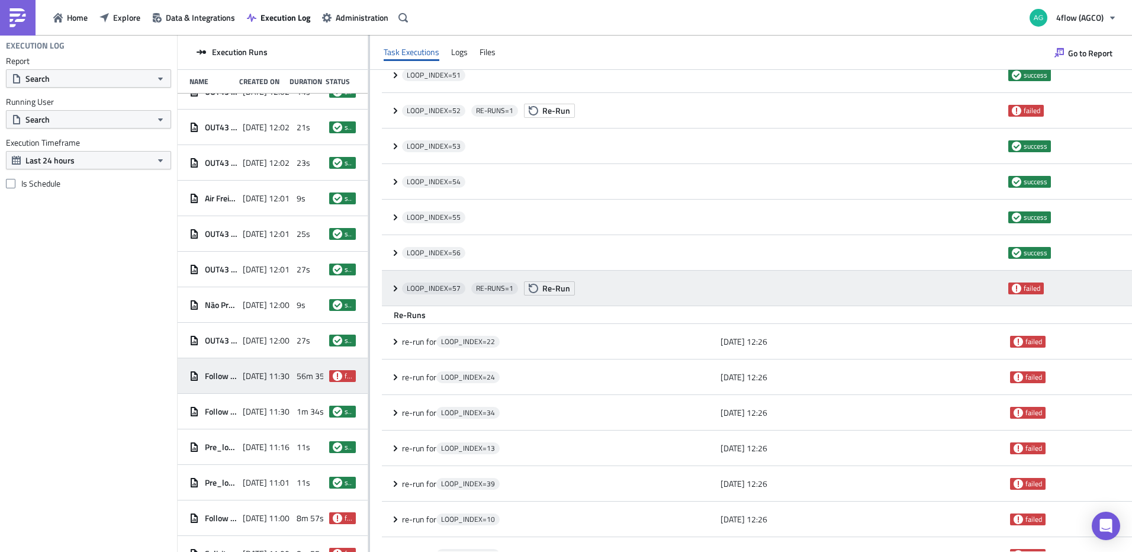
click at [394, 291] on icon at bounding box center [395, 287] width 9 height 9
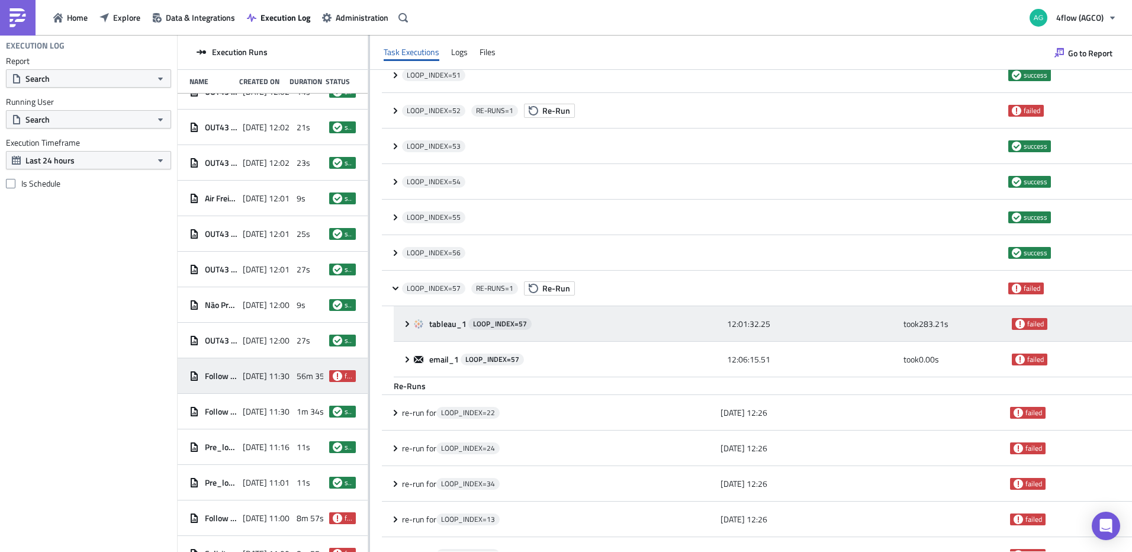
click at [411, 326] on icon at bounding box center [406, 323] width 9 height 9
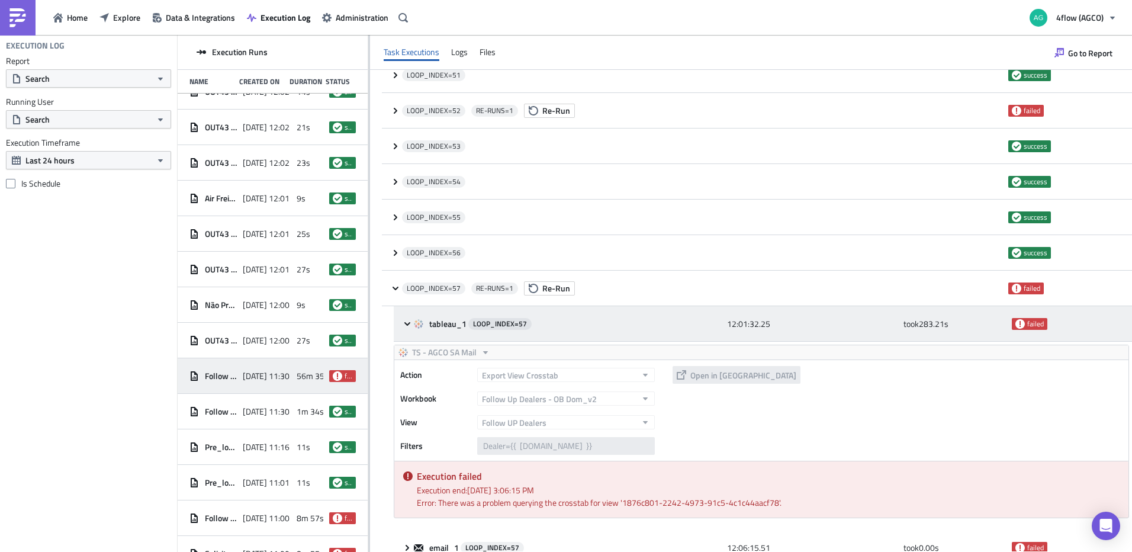
click at [407, 324] on icon at bounding box center [407, 323] width 6 height 4
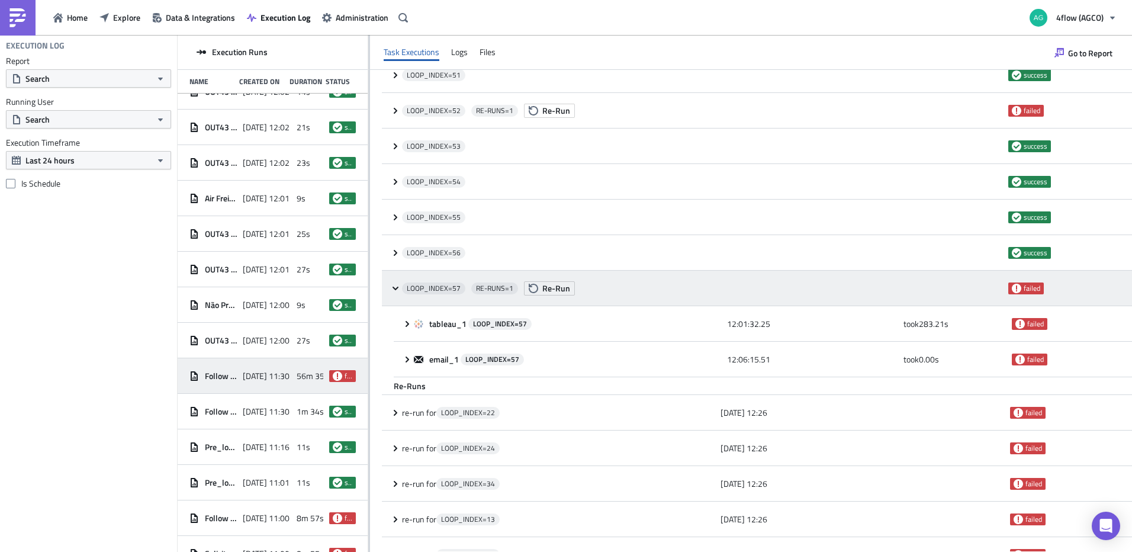
click at [397, 287] on icon at bounding box center [395, 287] width 9 height 9
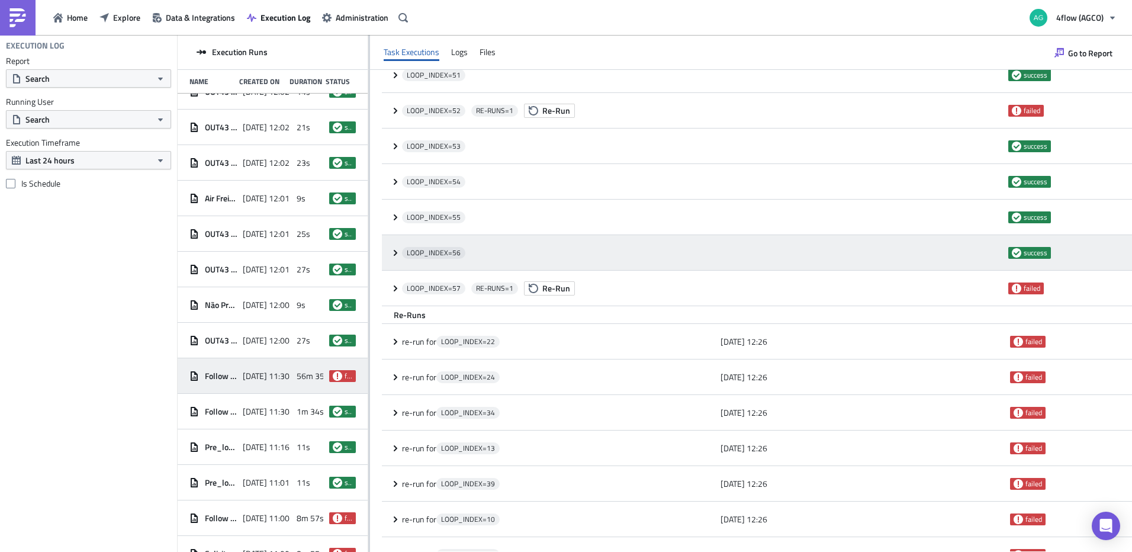
click at [393, 256] on icon at bounding box center [395, 252] width 9 height 9
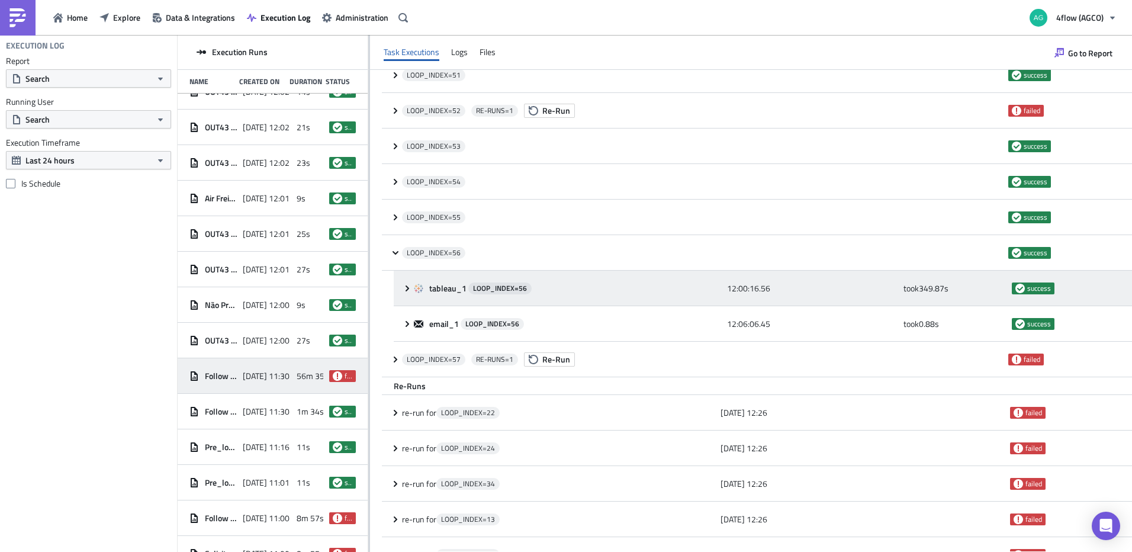
click at [403, 289] on icon at bounding box center [406, 287] width 9 height 9
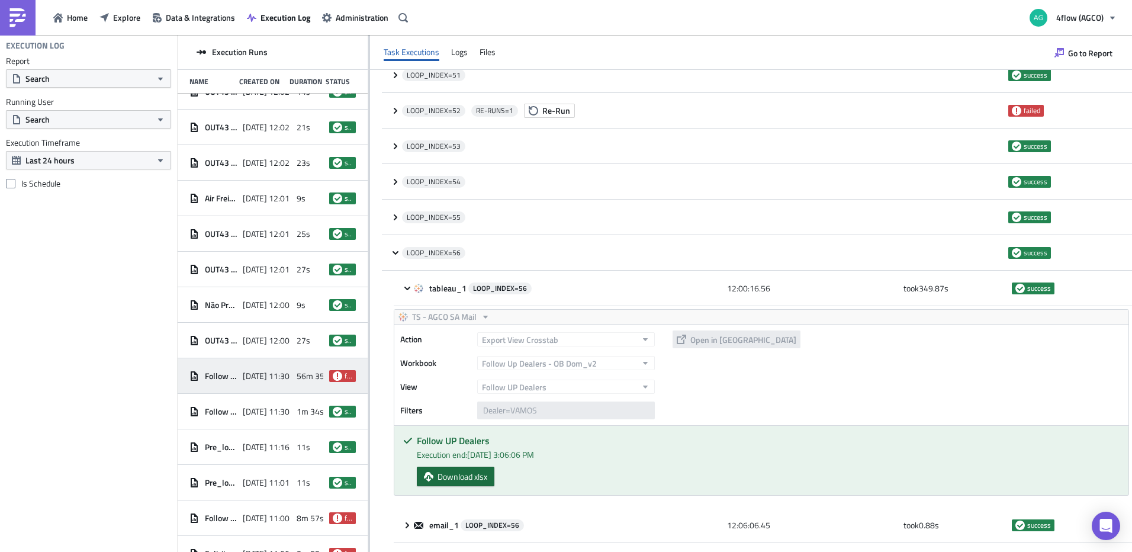
click at [463, 478] on span "Download xlsx" at bounding box center [462, 476] width 50 height 12
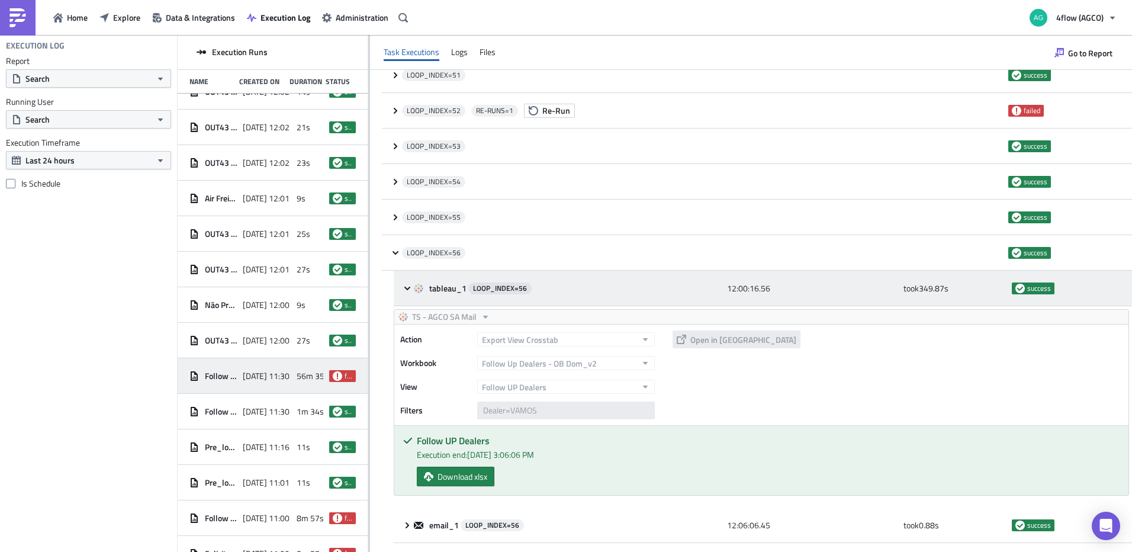
click at [404, 281] on div "tableau_1 LOOP_INDEX= 56 12:00:16.56 took 349.87 s success" at bounding box center [763, 288] width 738 height 36
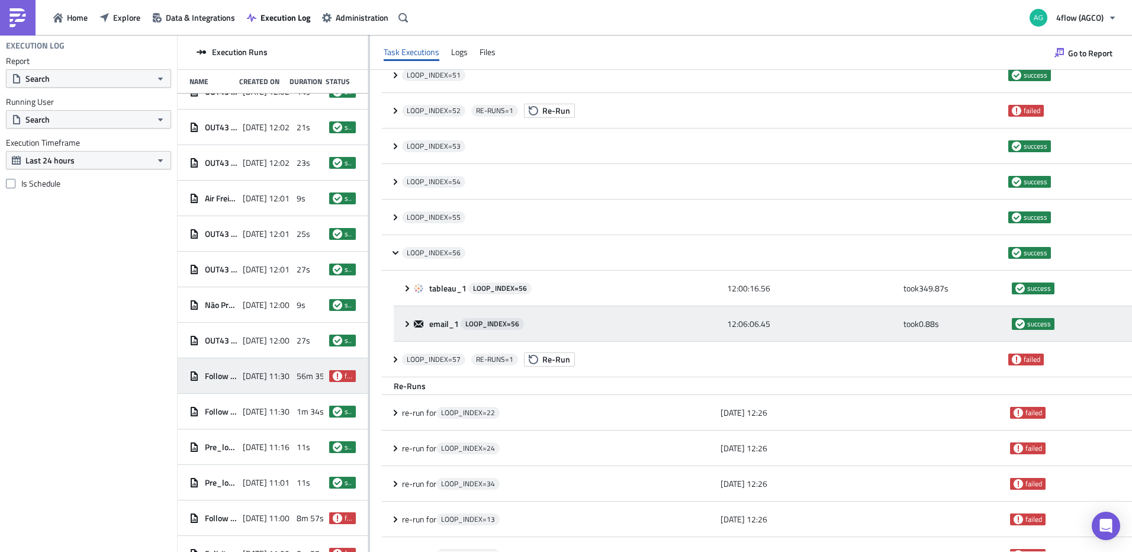
click at [410, 325] on icon at bounding box center [406, 323] width 9 height 9
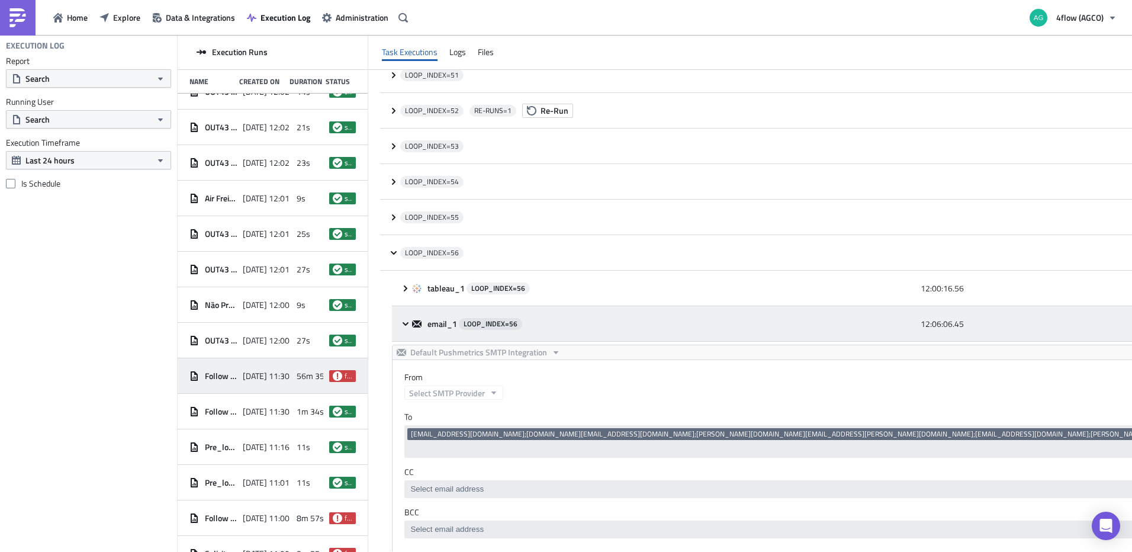
scroll to position [0, 0]
click at [407, 325] on icon at bounding box center [405, 323] width 9 height 9
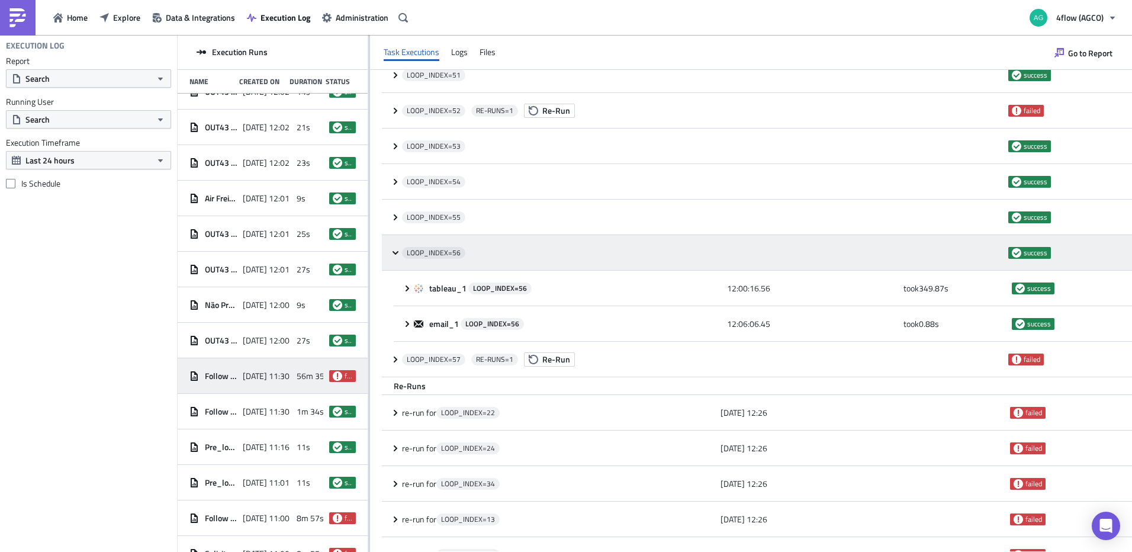
click at [395, 252] on icon at bounding box center [395, 252] width 9 height 9
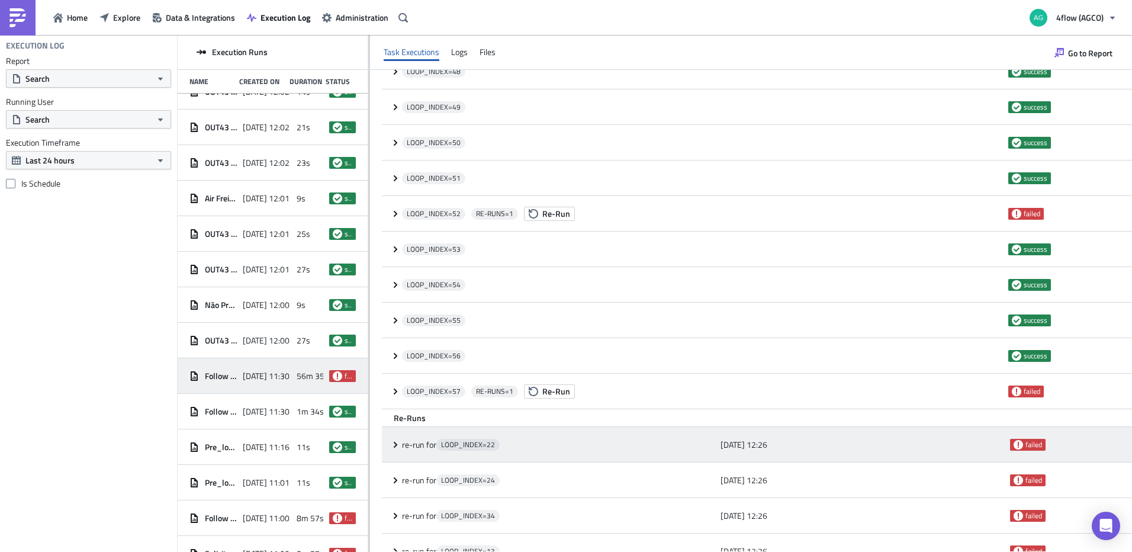
scroll to position [1835, 0]
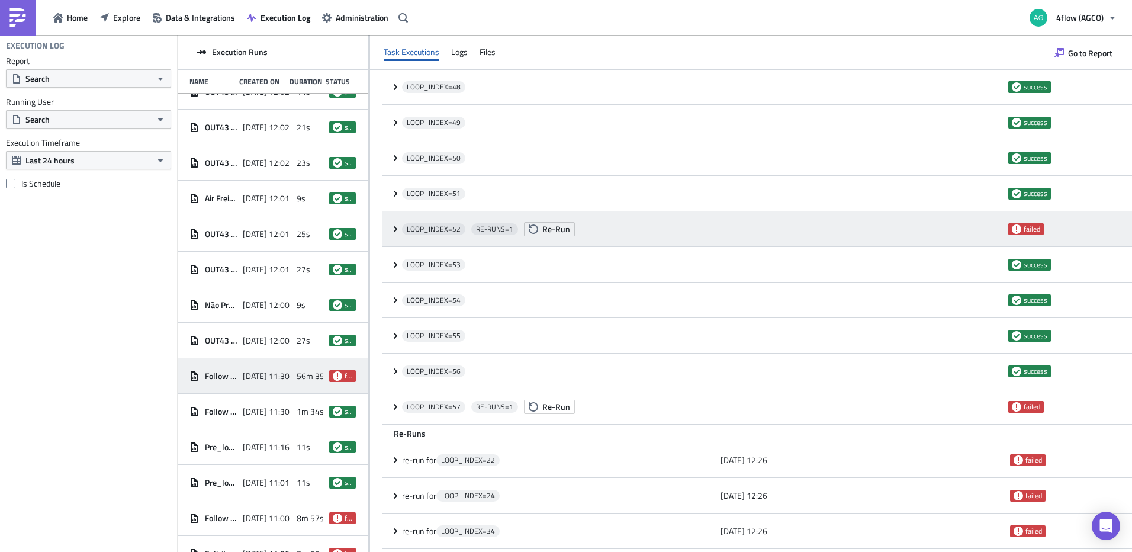
click at [392, 231] on icon at bounding box center [395, 228] width 9 height 9
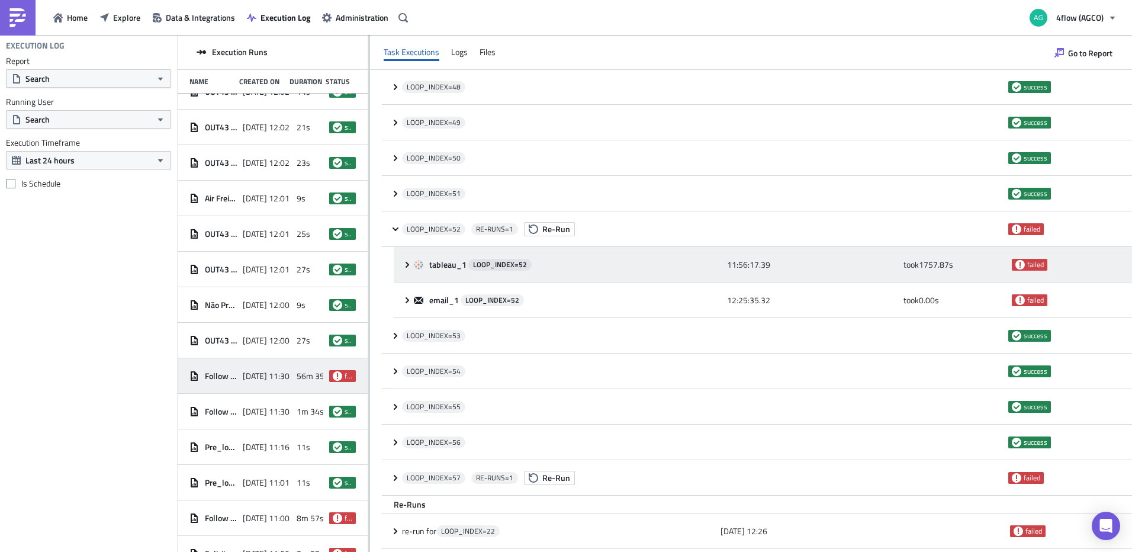
click at [404, 267] on icon at bounding box center [406, 264] width 9 height 9
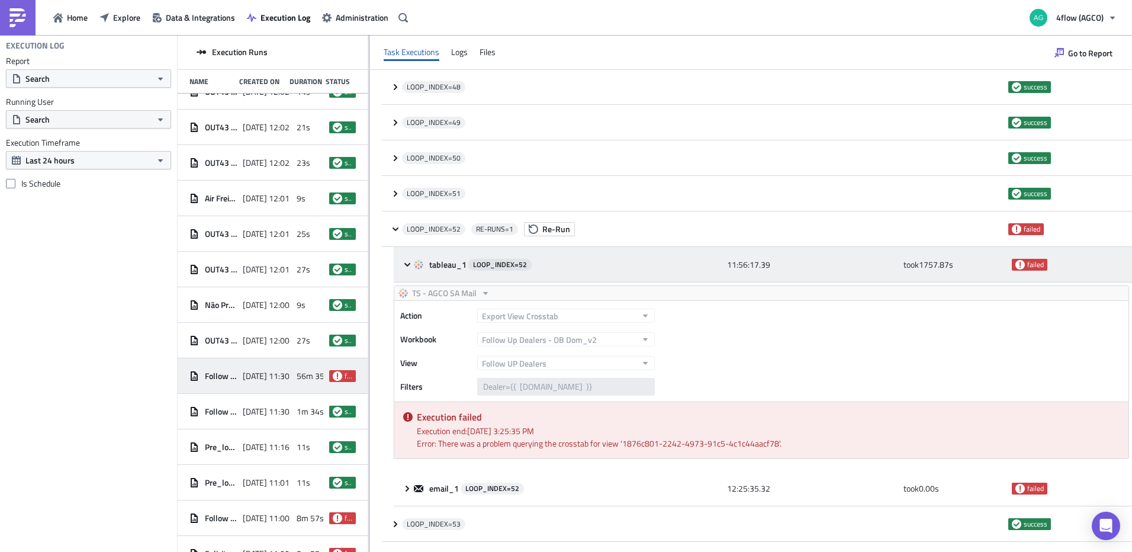
click at [404, 267] on icon at bounding box center [406, 264] width 9 height 9
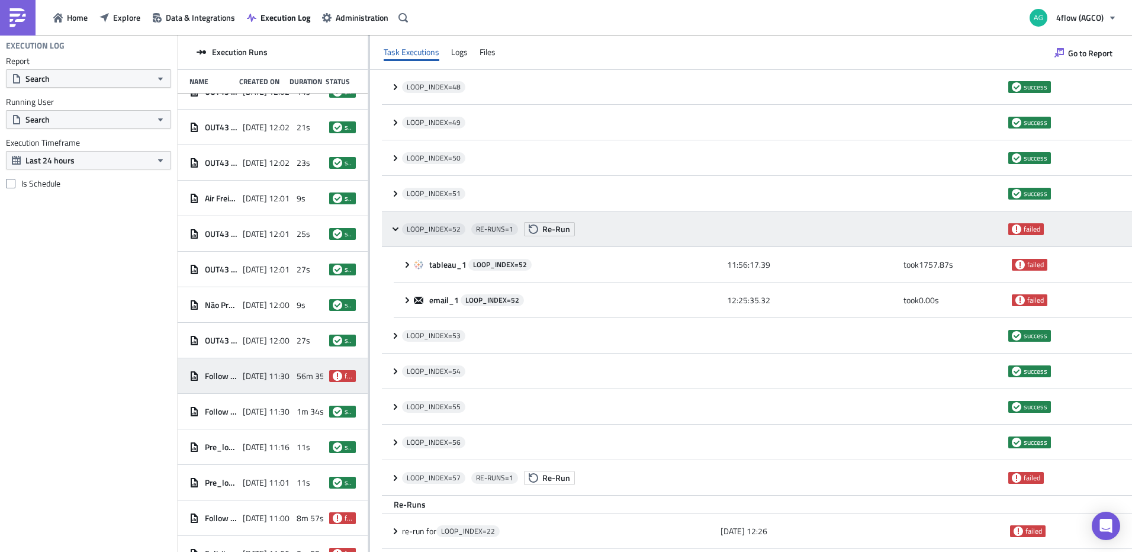
click at [392, 228] on icon at bounding box center [395, 228] width 9 height 9
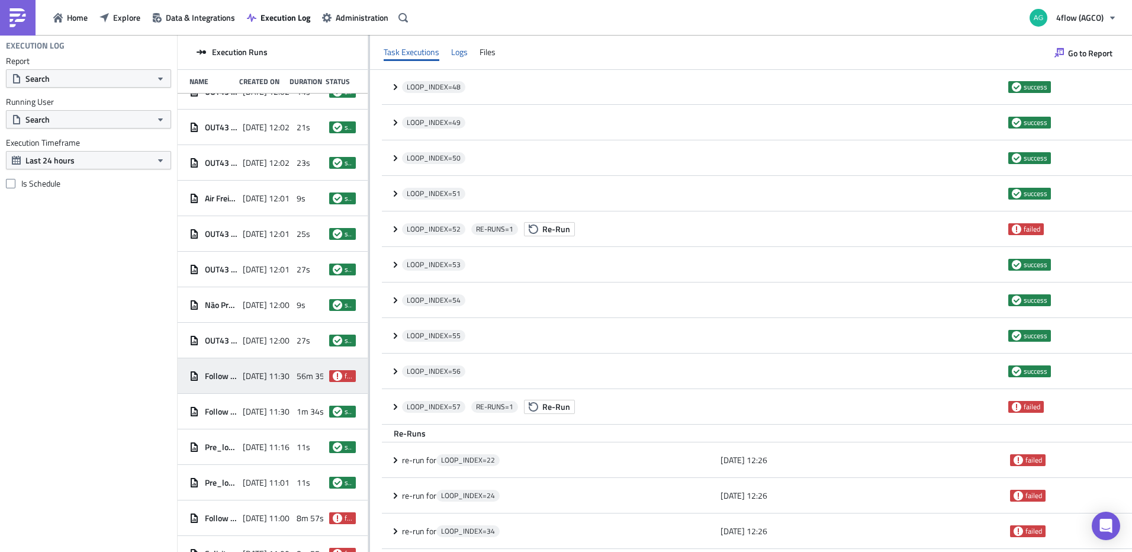
click at [460, 53] on div "Logs" at bounding box center [459, 52] width 17 height 18
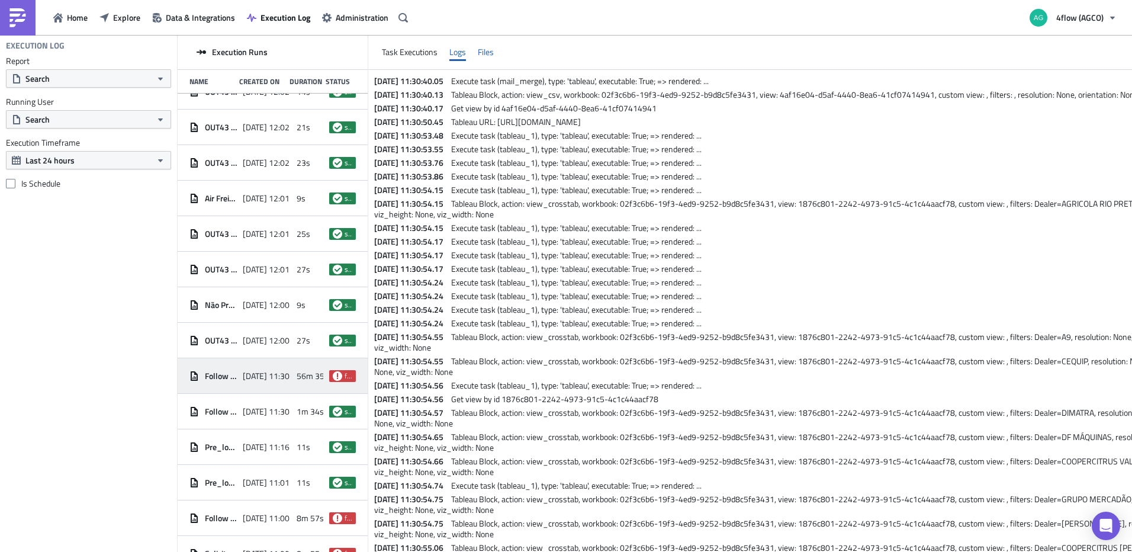
click at [487, 49] on div "Files" at bounding box center [486, 52] width 16 height 18
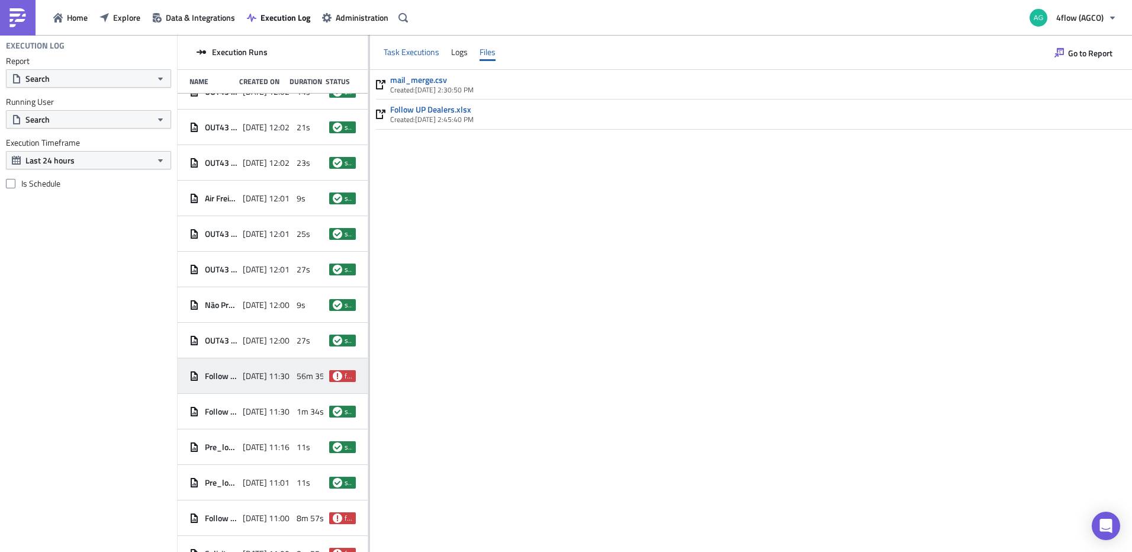
click at [425, 51] on div "Task Executions" at bounding box center [411, 52] width 56 height 18
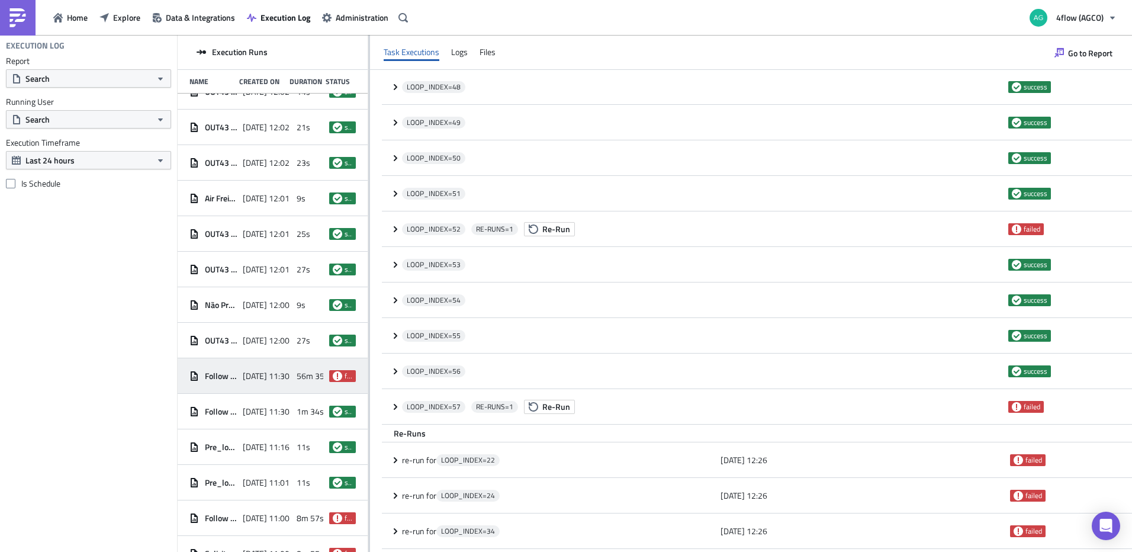
click at [368, 359] on div "Road Freight Service - 13pm 2025-10-01 13:00 4s failed Novas atribuições AIR DH…" at bounding box center [273, 324] width 190 height 460
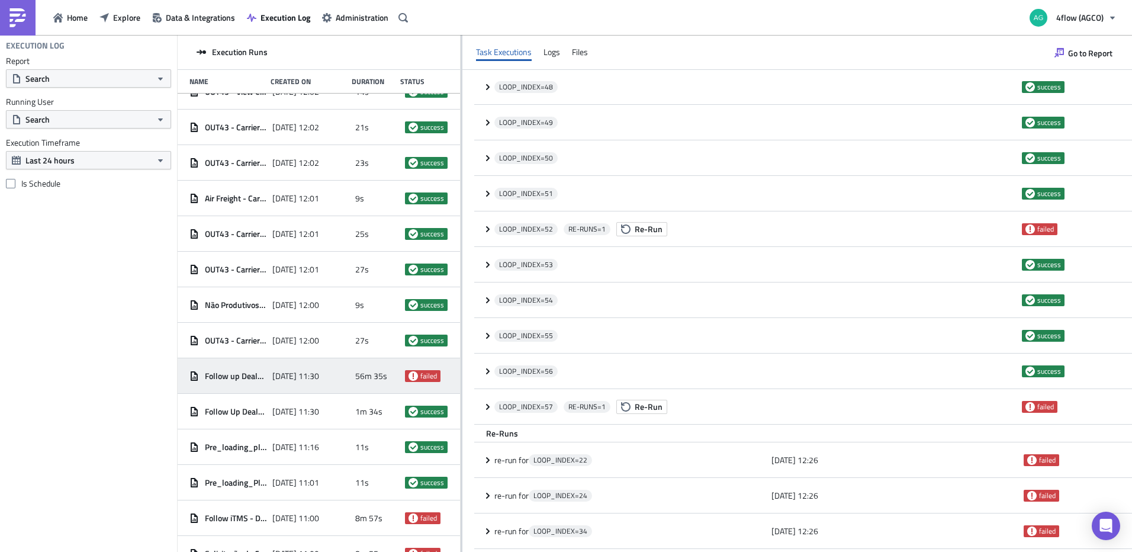
drag, startPoint x: 369, startPoint y: 359, endPoint x: 460, endPoint y: 328, distance: 96.4
click at [460, 328] on div at bounding box center [461, 294] width 2 height 518
click at [246, 410] on span "Follow Up Dealers Geral" at bounding box center [236, 411] width 62 height 11
